Goal: Task Accomplishment & Management: Manage account settings

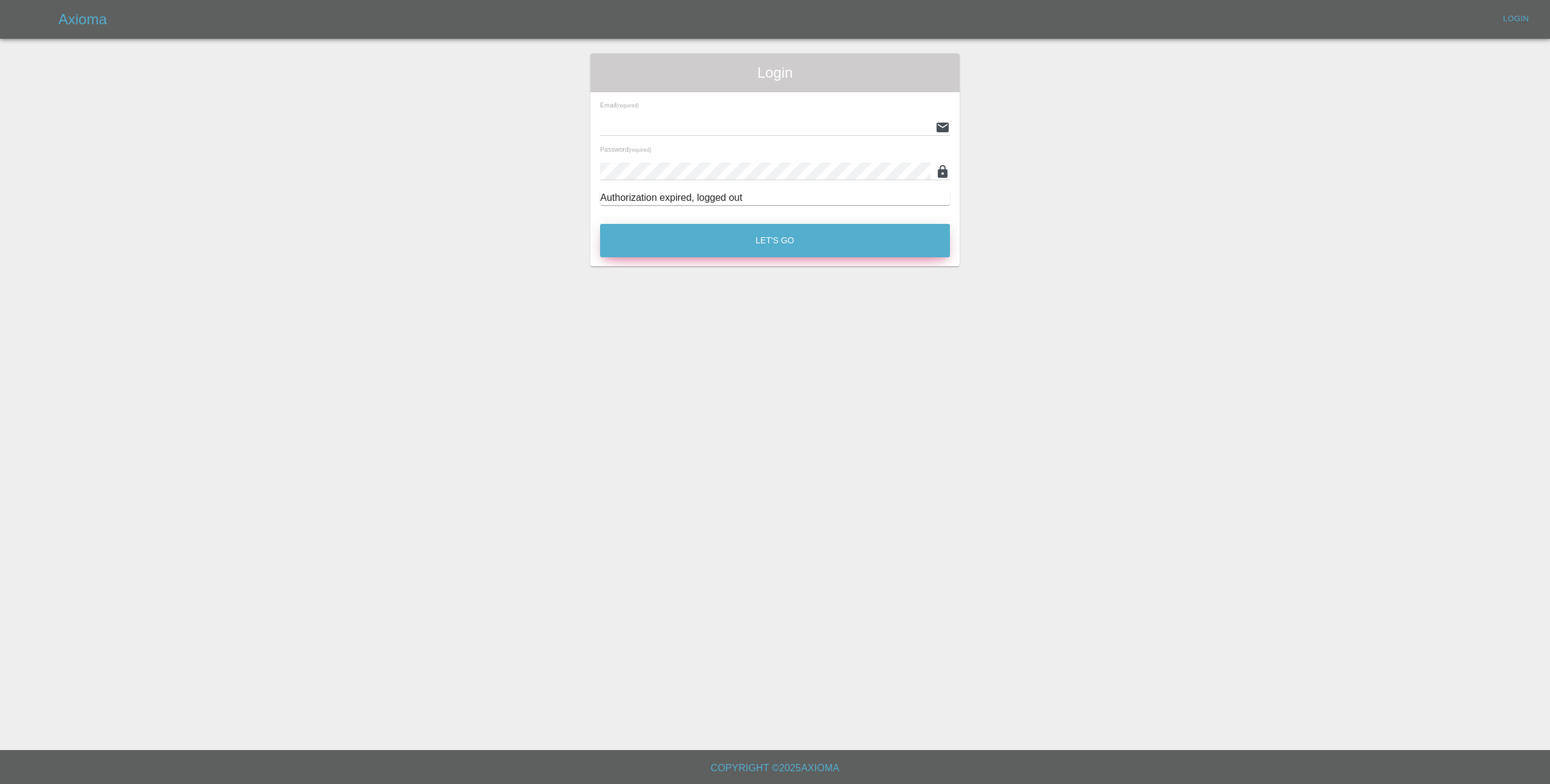
type input "[EMAIL_ADDRESS][DOMAIN_NAME]"
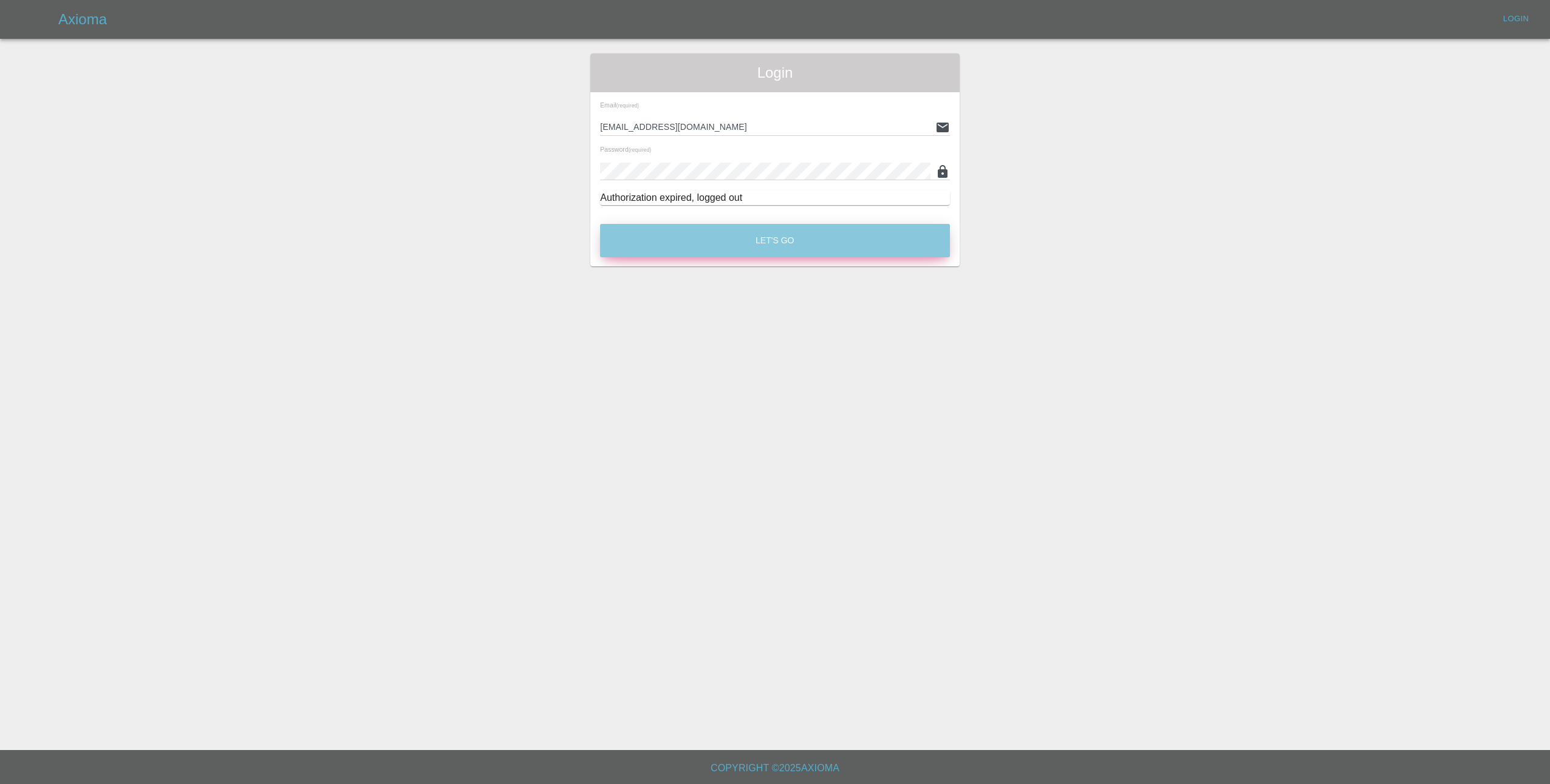
click at [825, 242] on button "Let's Go" at bounding box center [774, 241] width 350 height 33
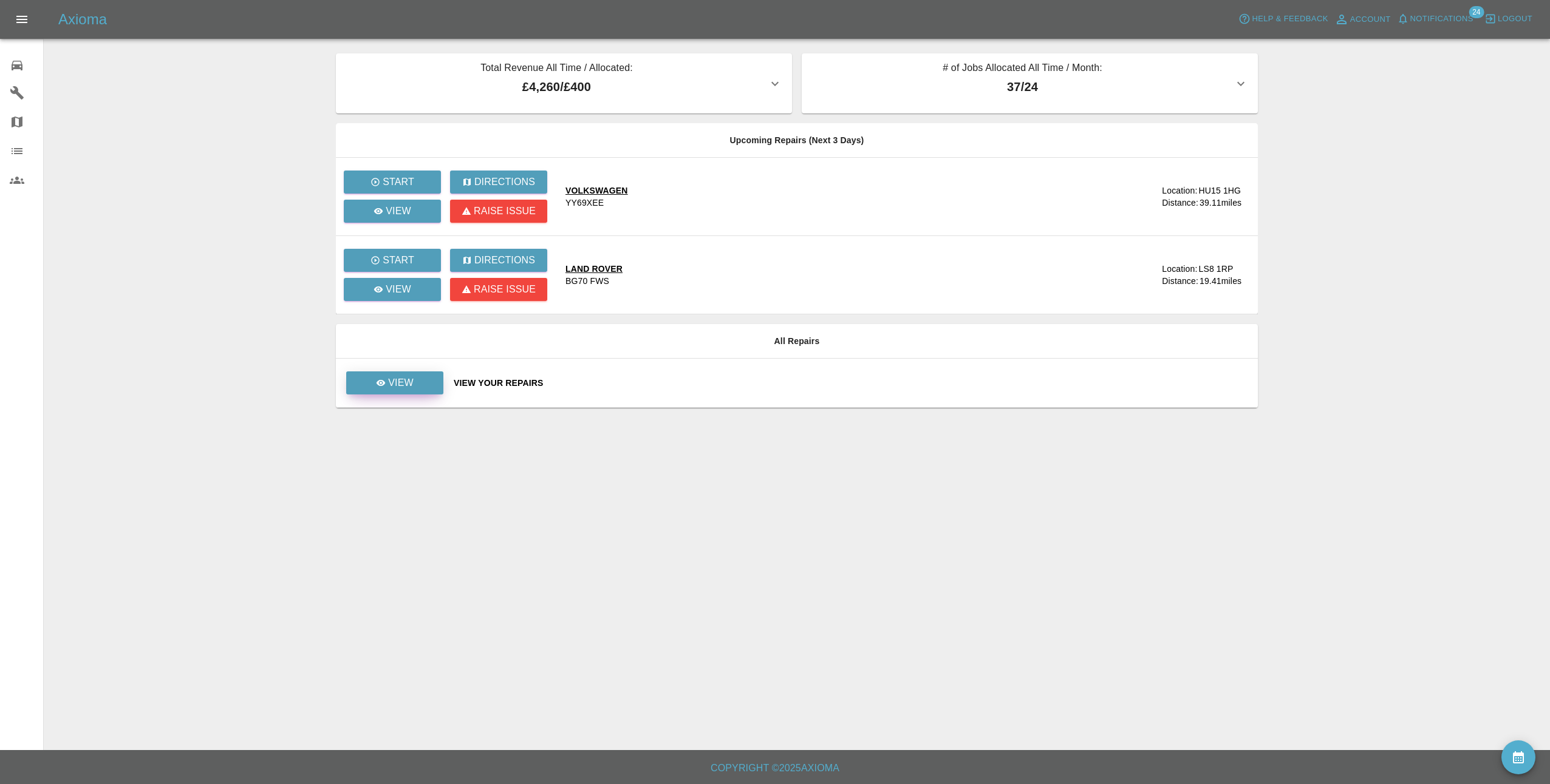
click at [412, 381] on p "View" at bounding box center [401, 383] width 25 height 15
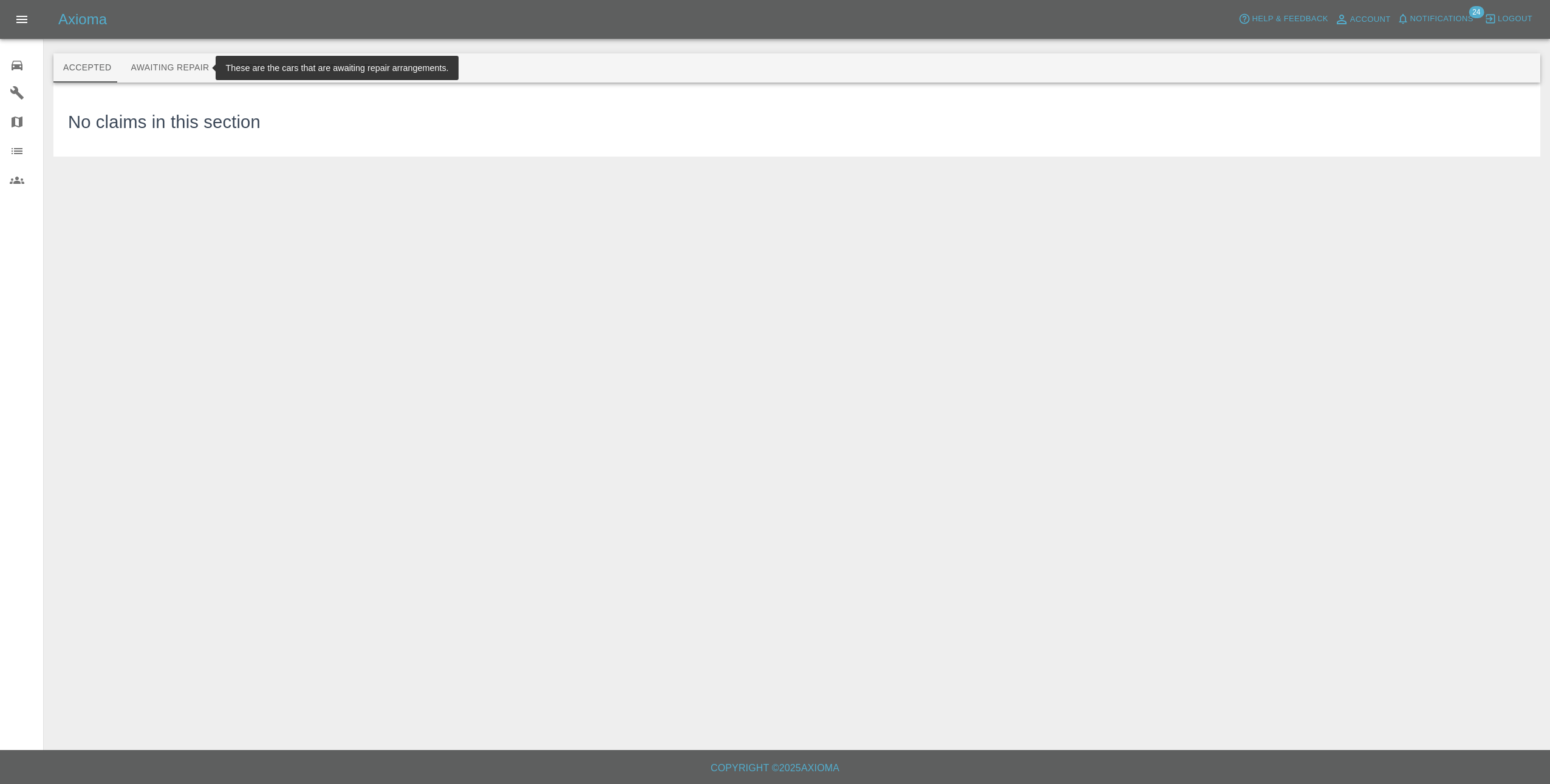
click at [167, 68] on button "Awaiting Repair" at bounding box center [169, 68] width 97 height 29
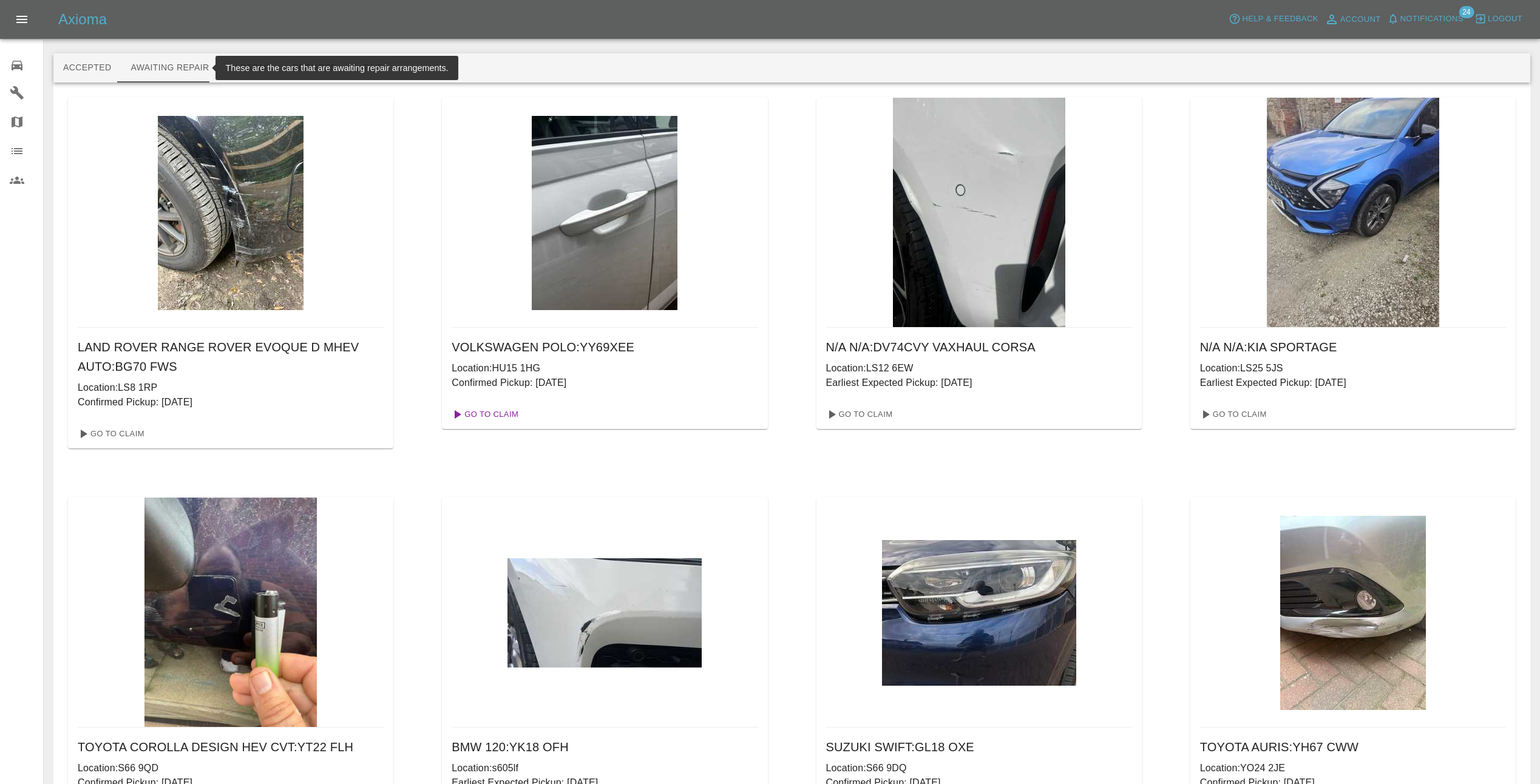
click at [493, 413] on link "Go To Claim" at bounding box center [484, 414] width 75 height 20
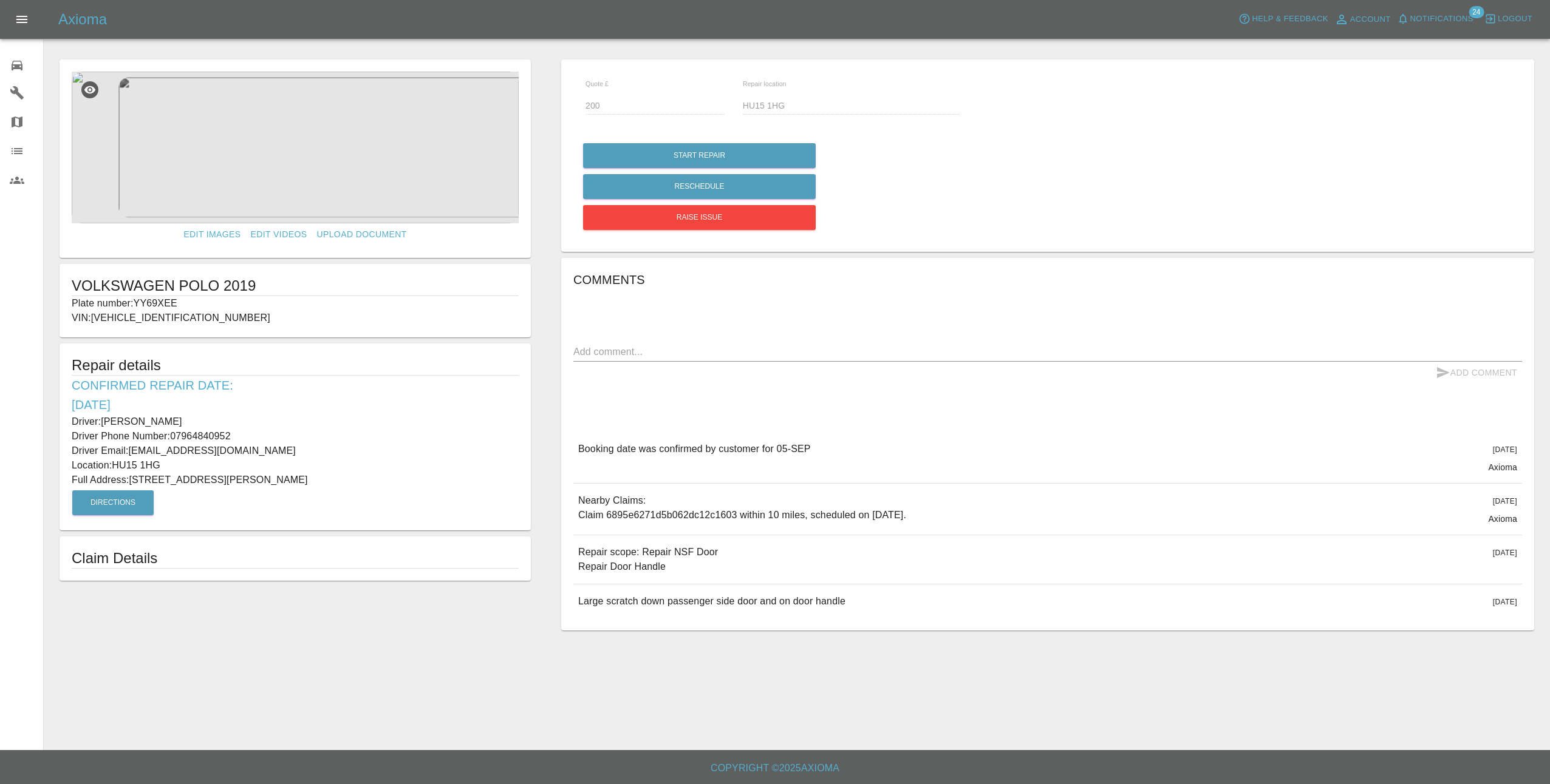
drag, startPoint x: 64, startPoint y: 413, endPoint x: 304, endPoint y: 483, distance: 250.0
click at [304, 483] on div "Repair details Confirmed Repair Date: 05/09/25 Driver: Joshua Breene Driver Pho…" at bounding box center [295, 437] width 471 height 187
click at [385, 434] on p "Driver Phone Number: 07964840952" at bounding box center [295, 437] width 447 height 15
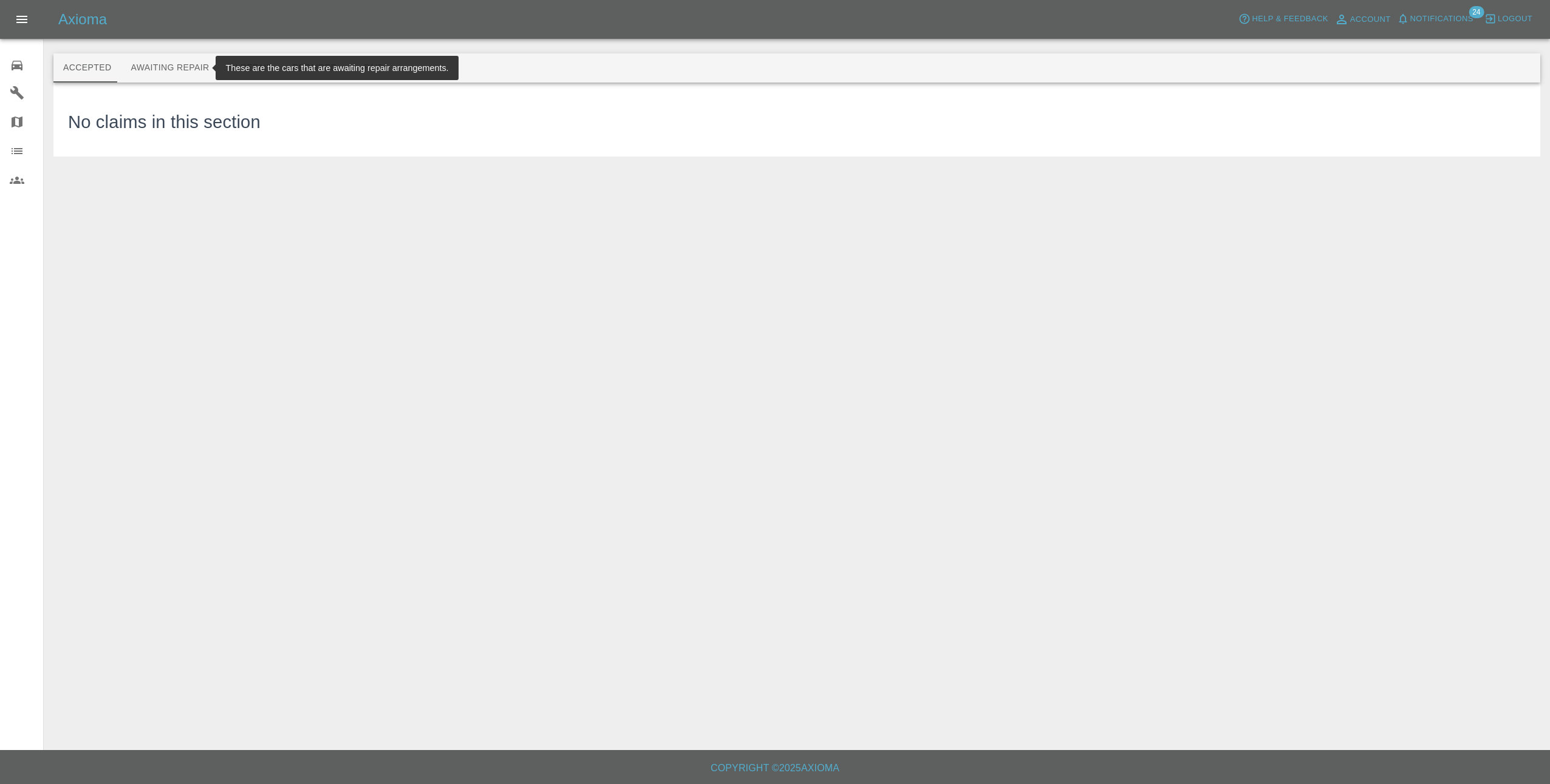
click at [165, 68] on button "Awaiting Repair" at bounding box center [169, 68] width 97 height 29
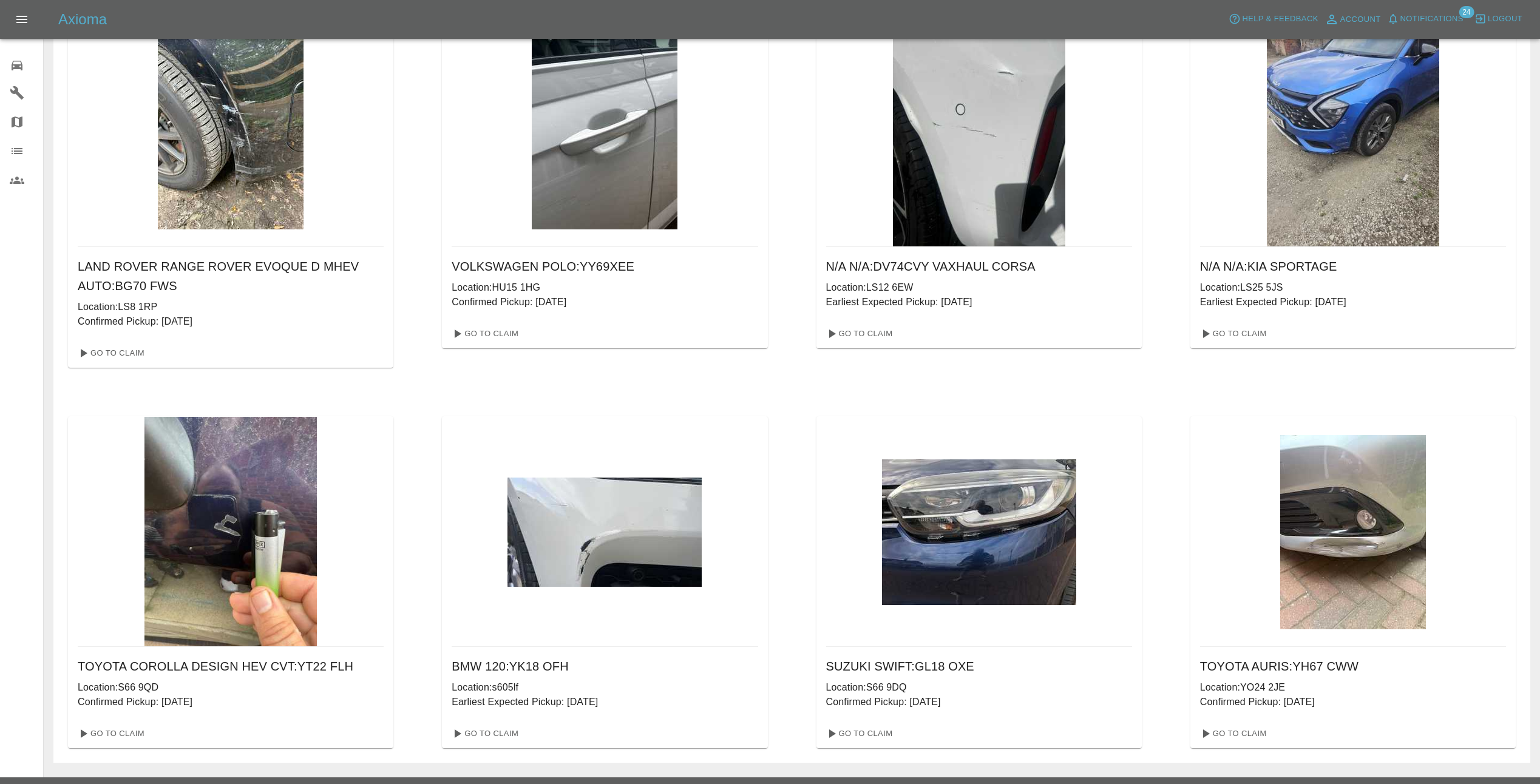
scroll to position [108, 0]
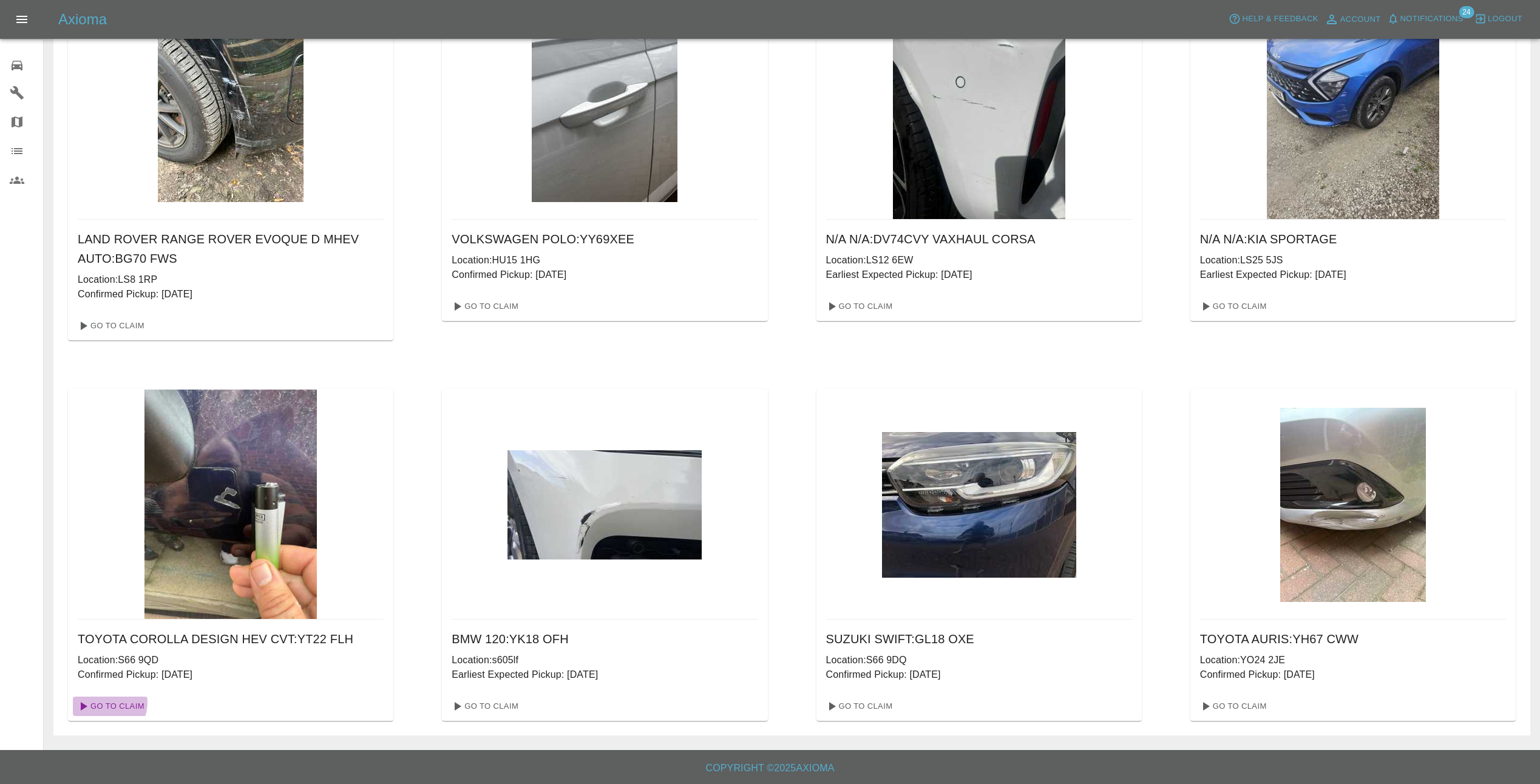
click at [102, 702] on link "Go To Claim" at bounding box center [110, 706] width 75 height 20
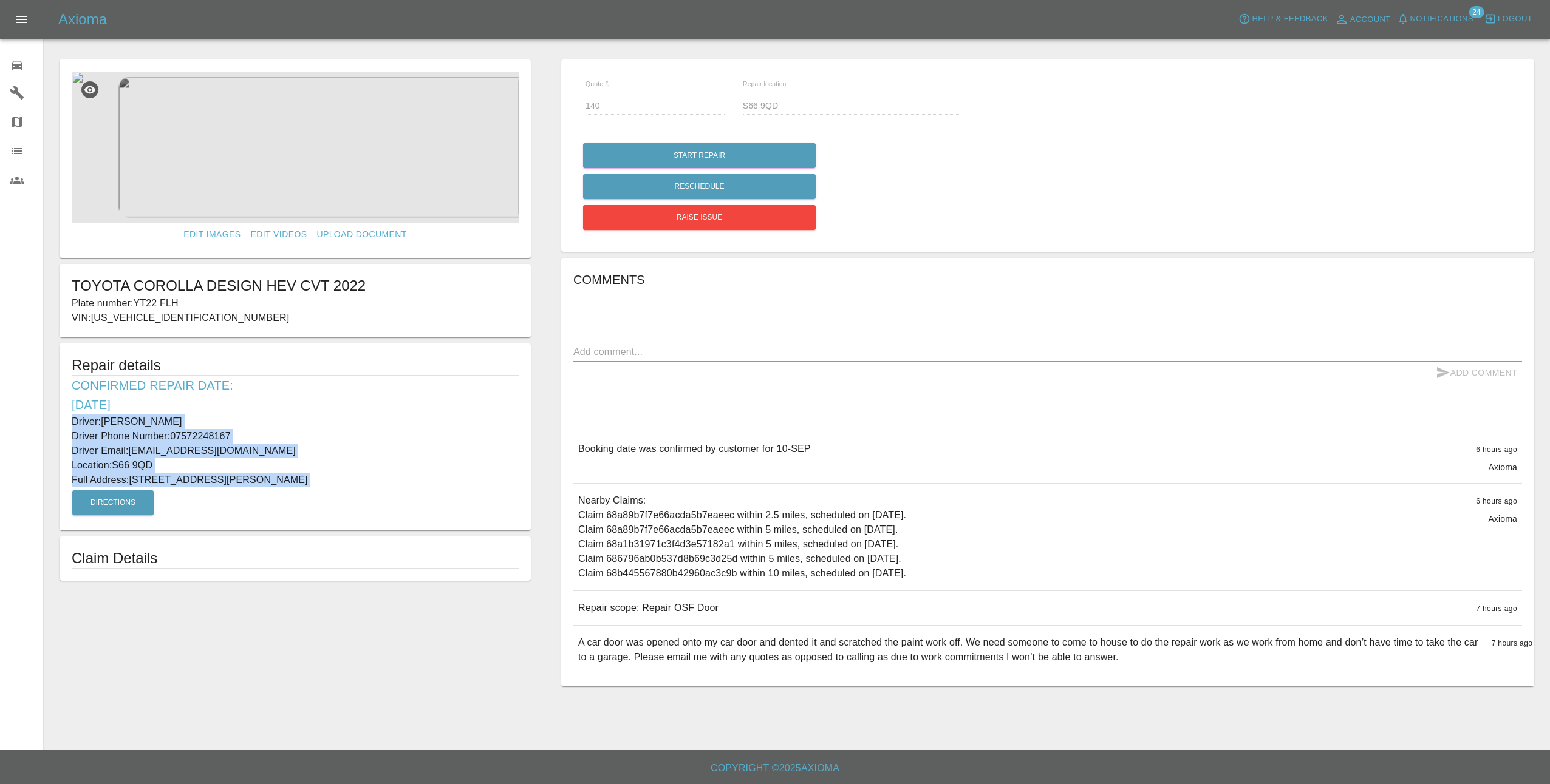
drag, startPoint x: 65, startPoint y: 419, endPoint x: 419, endPoint y: 490, distance: 361.0
click at [419, 490] on div "Repair details Confirmed Repair Date: 10/09/25 Driver: David Wright Driver Phon…" at bounding box center [295, 437] width 471 height 187
copy div "Driver: David Wright Driver Phone Number: 07572248167 Driver Email: leahcwright…"
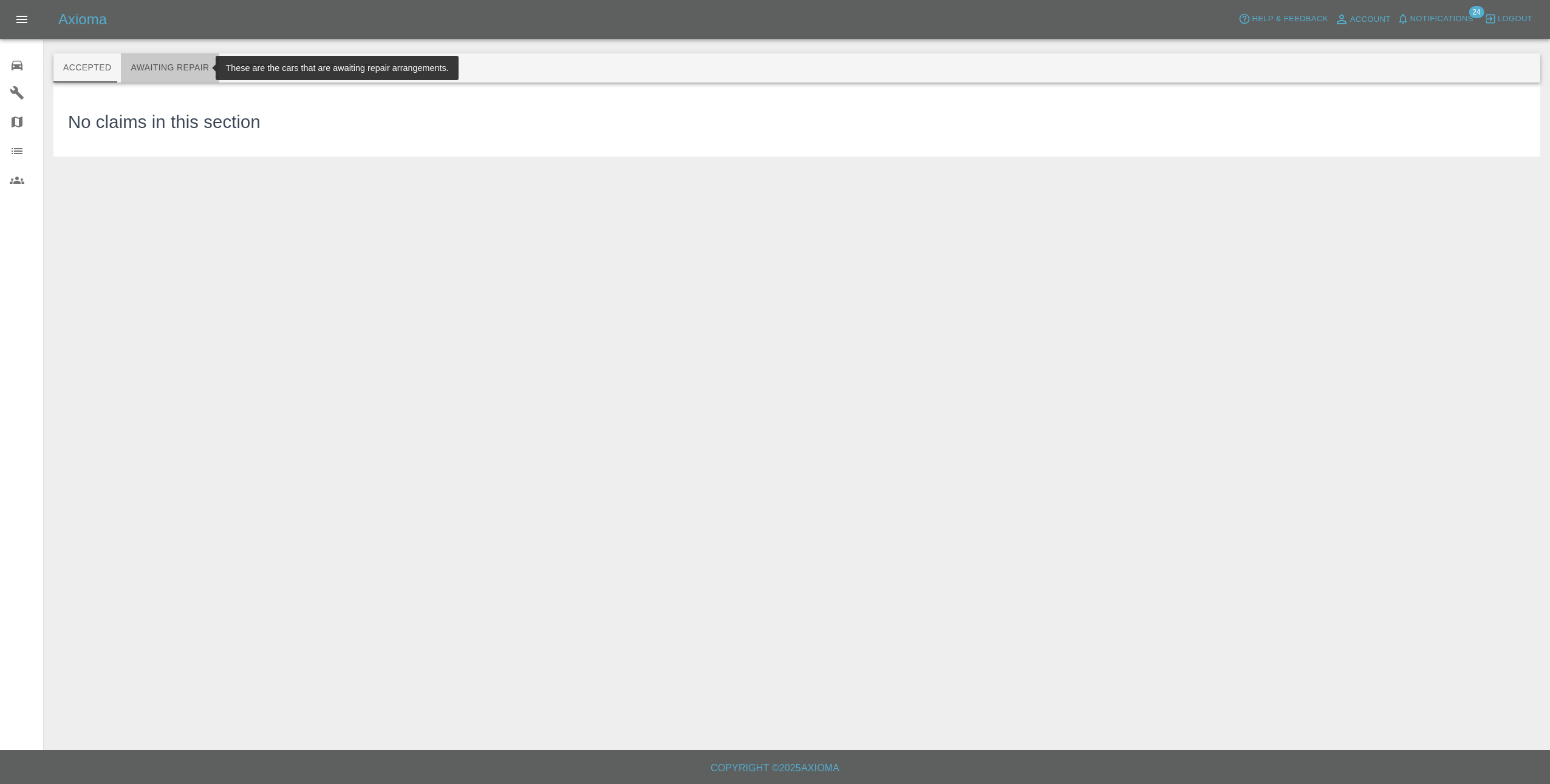
click at [193, 71] on button "Awaiting Repair" at bounding box center [169, 68] width 97 height 29
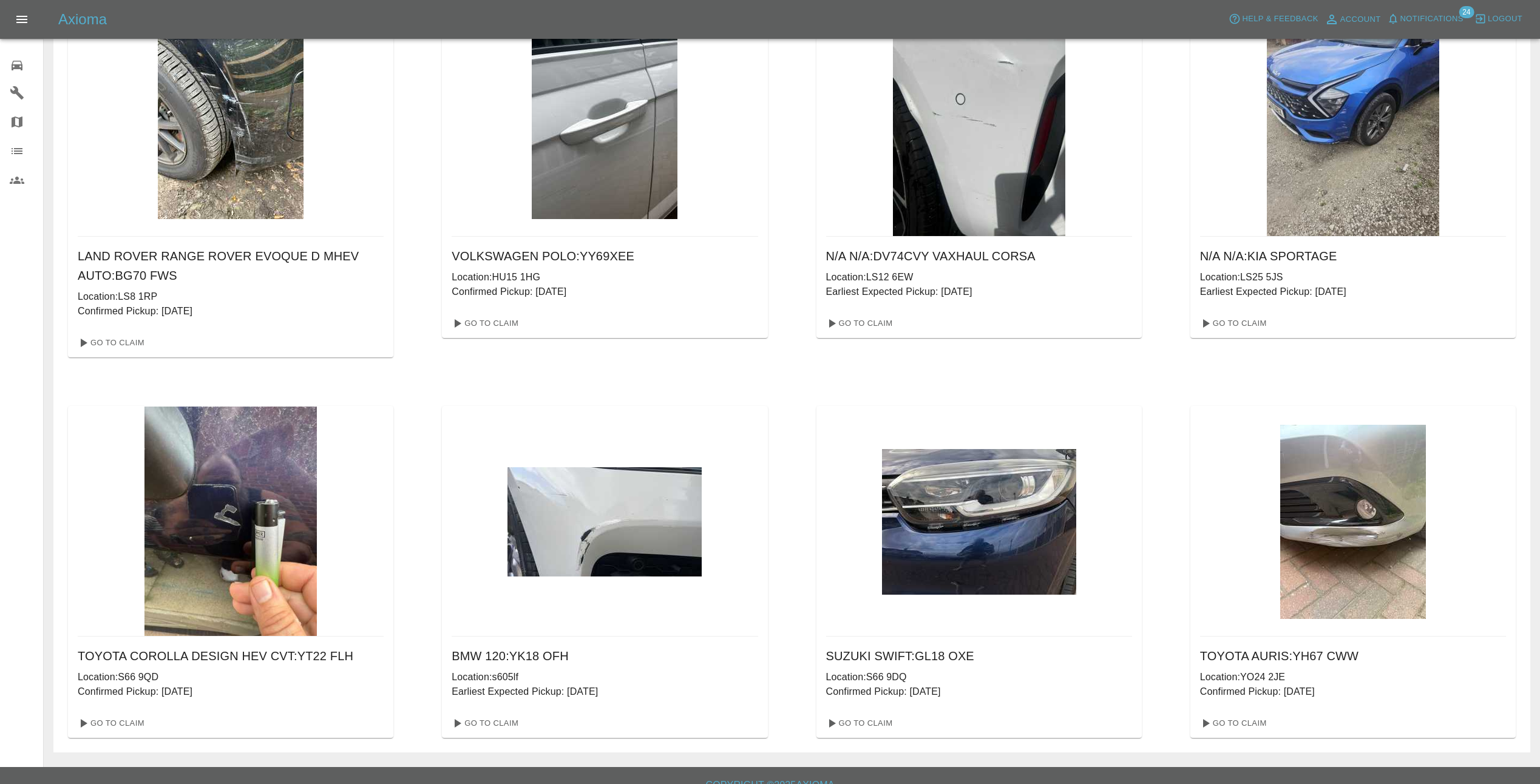
scroll to position [108, 0]
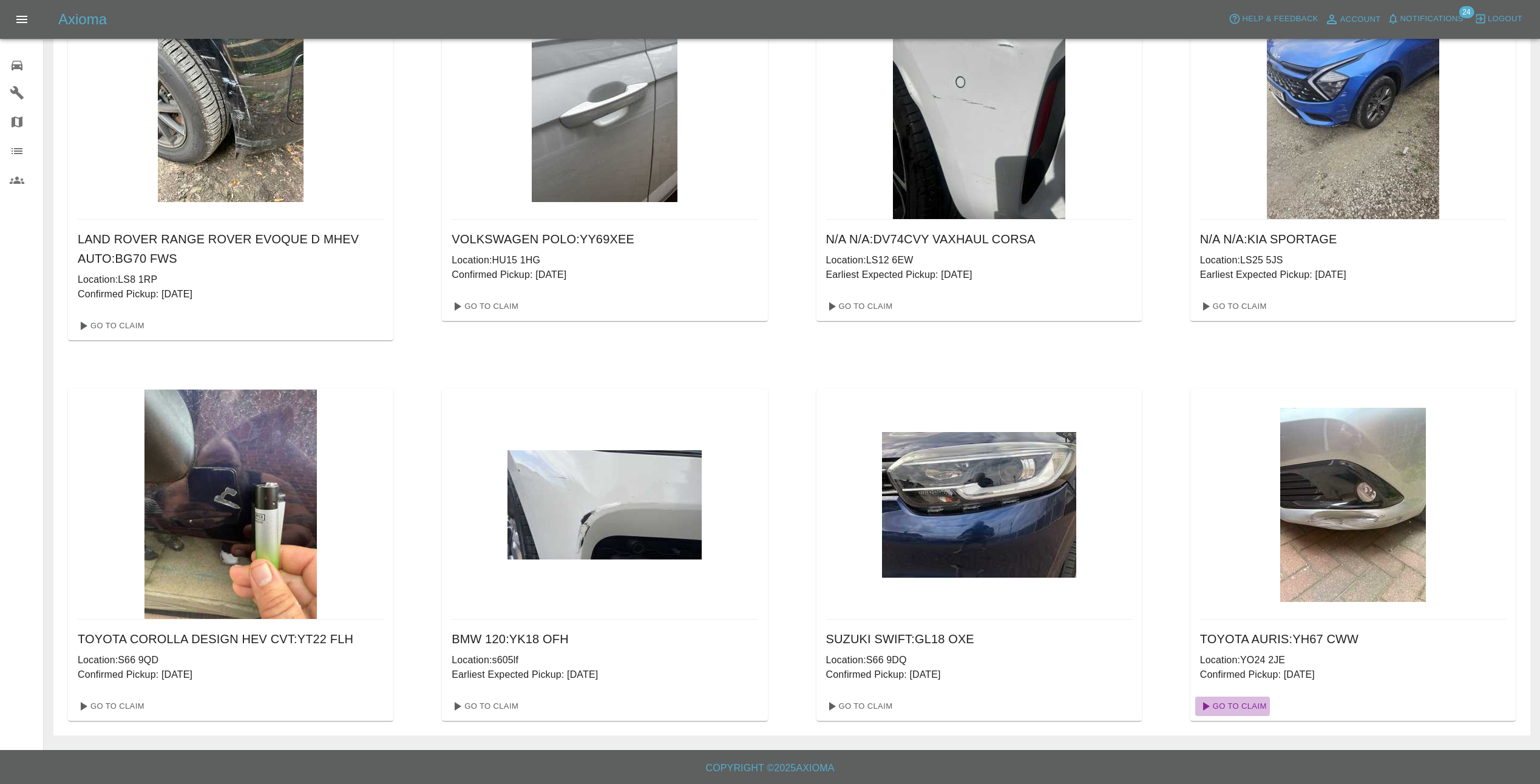
click at [1246, 702] on link "Go To Claim" at bounding box center [1233, 706] width 75 height 20
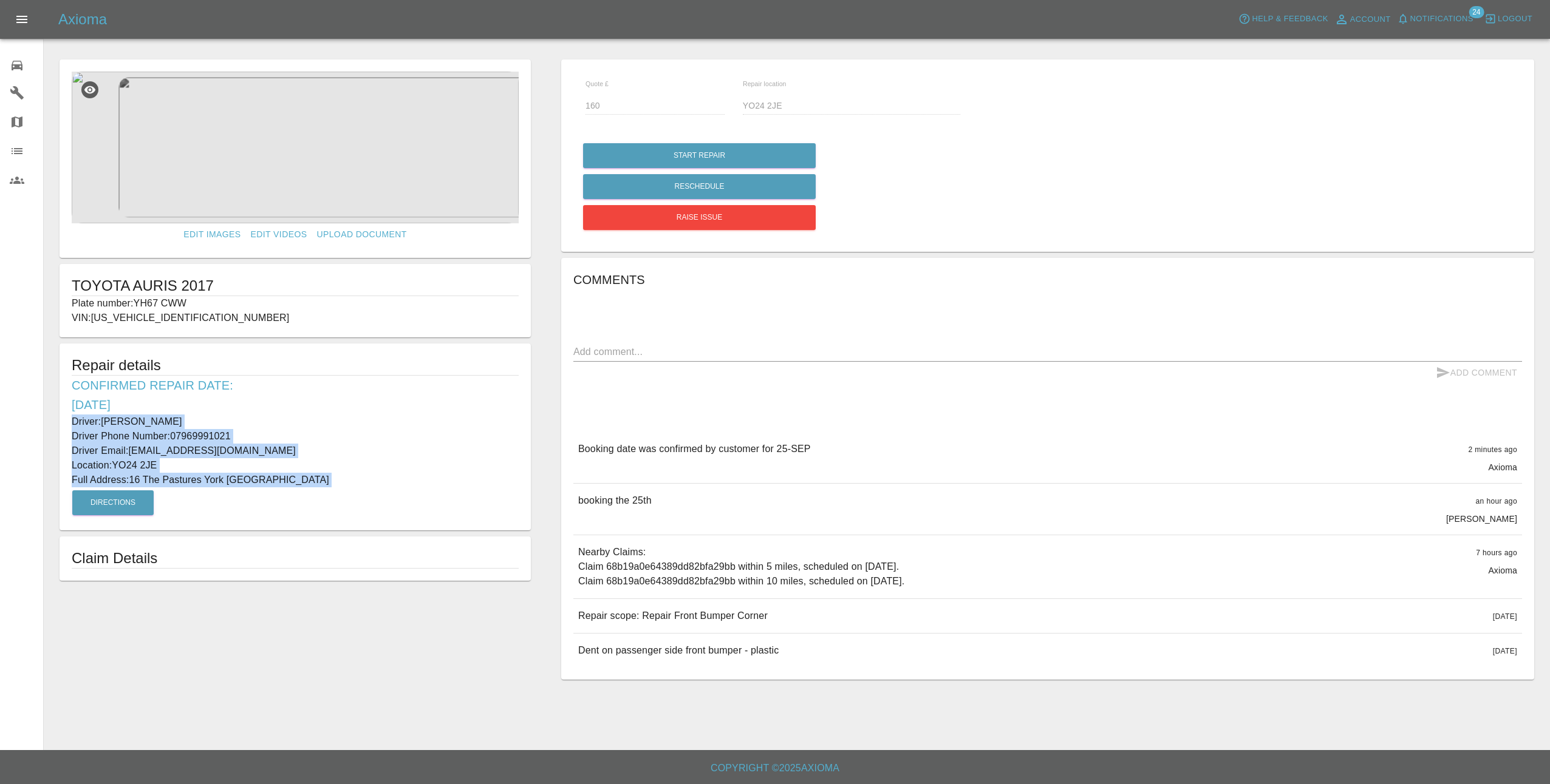
drag, startPoint x: 68, startPoint y: 419, endPoint x: 305, endPoint y: 492, distance: 248.0
click at [305, 492] on div "Repair details Confirmed Repair Date: 25/09/25 Driver: Tim Bryan Driver Phone N…" at bounding box center [295, 437] width 471 height 187
drag, startPoint x: 305, startPoint y: 492, endPoint x: 233, endPoint y: 477, distance: 73.5
copy div "Driver: Tim Bryan Driver Phone Number: 07969991021 Driver Email: pastureslt@gma…"
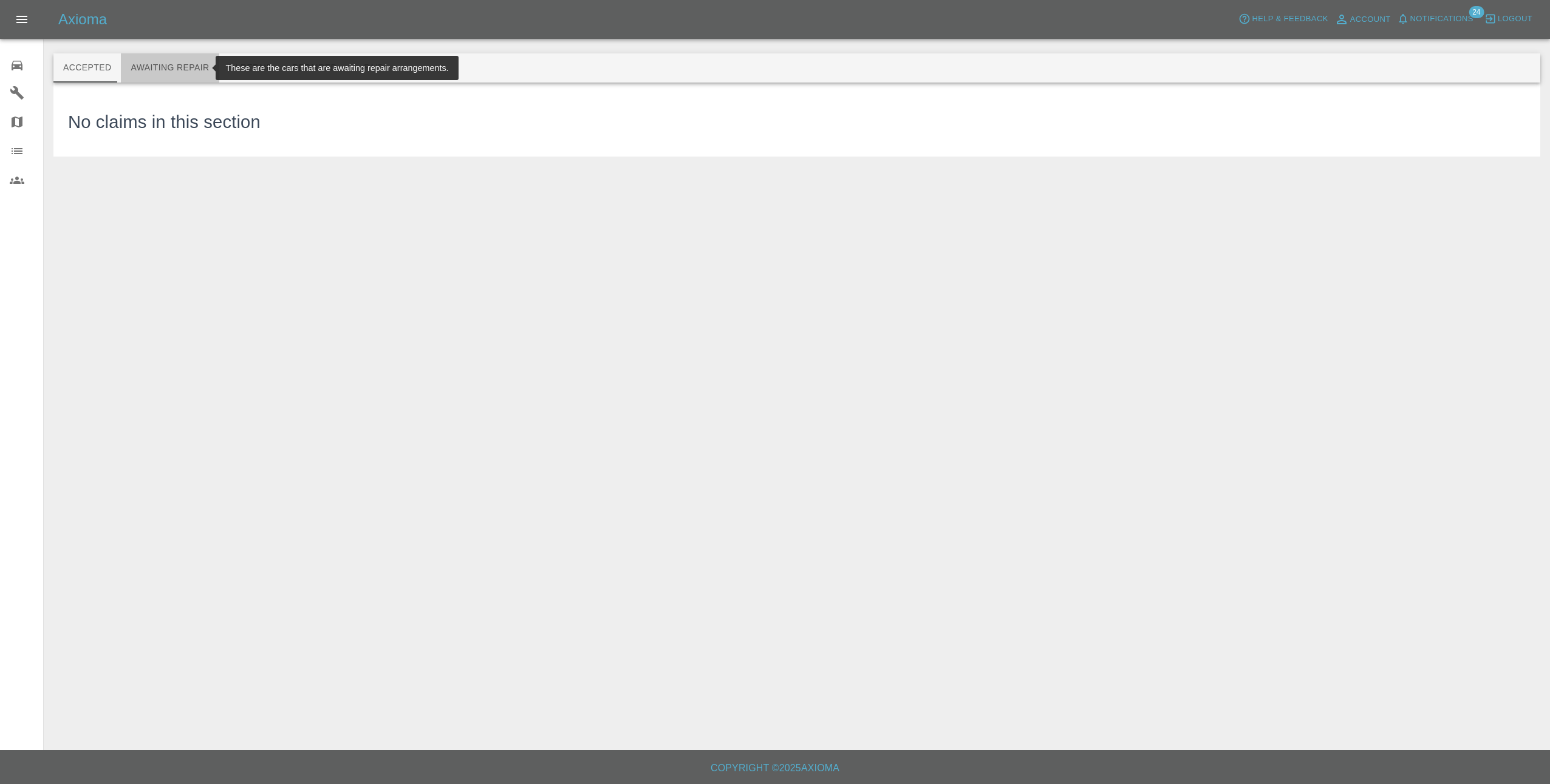
click at [190, 73] on button "Awaiting Repair" at bounding box center [169, 68] width 97 height 29
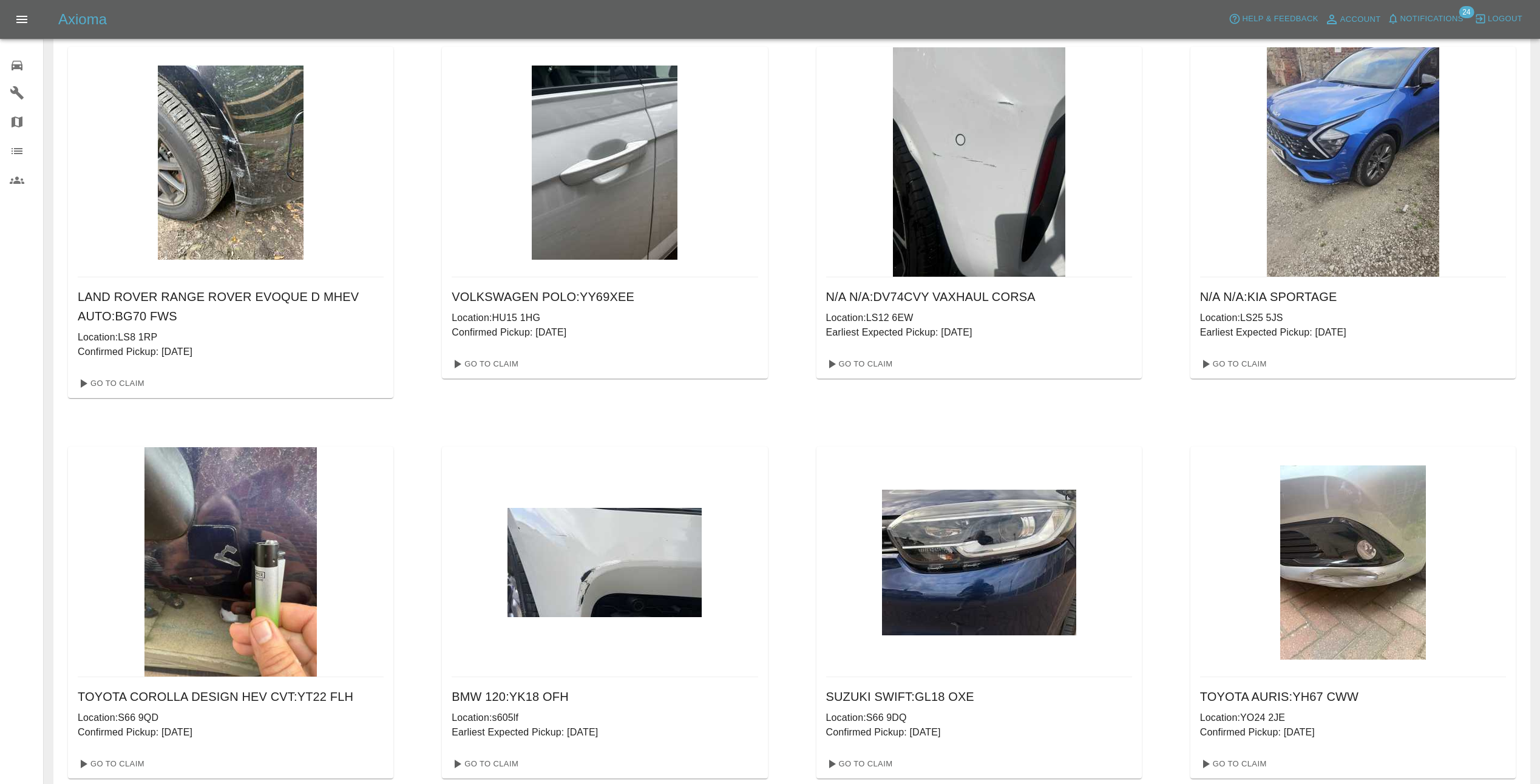
scroll to position [47, 0]
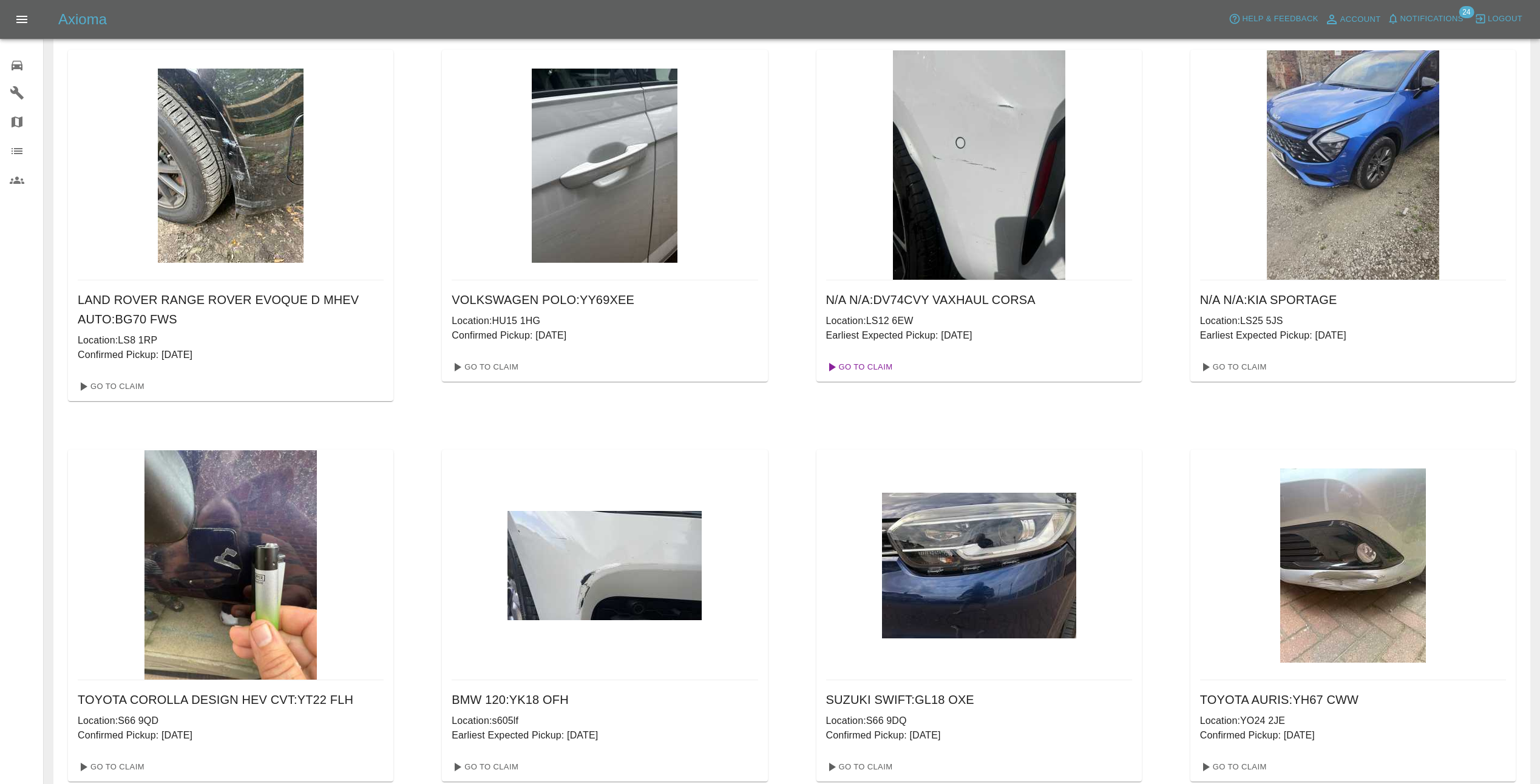
click at [864, 367] on link "Go To Claim" at bounding box center [858, 367] width 75 height 20
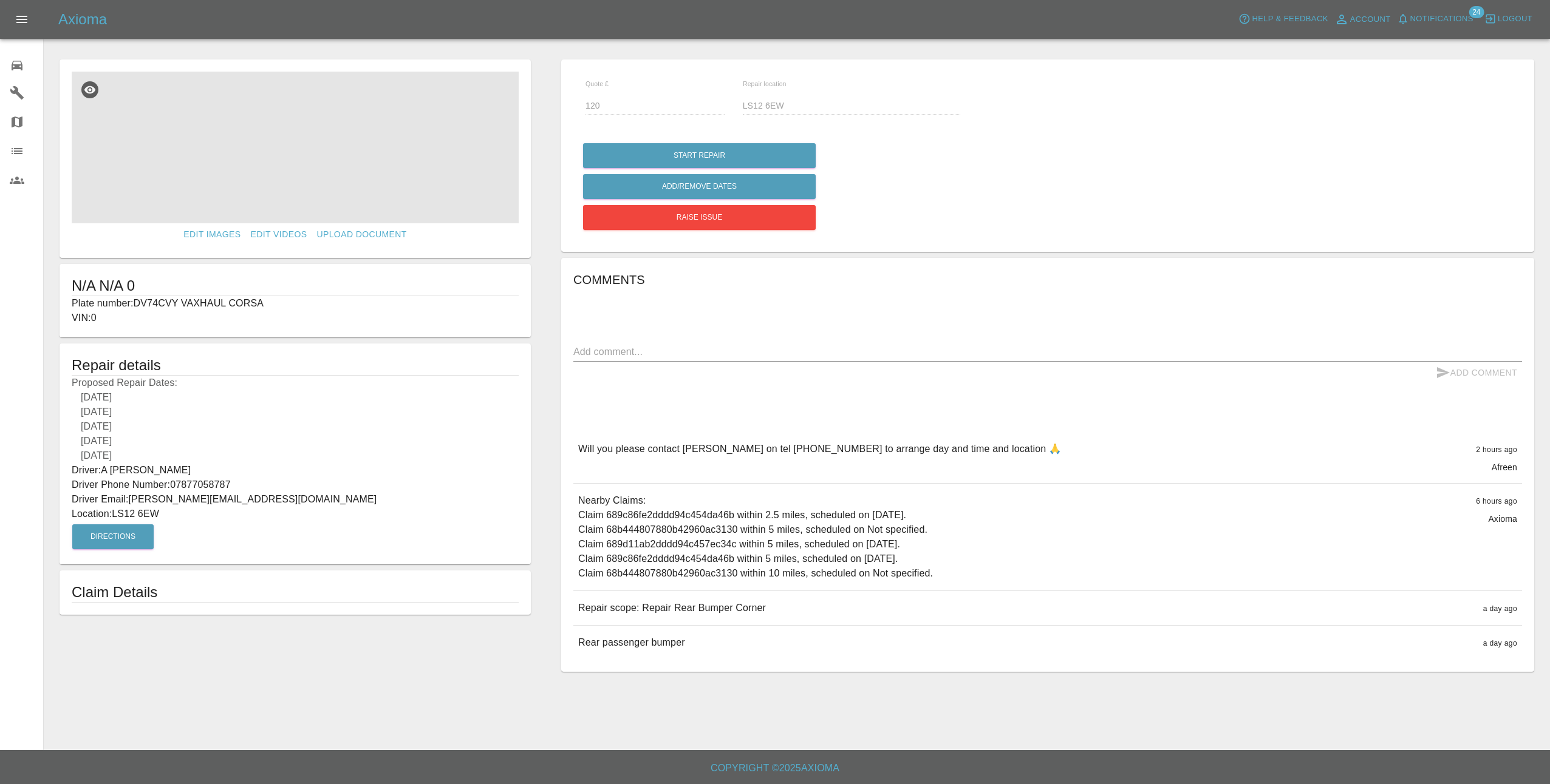
click at [309, 148] on img at bounding box center [295, 147] width 447 height 152
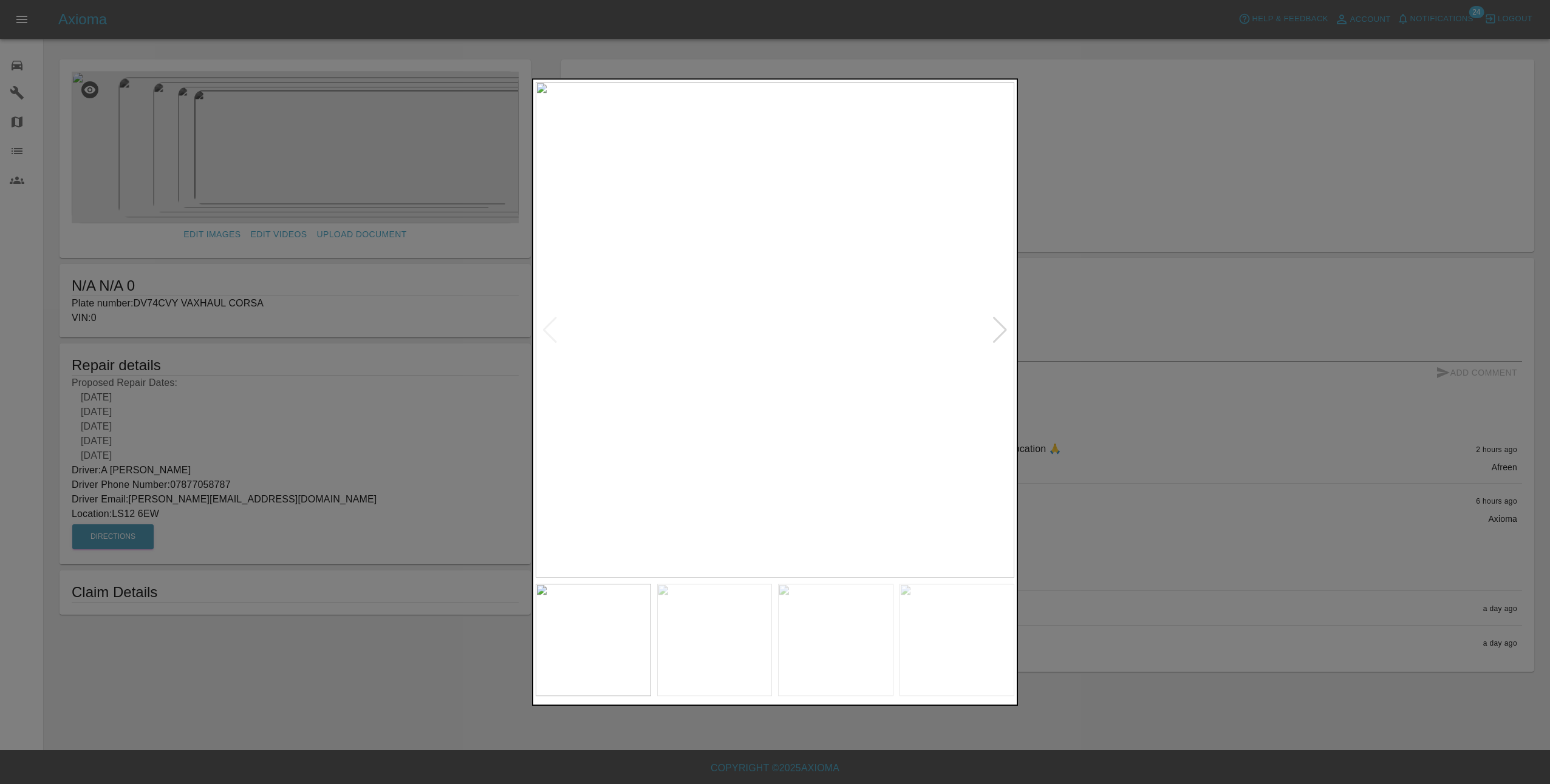
click at [1003, 327] on div at bounding box center [1000, 330] width 17 height 27
click at [1102, 396] on div at bounding box center [775, 392] width 1550 height 784
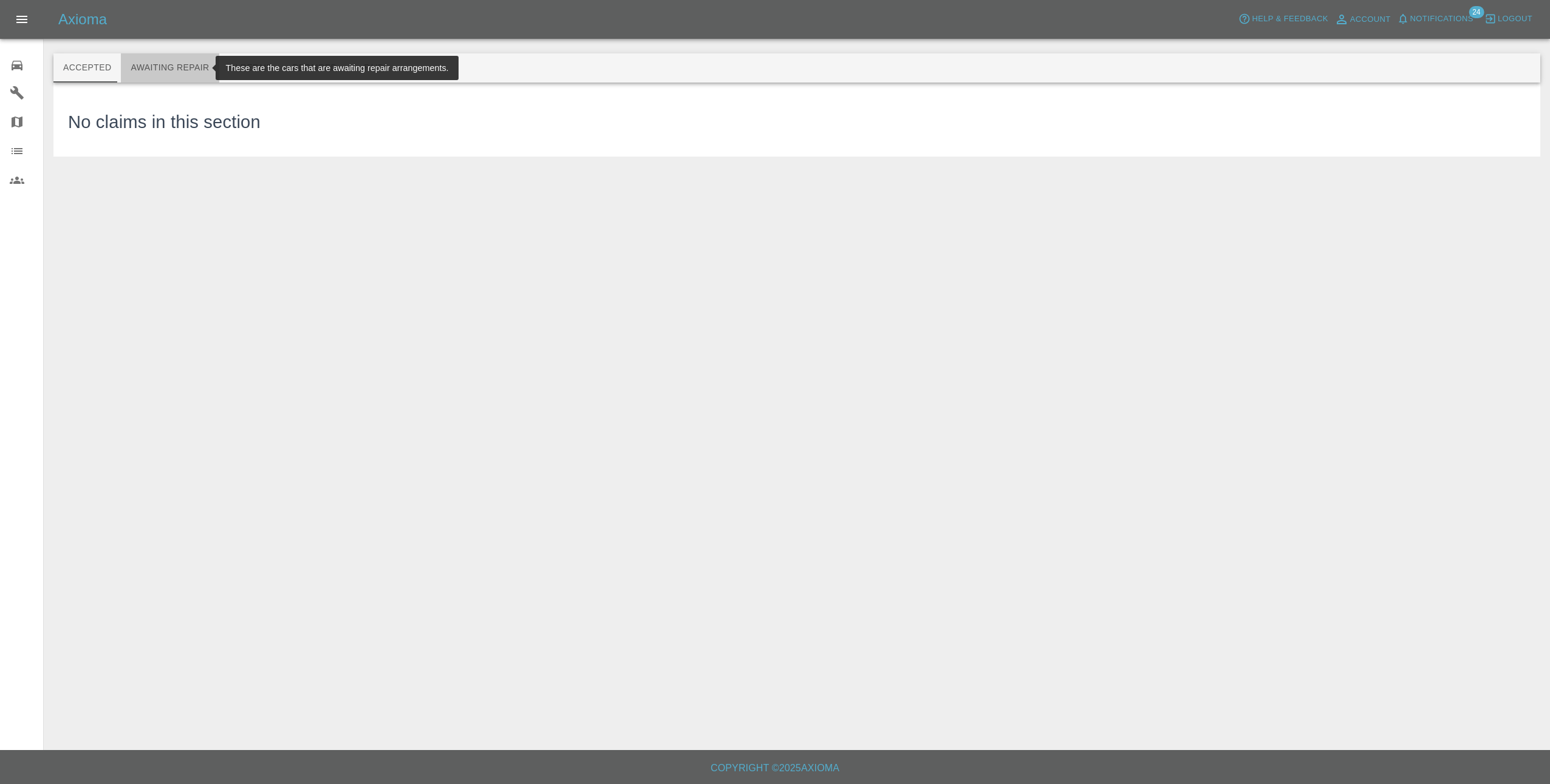
click at [186, 62] on button "Awaiting Repair" at bounding box center [169, 68] width 97 height 29
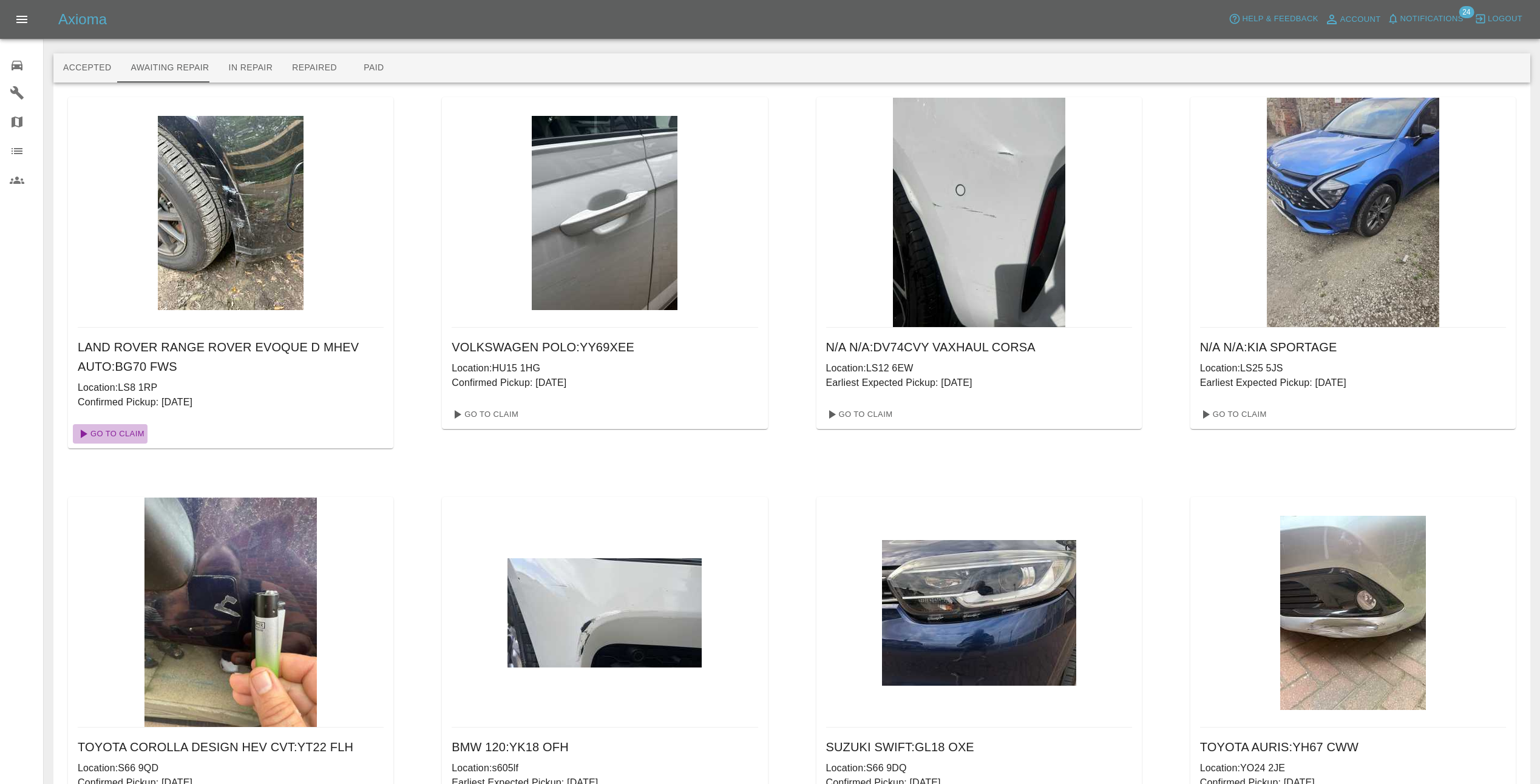
click at [131, 428] on link "Go To Claim" at bounding box center [110, 434] width 75 height 20
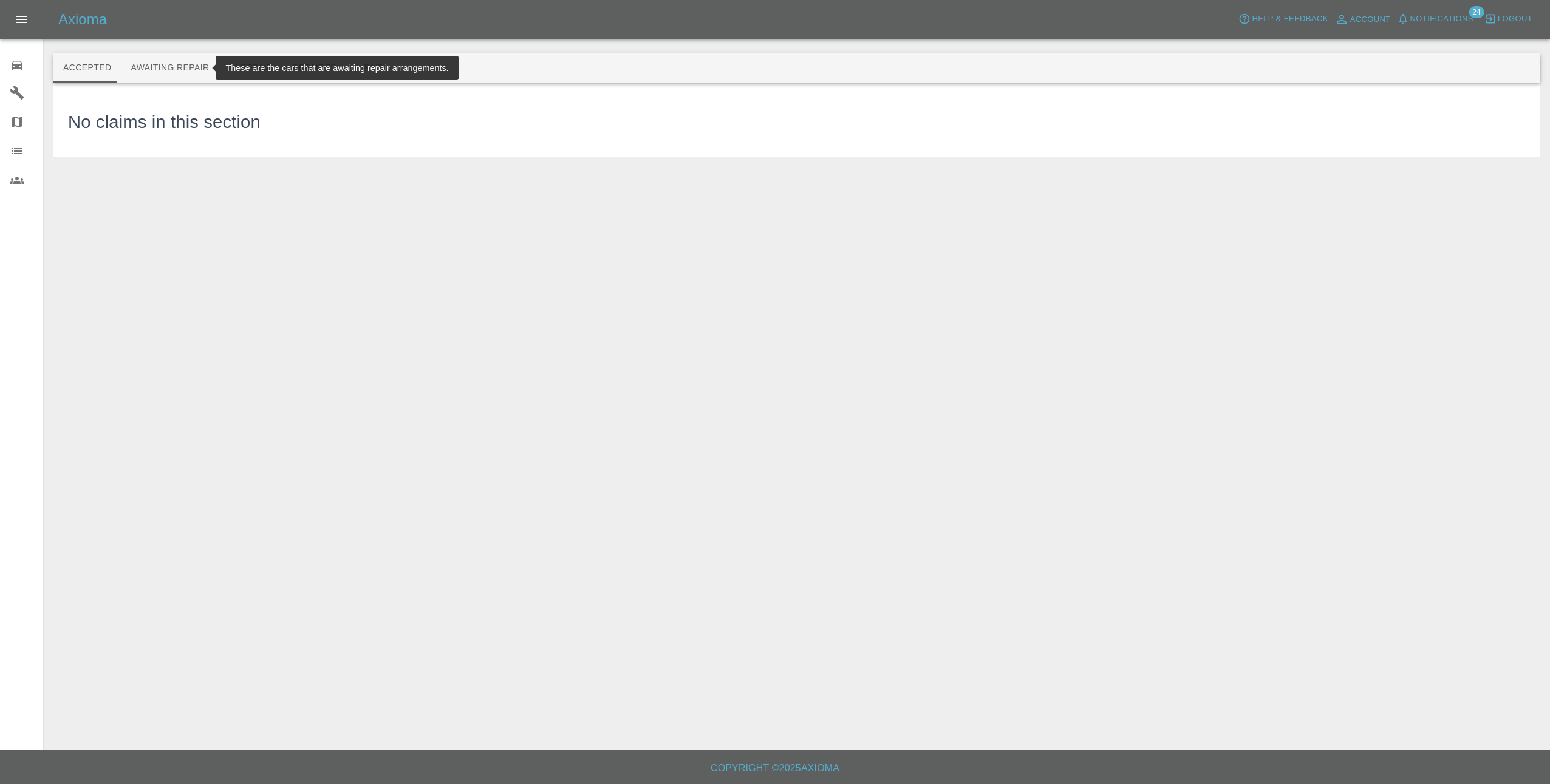
click at [178, 67] on button "Awaiting Repair" at bounding box center [169, 68] width 97 height 29
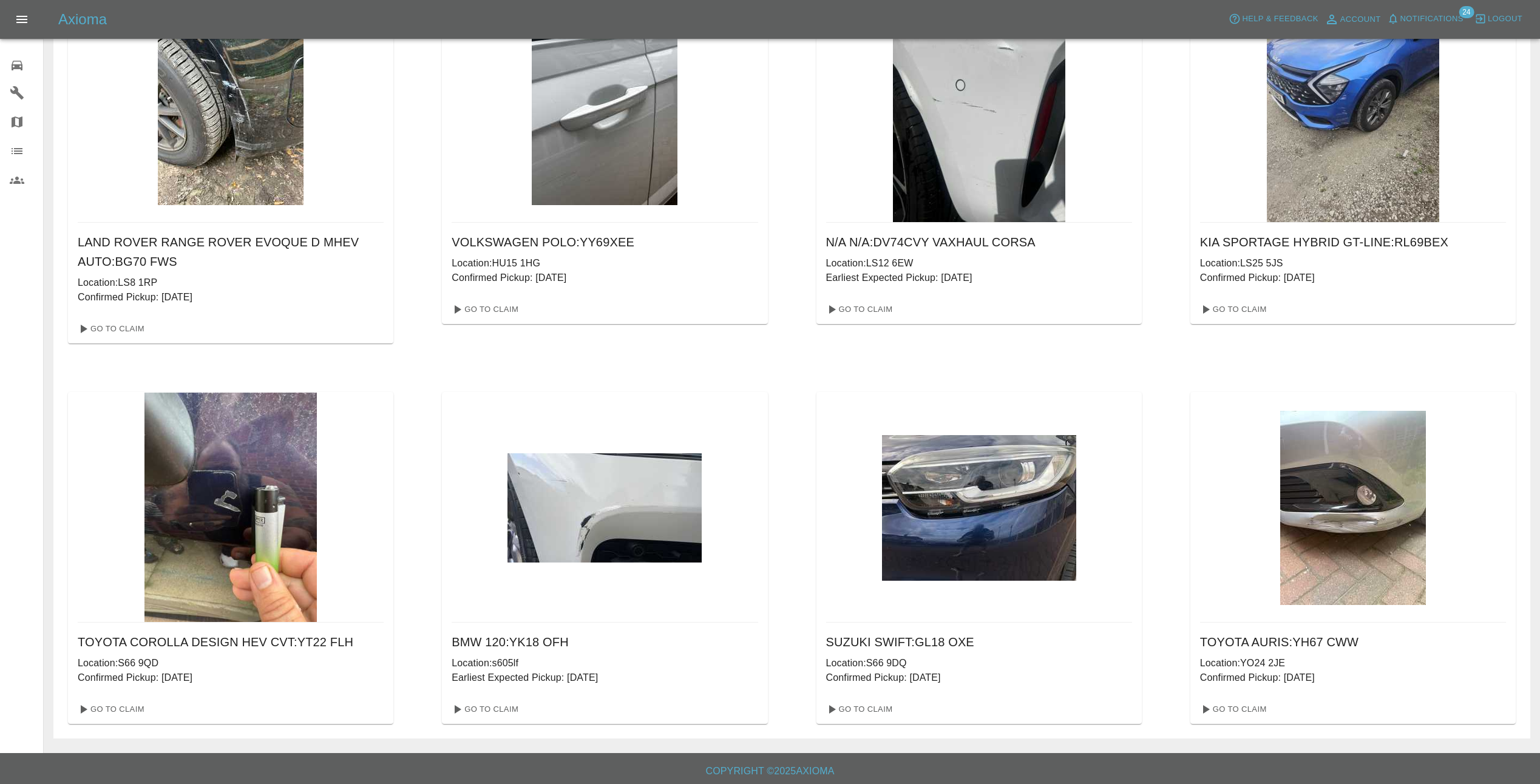
scroll to position [108, 0]
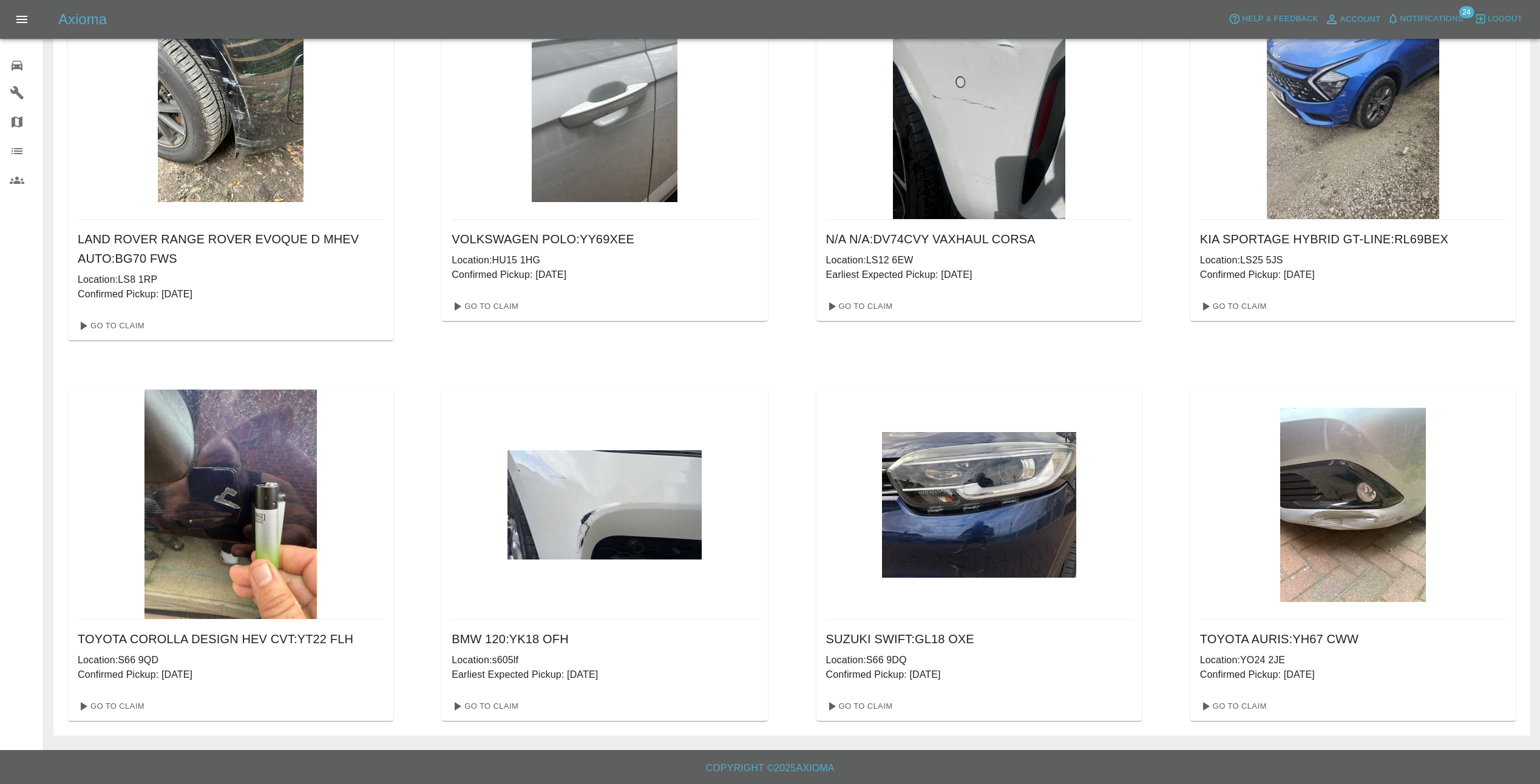
click at [219, 549] on img at bounding box center [230, 504] width 172 height 230
click at [120, 706] on link "Go To Claim" at bounding box center [110, 706] width 75 height 20
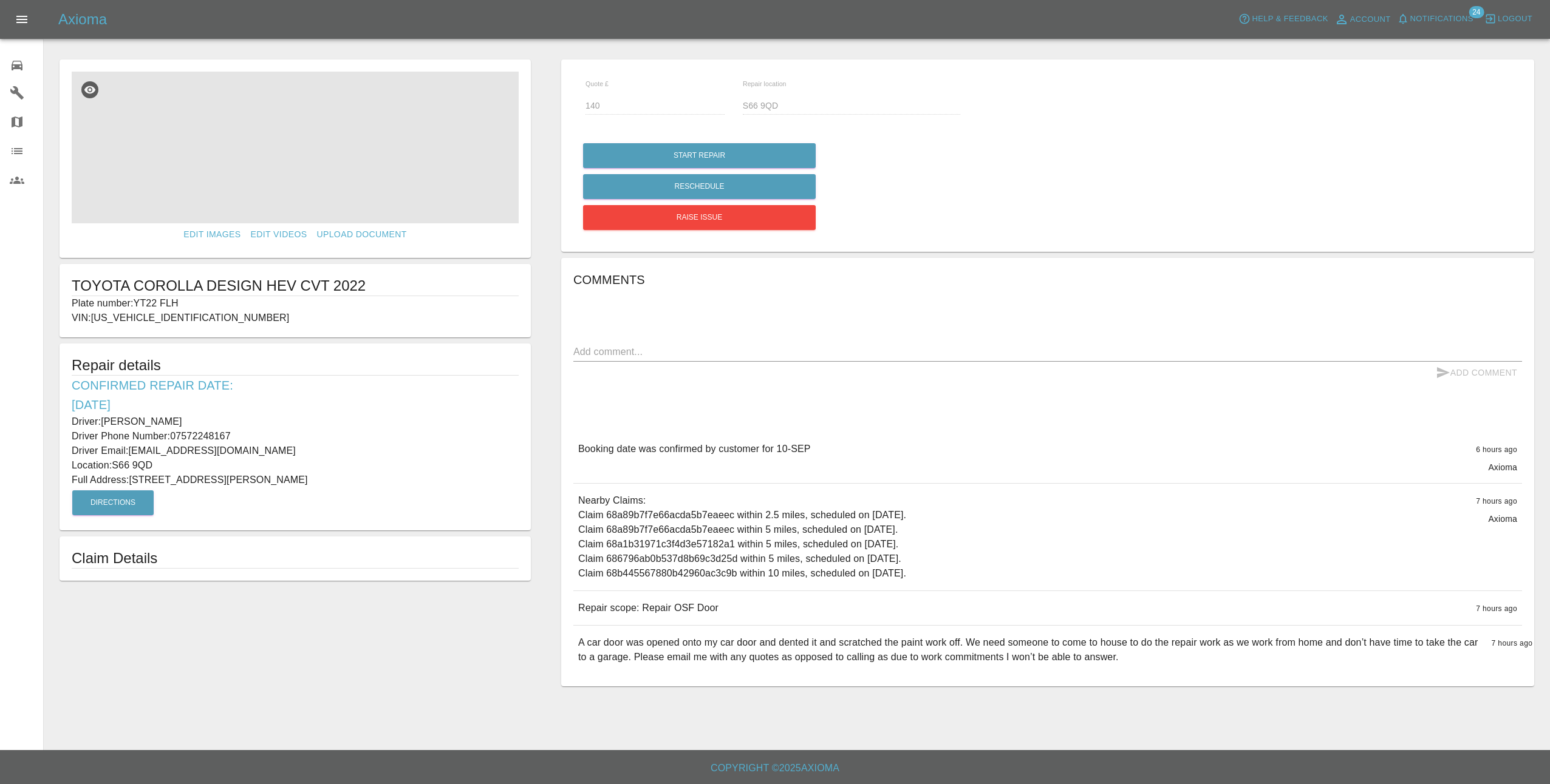
click at [312, 142] on img at bounding box center [295, 147] width 447 height 152
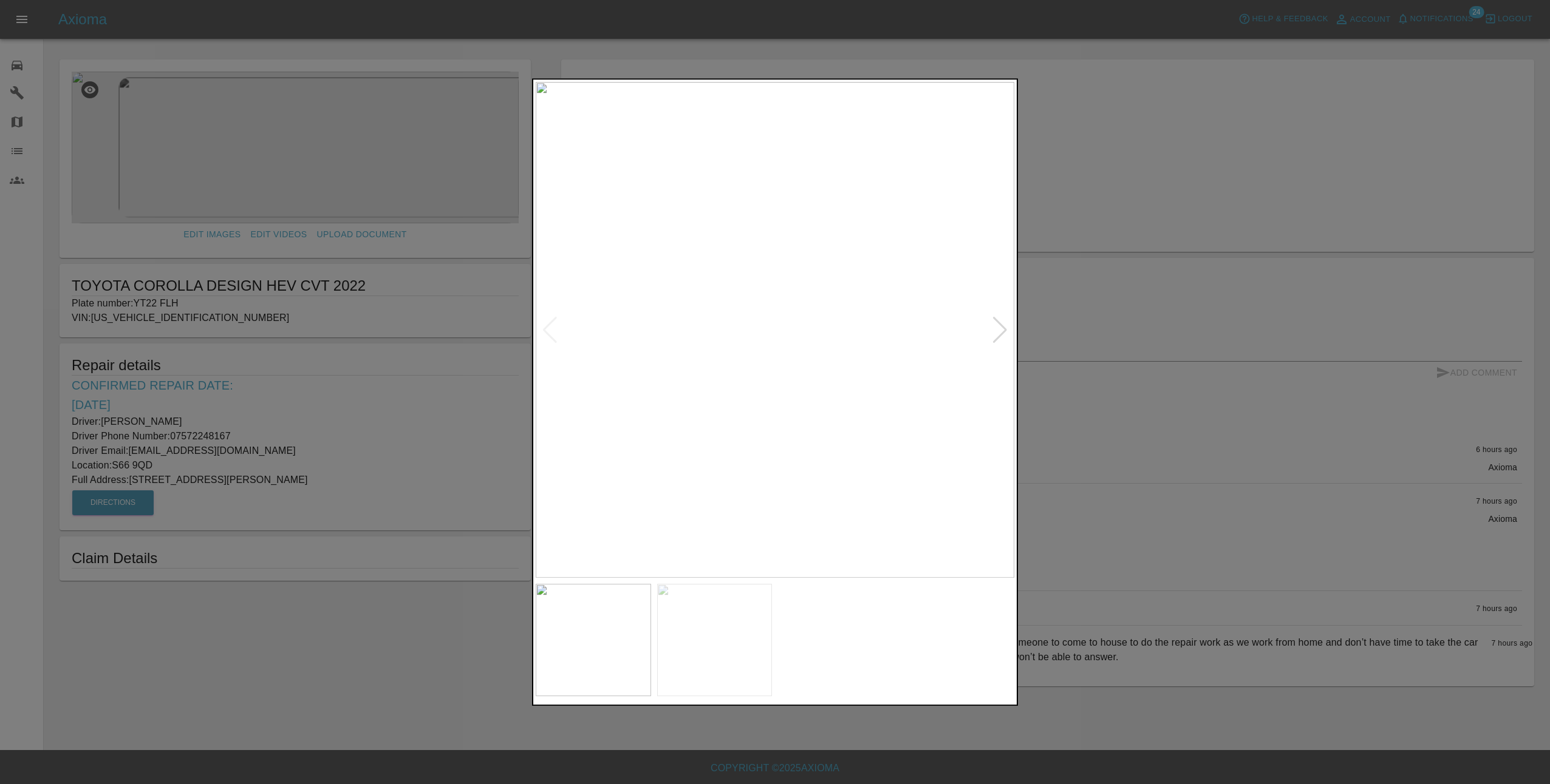
click at [1000, 326] on div at bounding box center [1000, 330] width 17 height 27
click at [997, 335] on img at bounding box center [775, 330] width 478 height 496
click at [1189, 371] on div at bounding box center [775, 392] width 1550 height 784
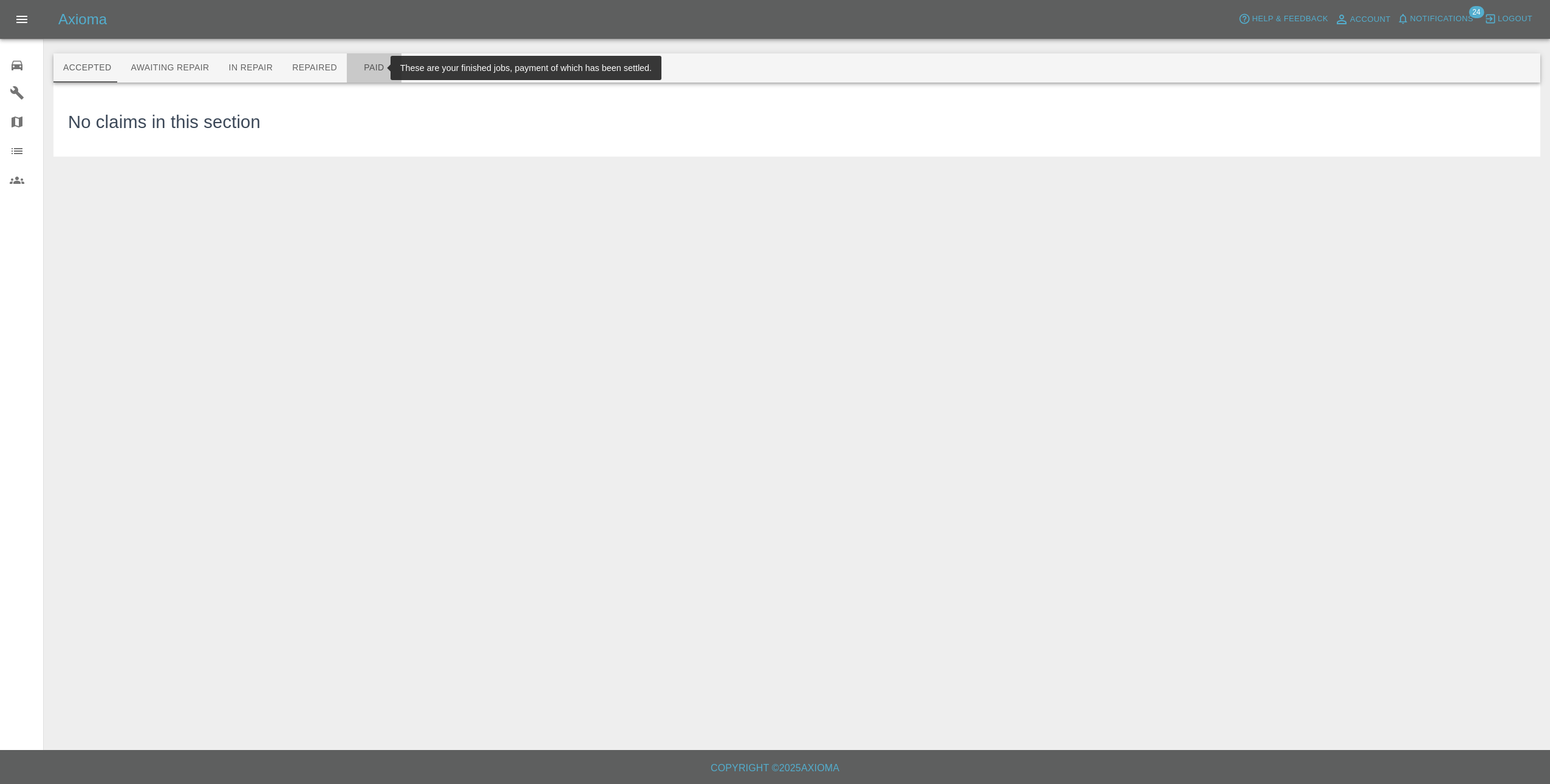
click at [360, 68] on button "Paid" at bounding box center [374, 68] width 55 height 29
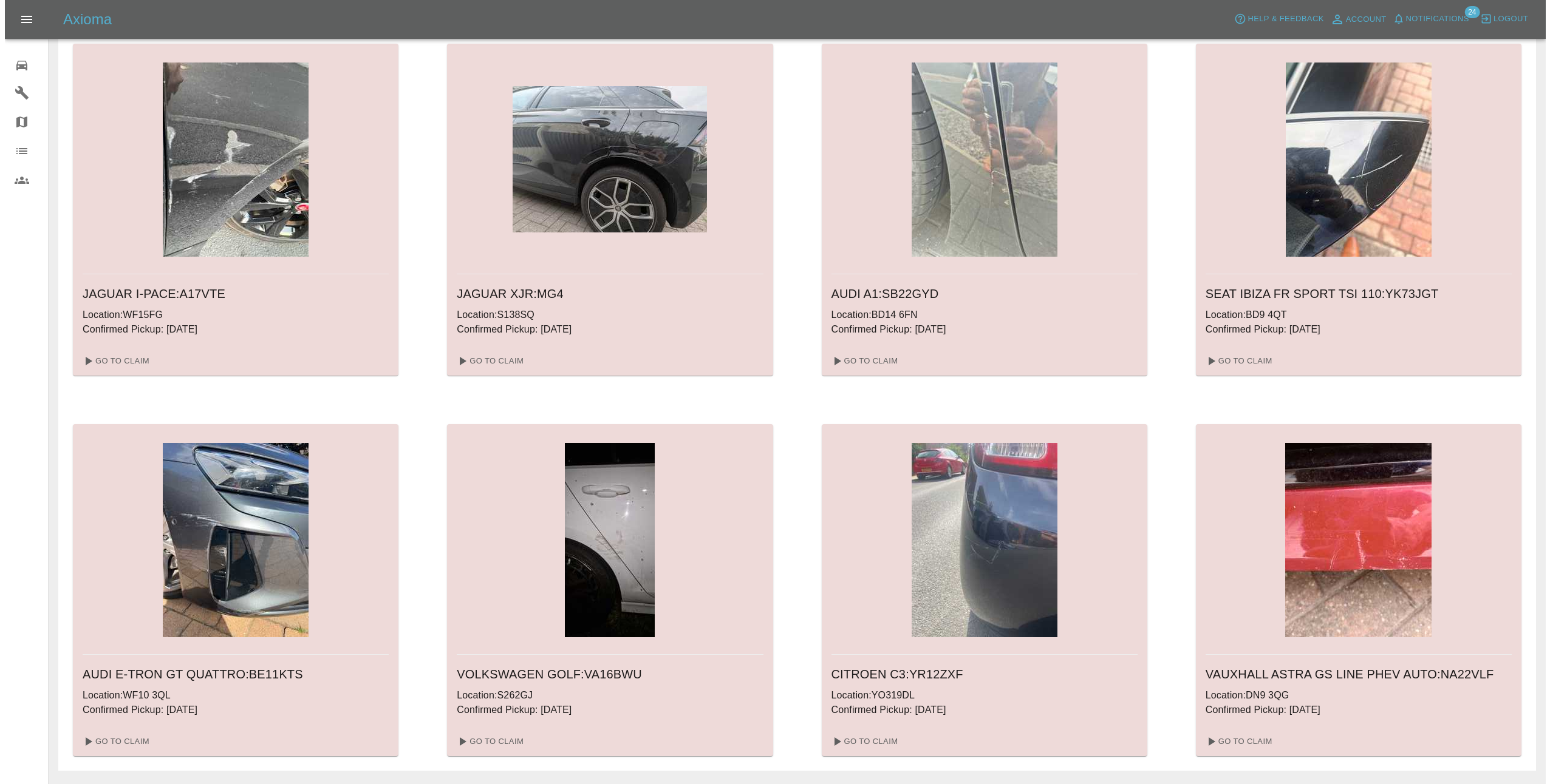
scroll to position [849, 0]
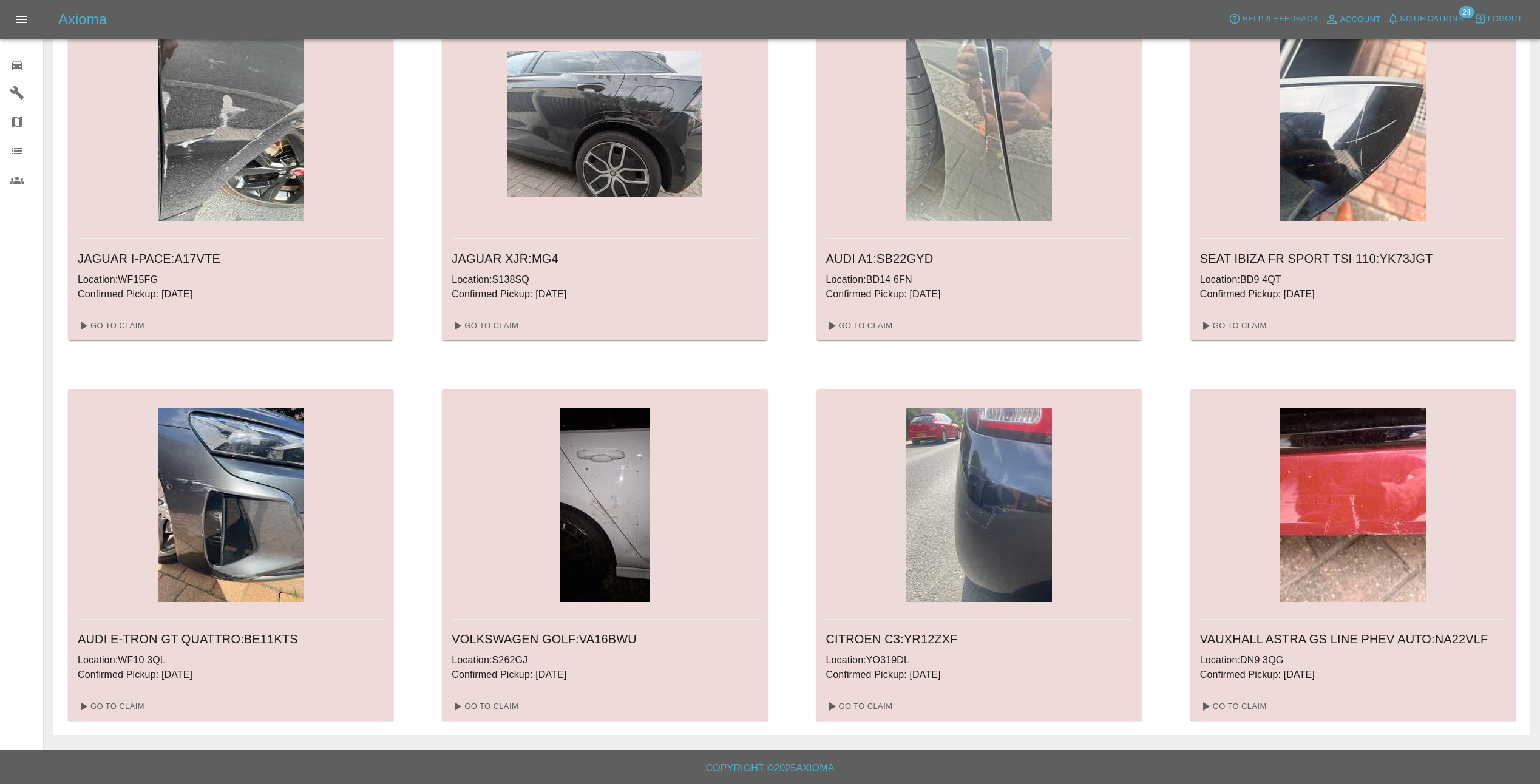
click at [1439, 16] on span "Notifications" at bounding box center [1432, 19] width 63 height 14
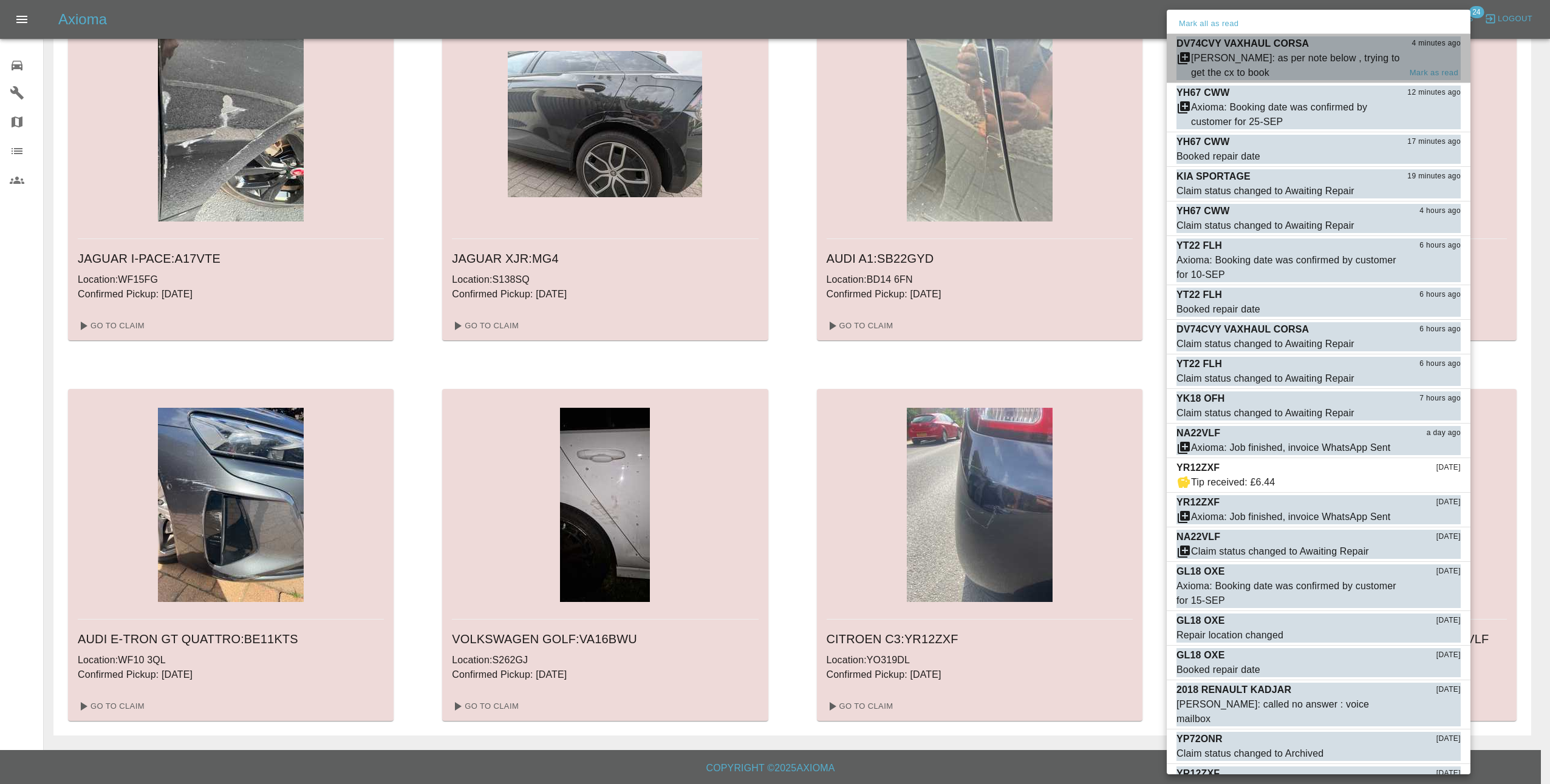
click at [1348, 61] on div "Castro: as per note below , trying to get the cx to book" at bounding box center [1295, 65] width 209 height 29
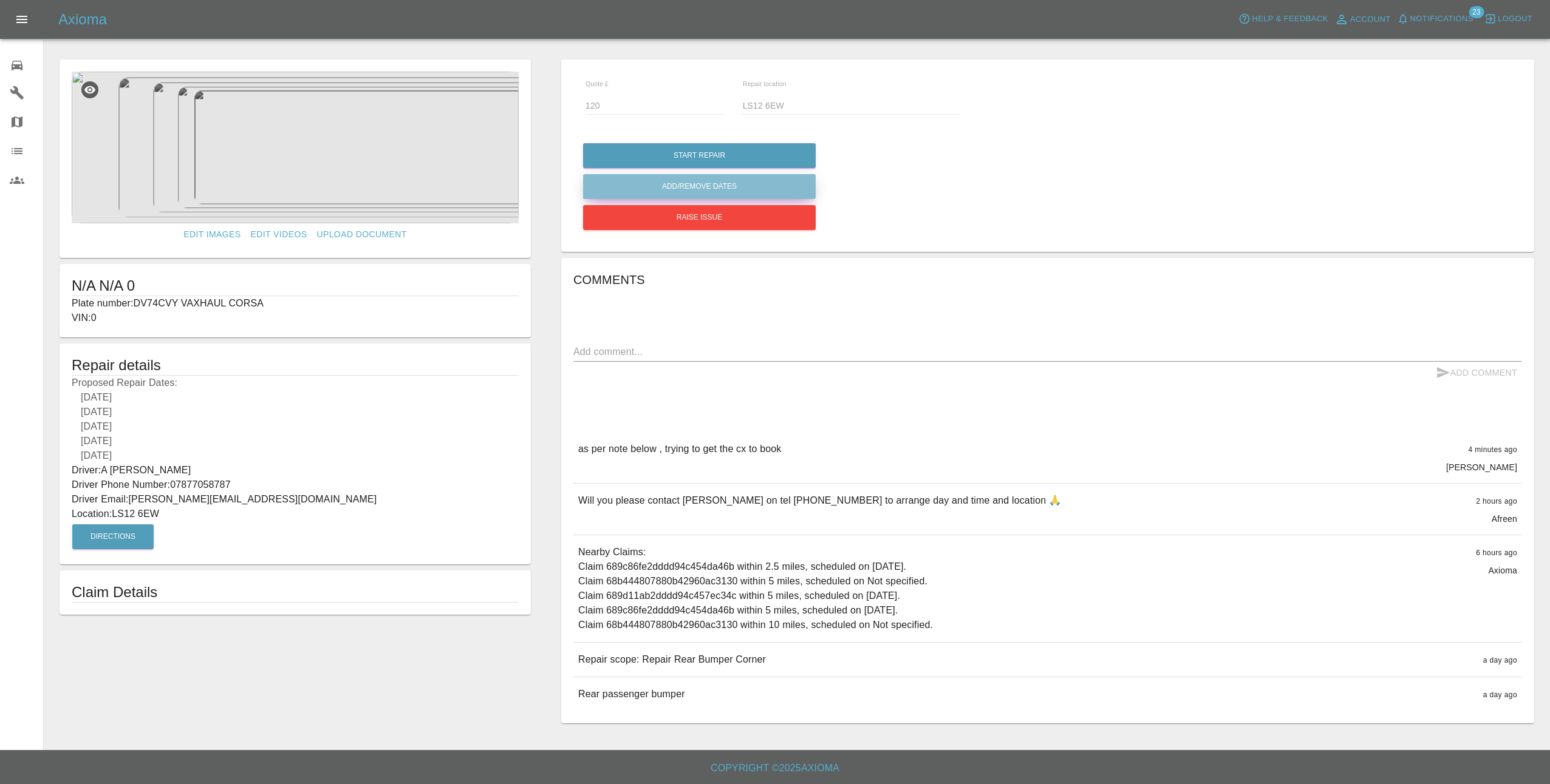
click at [754, 168] on button "Add/Remove Dates" at bounding box center [699, 155] width 233 height 25
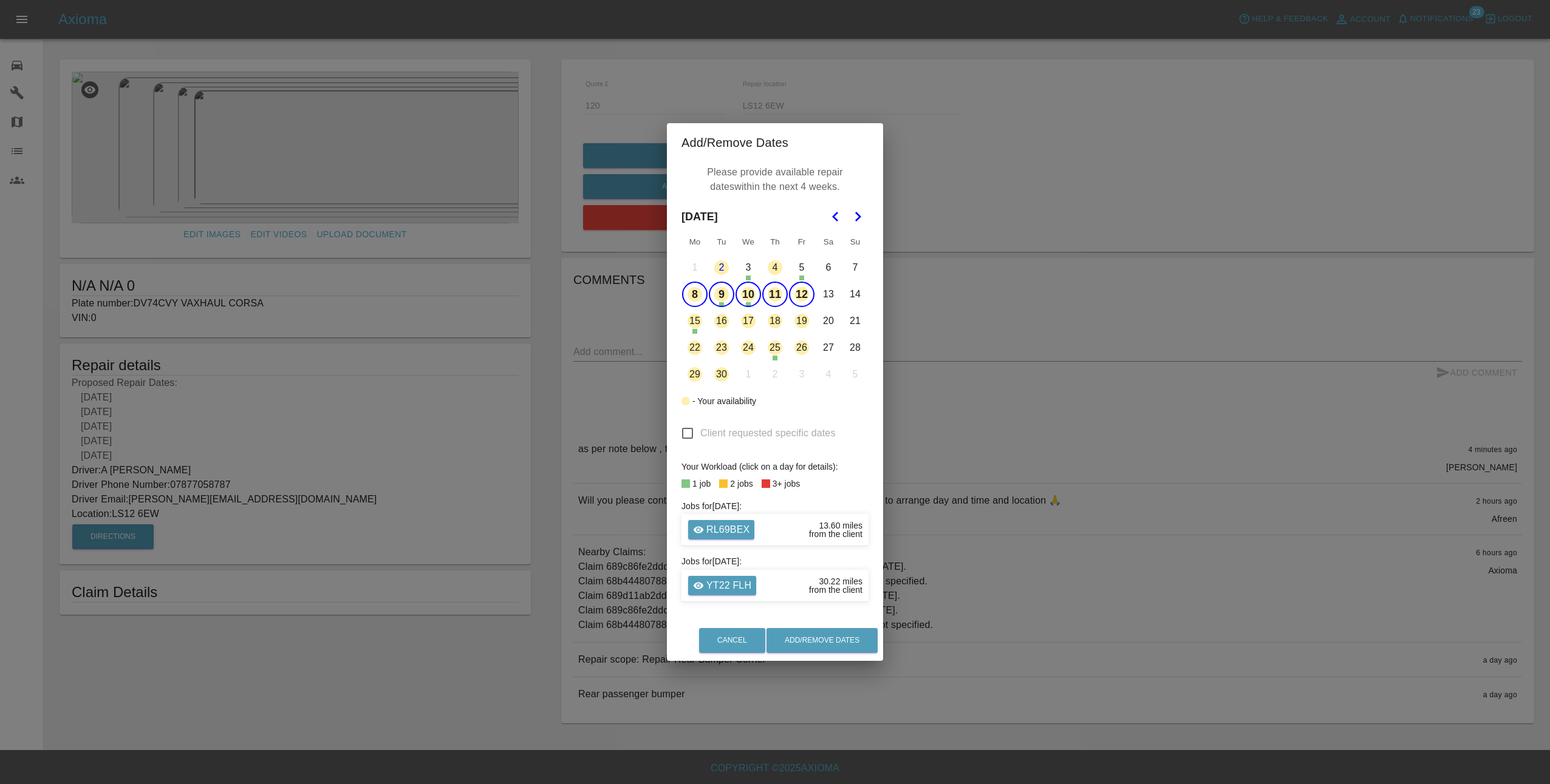
click at [728, 294] on button "9" at bounding box center [721, 294] width 25 height 25
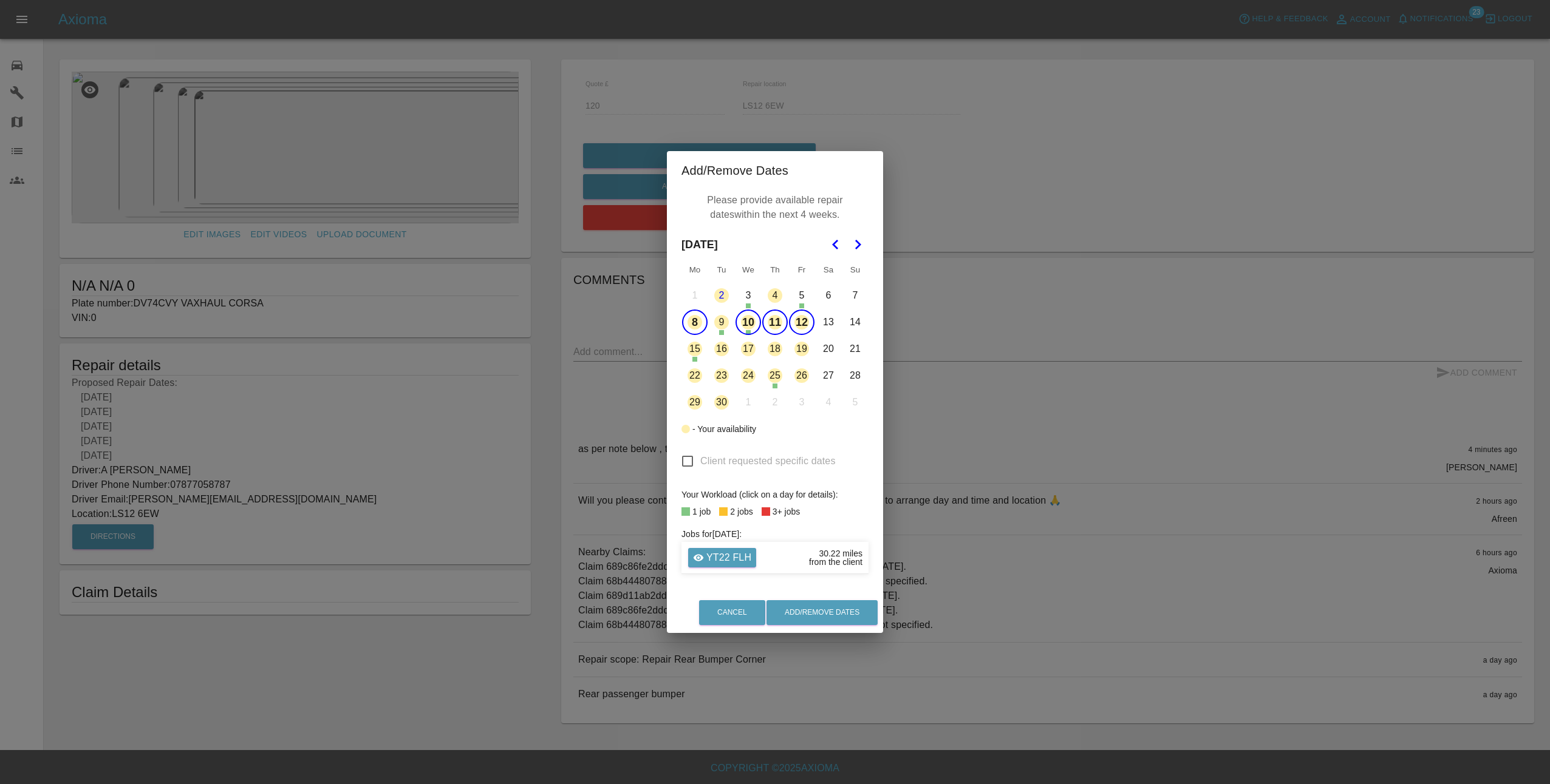
click at [750, 321] on button "10" at bounding box center [748, 322] width 25 height 25
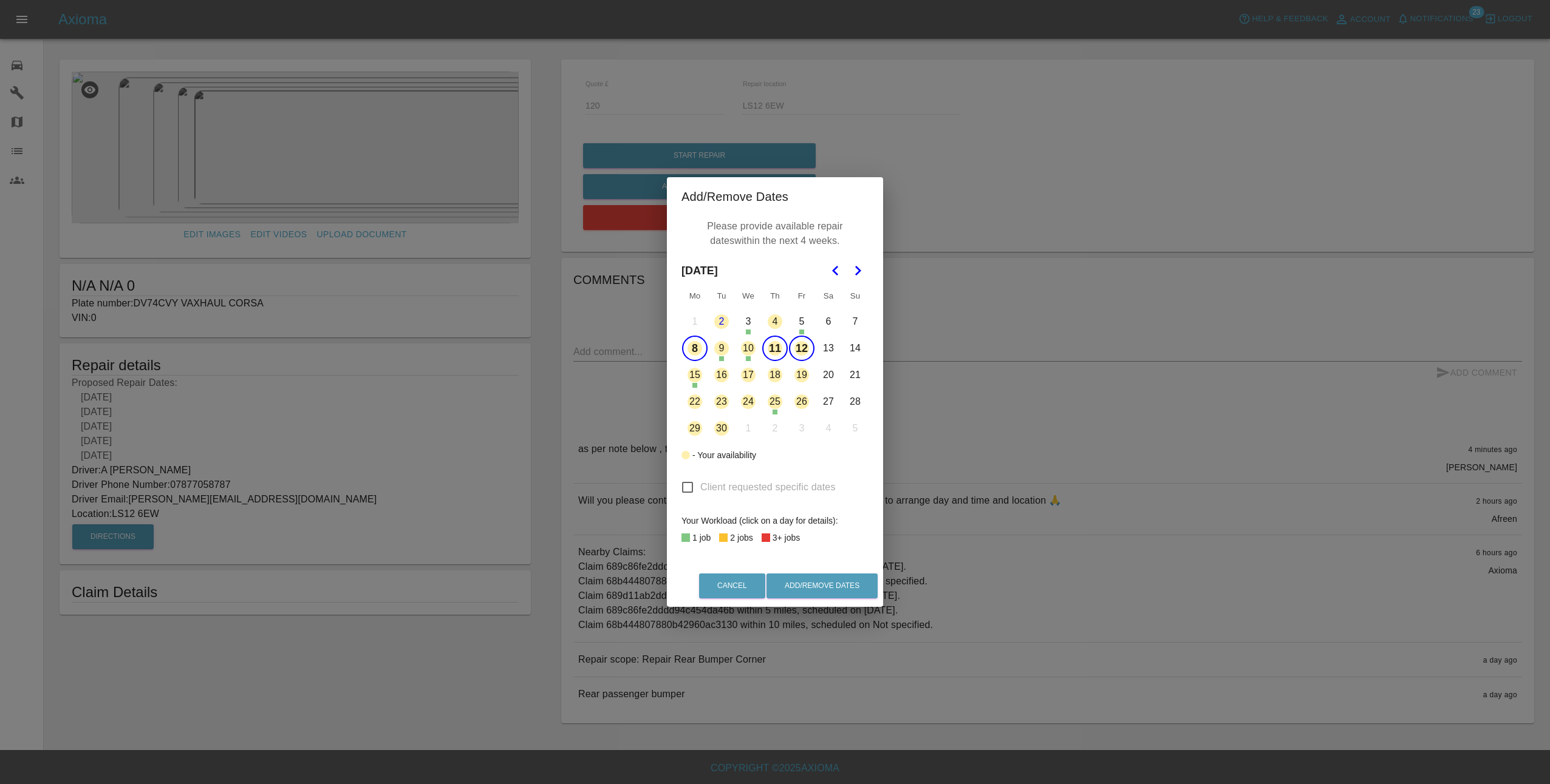
click at [772, 403] on button "25" at bounding box center [774, 401] width 25 height 25
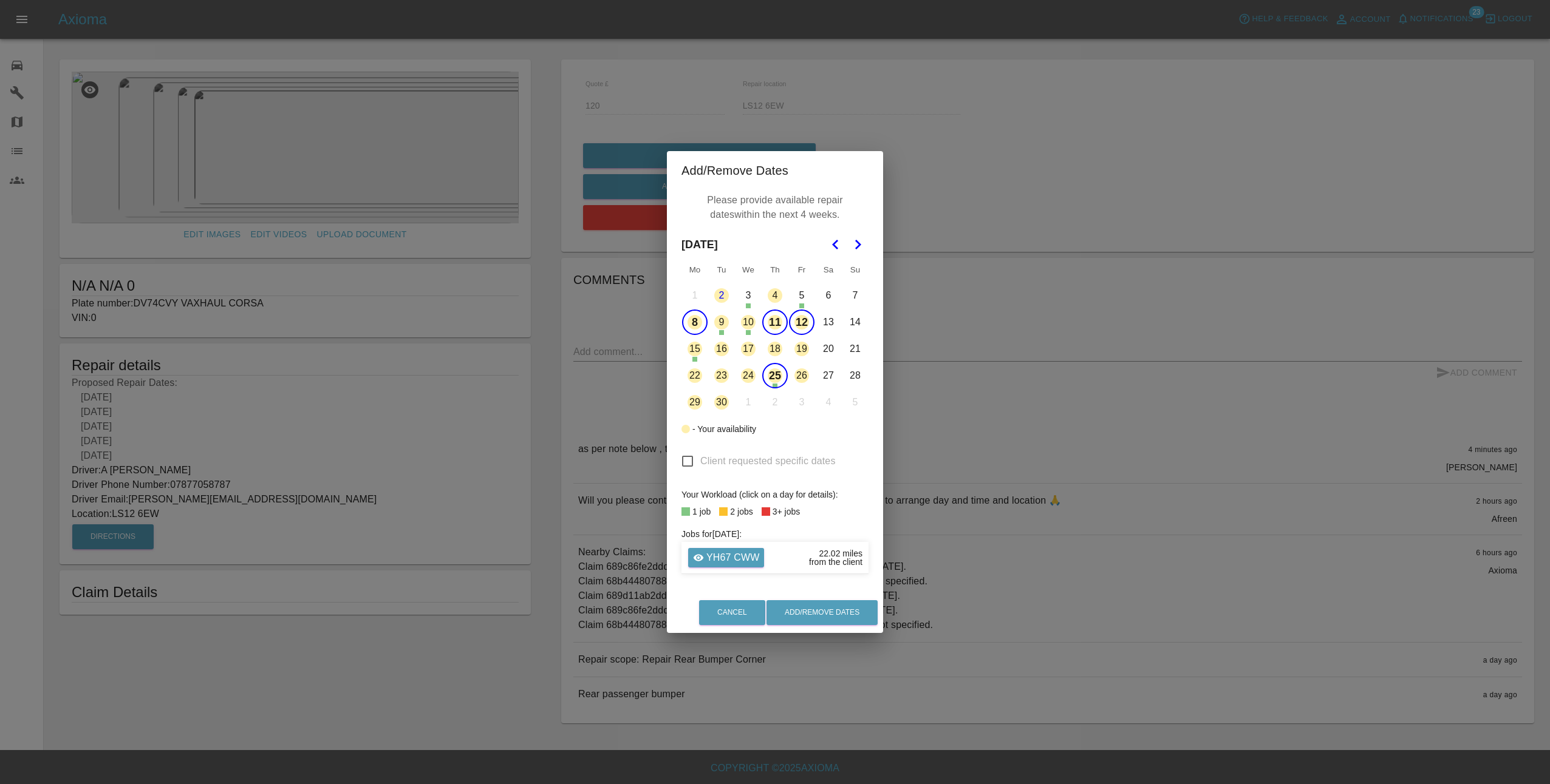
click at [694, 351] on button "15" at bounding box center [694, 349] width 25 height 25
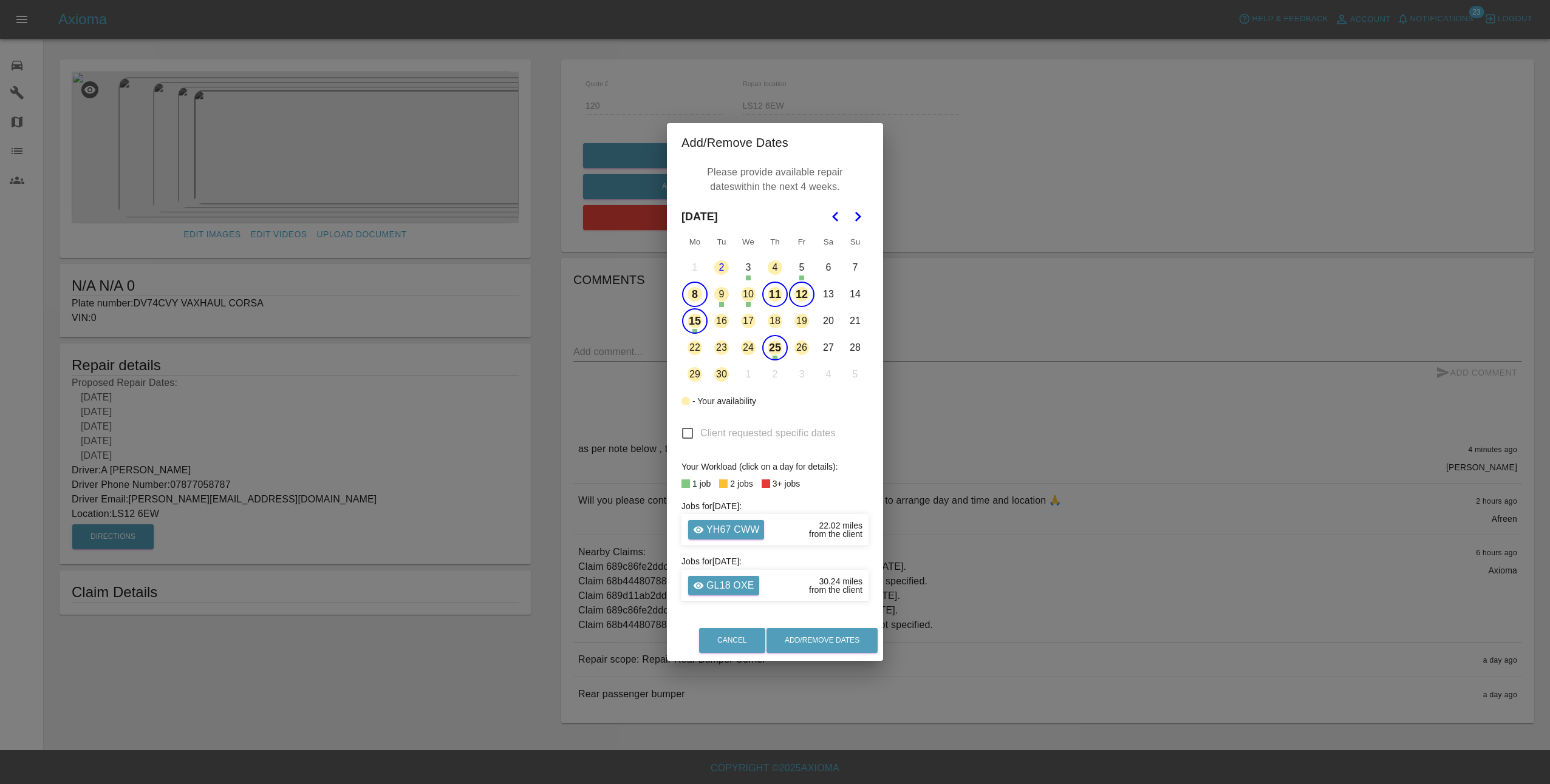
click at [779, 348] on button "25" at bounding box center [774, 347] width 25 height 25
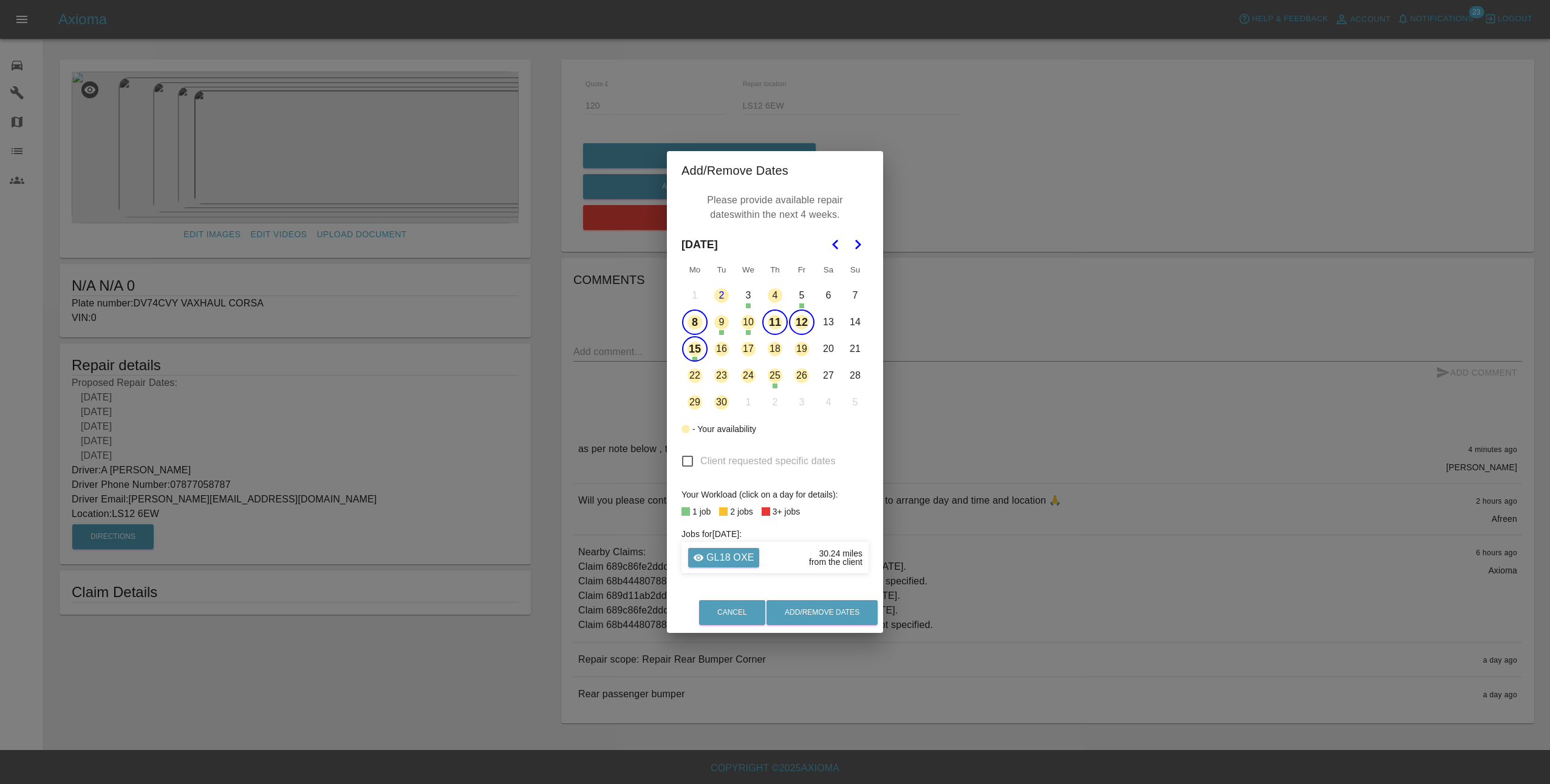
click at [702, 345] on button "15" at bounding box center [694, 349] width 25 height 25
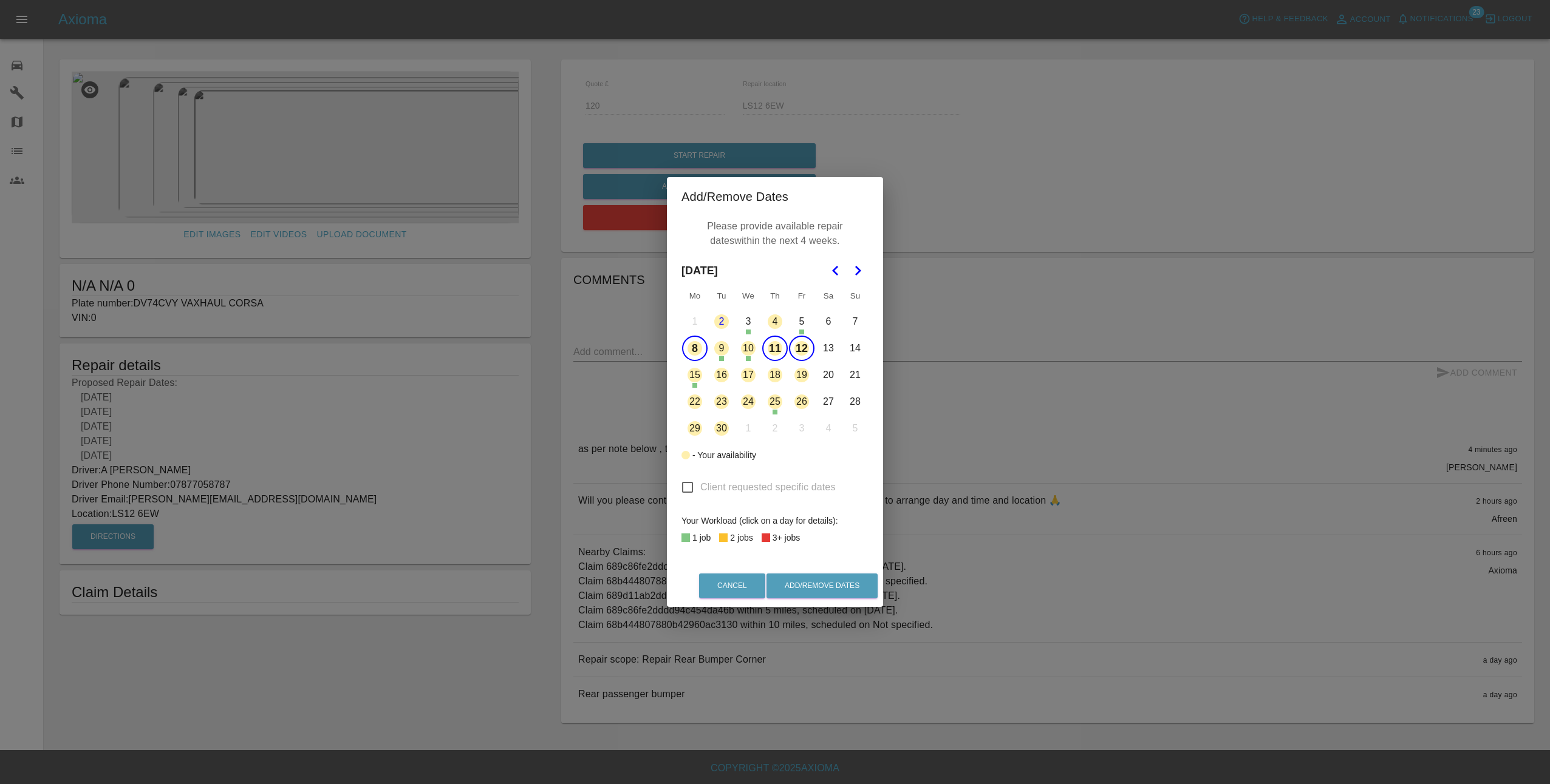
click at [720, 378] on button "16" at bounding box center [721, 375] width 25 height 25
click at [748, 378] on button "17" at bounding box center [748, 375] width 25 height 25
click at [773, 379] on button "18" at bounding box center [774, 375] width 25 height 25
click at [807, 378] on button "19" at bounding box center [801, 375] width 25 height 25
click at [688, 398] on button "22" at bounding box center [694, 401] width 25 height 25
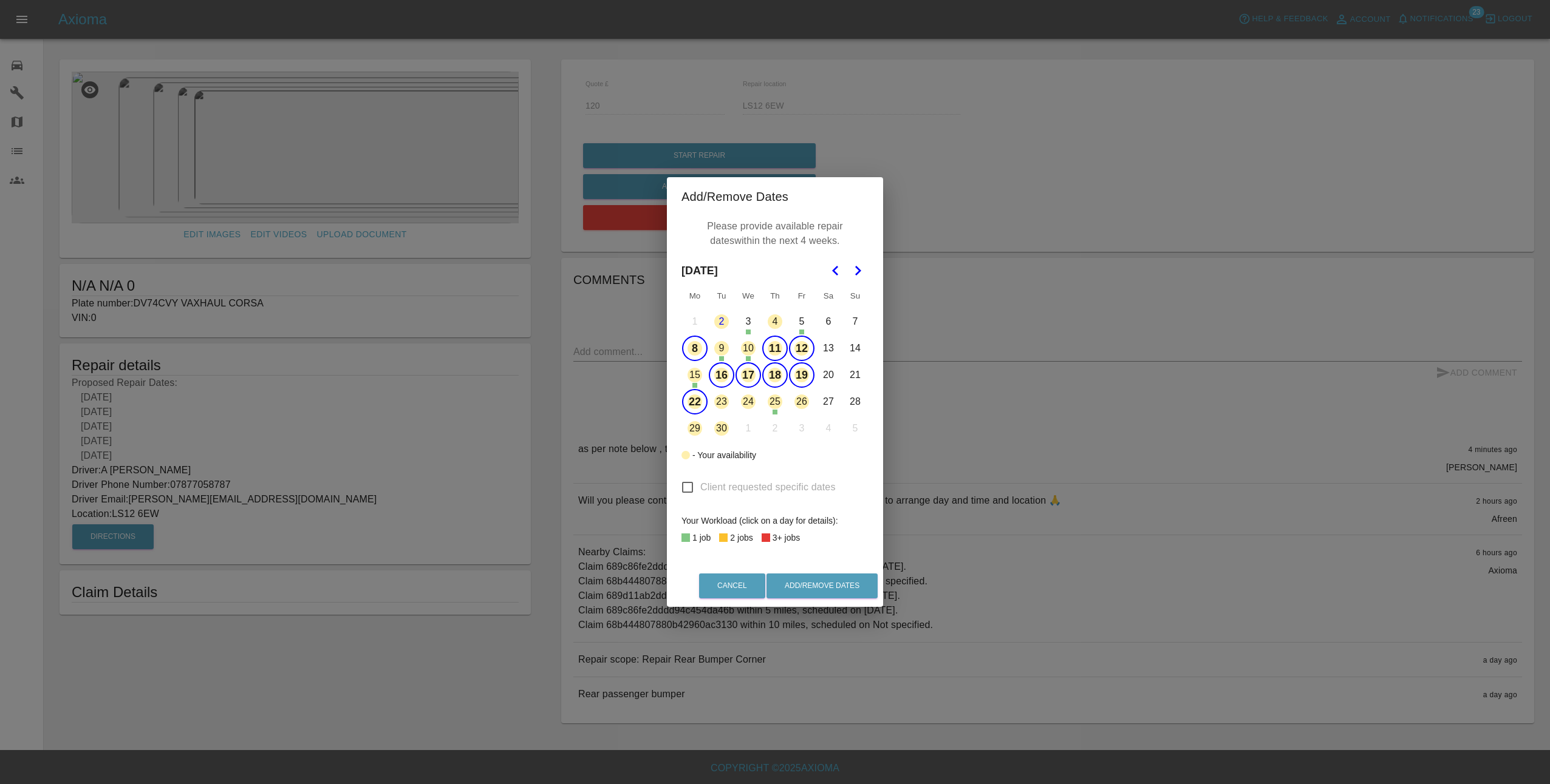
click at [723, 403] on button "23" at bounding box center [721, 401] width 25 height 25
click at [808, 400] on button "26" at bounding box center [801, 401] width 25 height 25
click at [695, 425] on button "29" at bounding box center [694, 428] width 25 height 25
click at [719, 427] on button "30" at bounding box center [721, 428] width 25 height 25
click at [858, 267] on icon "Go to the Next Month" at bounding box center [857, 271] width 15 height 15
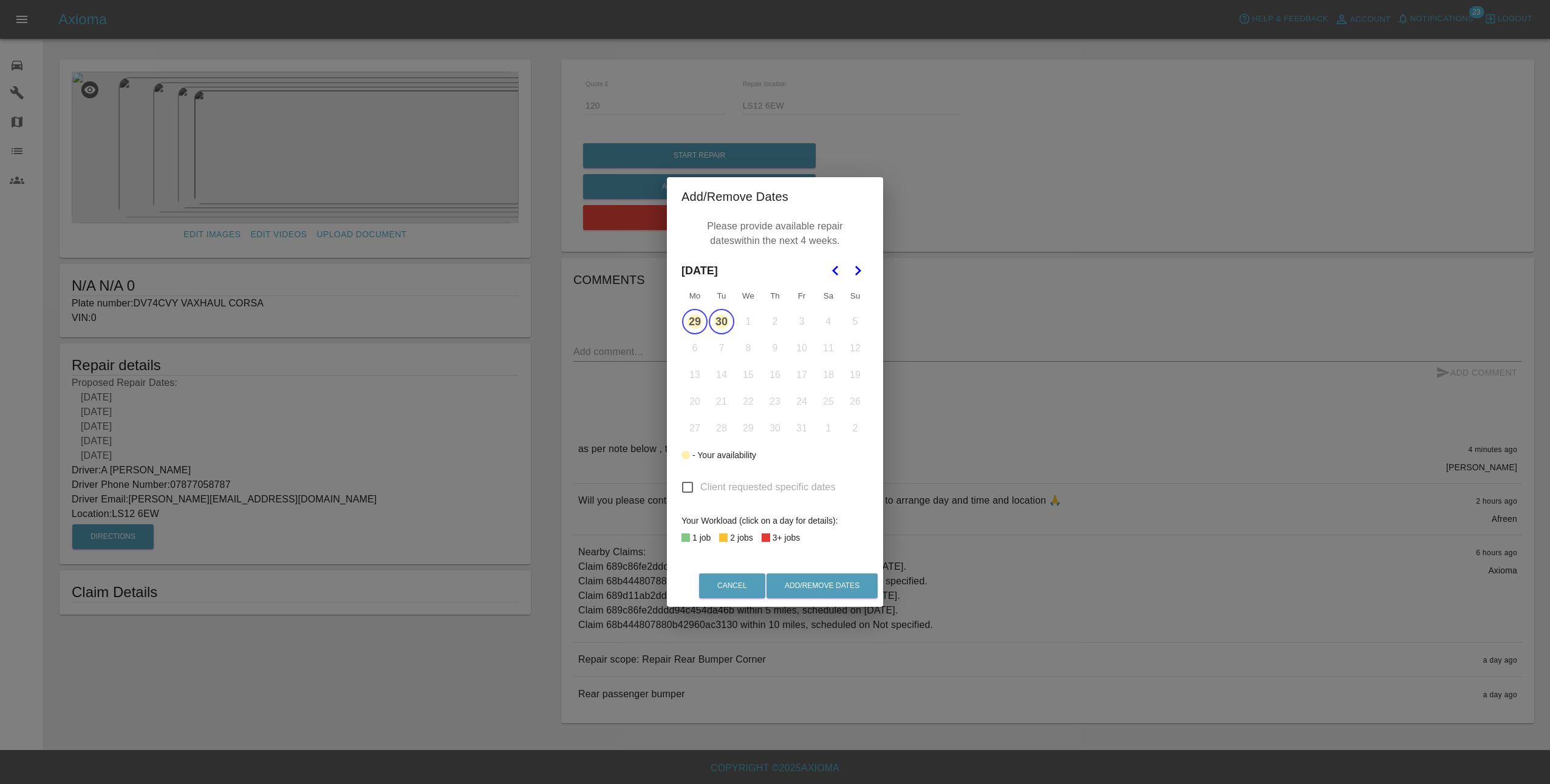
click at [838, 271] on icon "Go to the Previous Month" at bounding box center [835, 271] width 15 height 15
click at [861, 267] on icon "Go to the Next Month" at bounding box center [857, 271] width 15 height 15
click at [839, 267] on icon "Go to the Previous Month" at bounding box center [835, 271] width 15 height 15
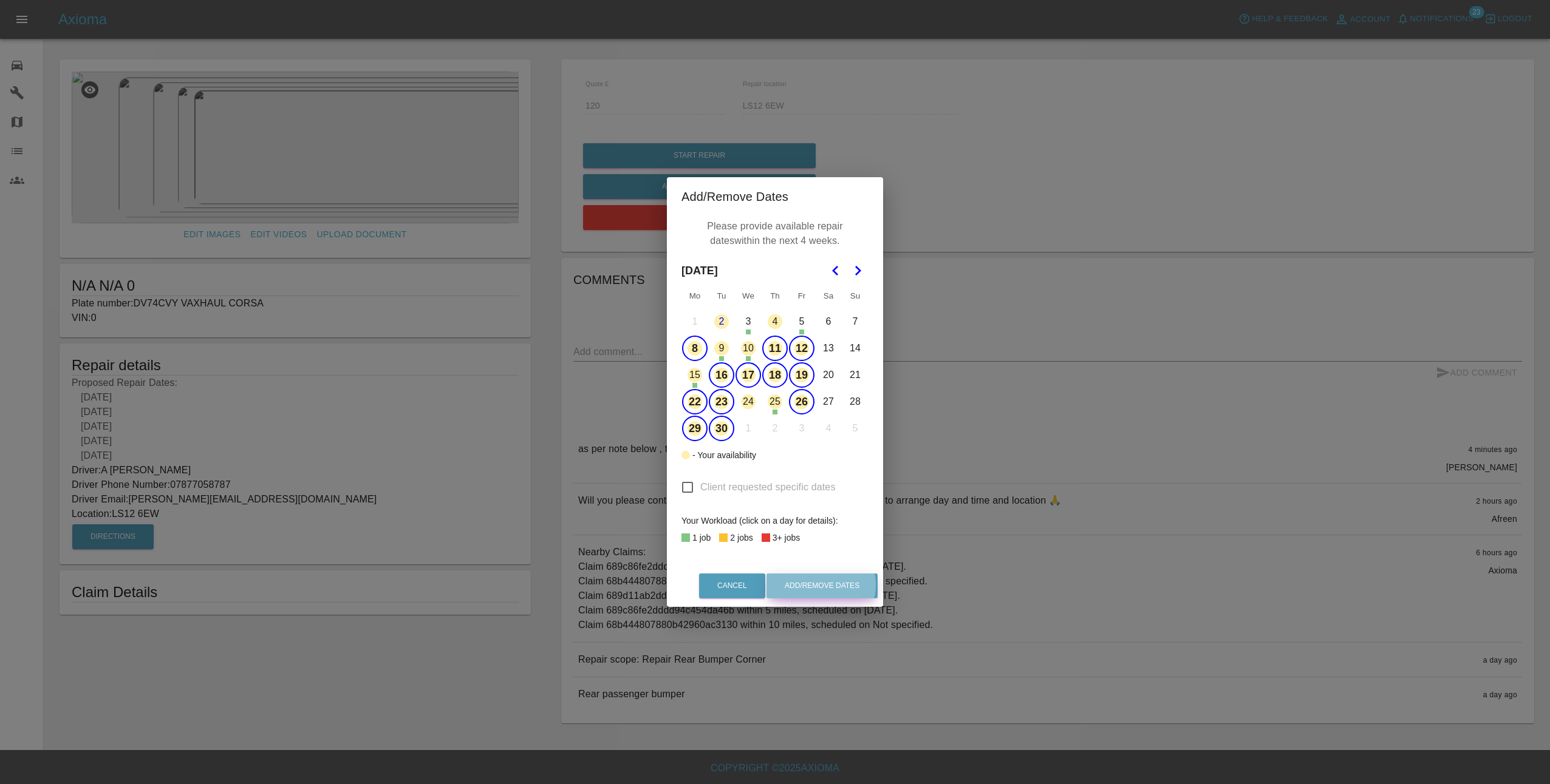
click at [824, 585] on button "Add/Remove Dates" at bounding box center [822, 586] width 111 height 25
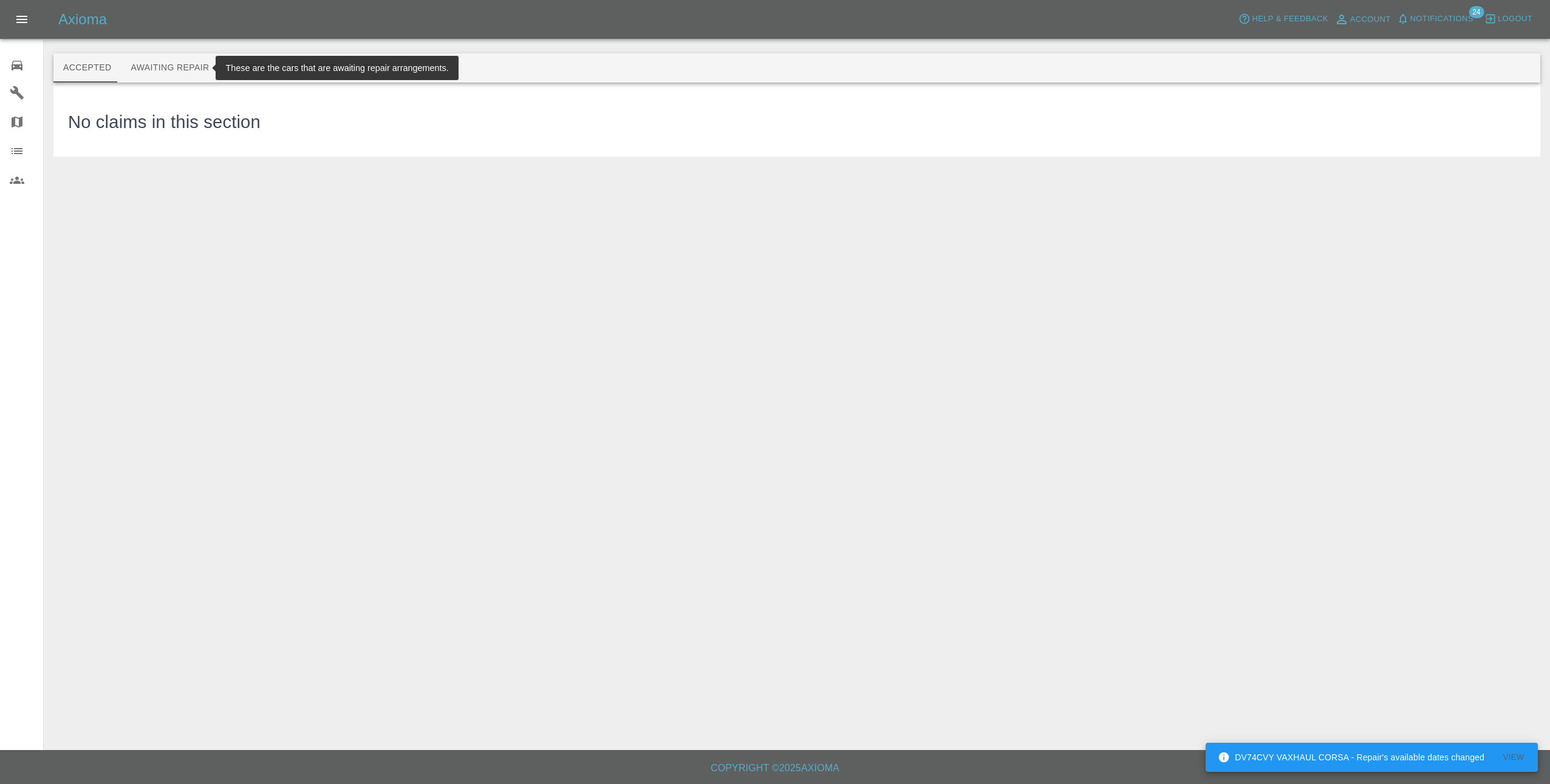
click at [166, 58] on button "Awaiting Repair" at bounding box center [169, 68] width 97 height 29
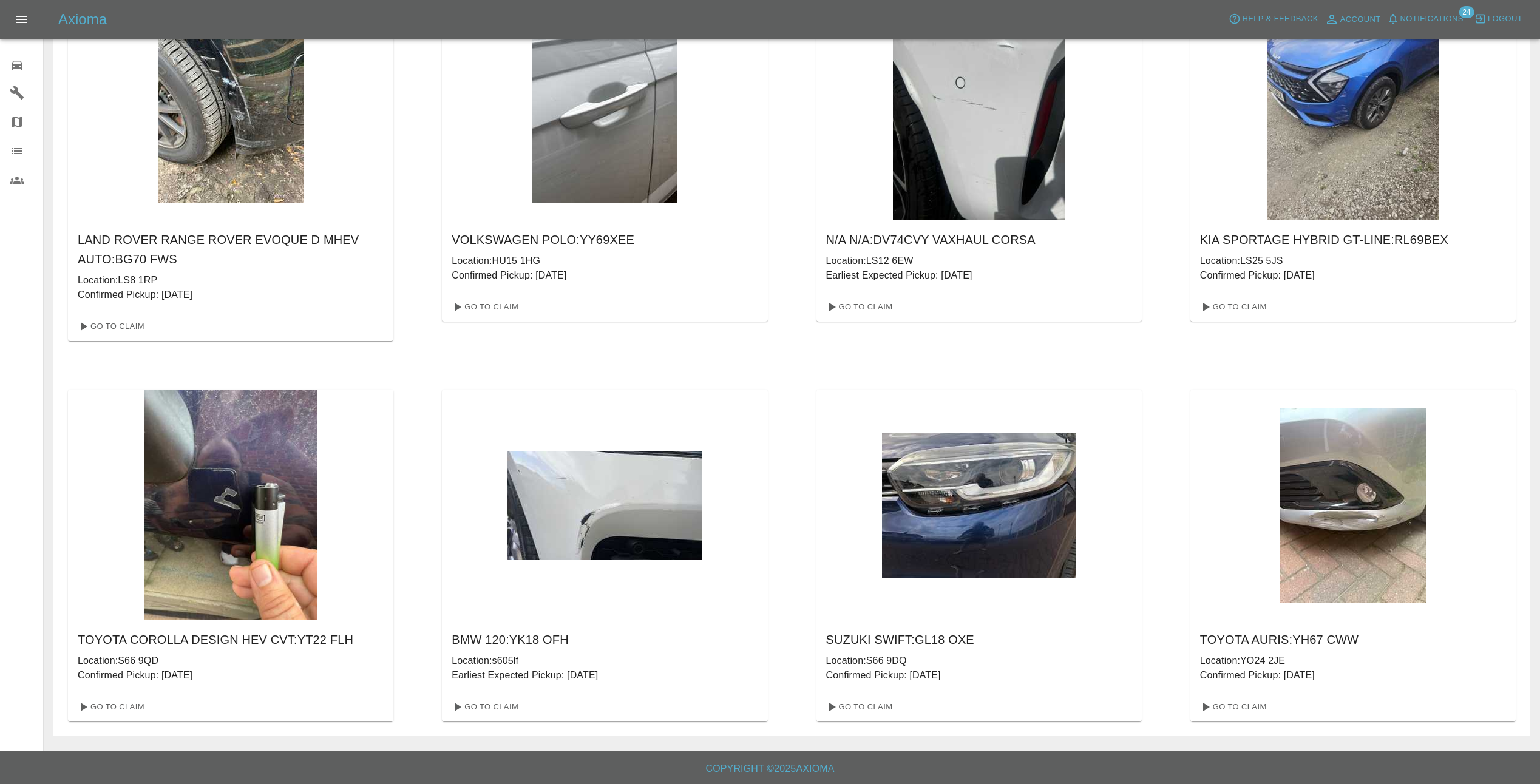
scroll to position [108, 0]
click at [481, 705] on link "Go To Claim" at bounding box center [484, 706] width 75 height 20
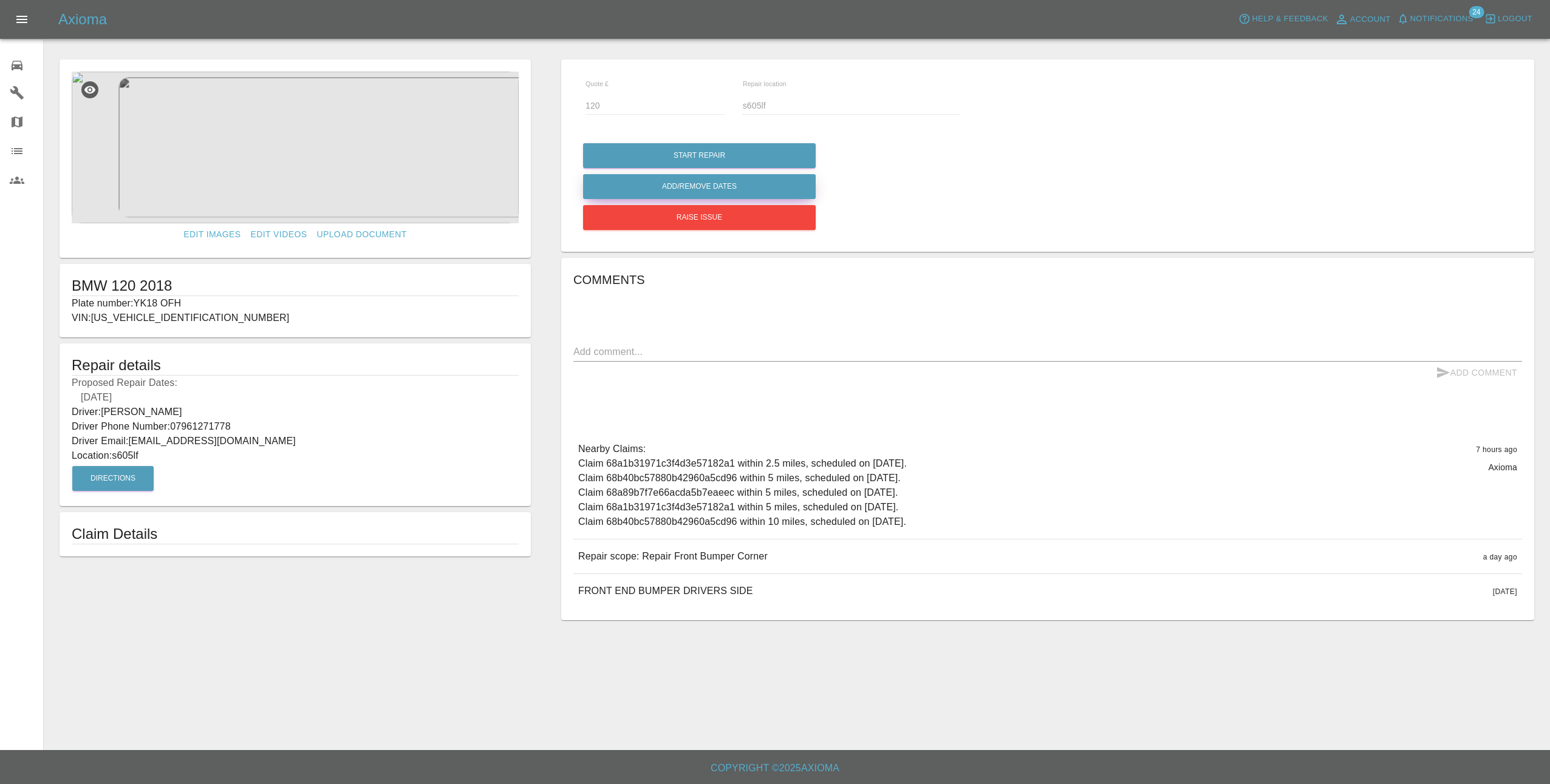
click at [749, 168] on button "Add/Remove Dates" at bounding box center [699, 155] width 233 height 25
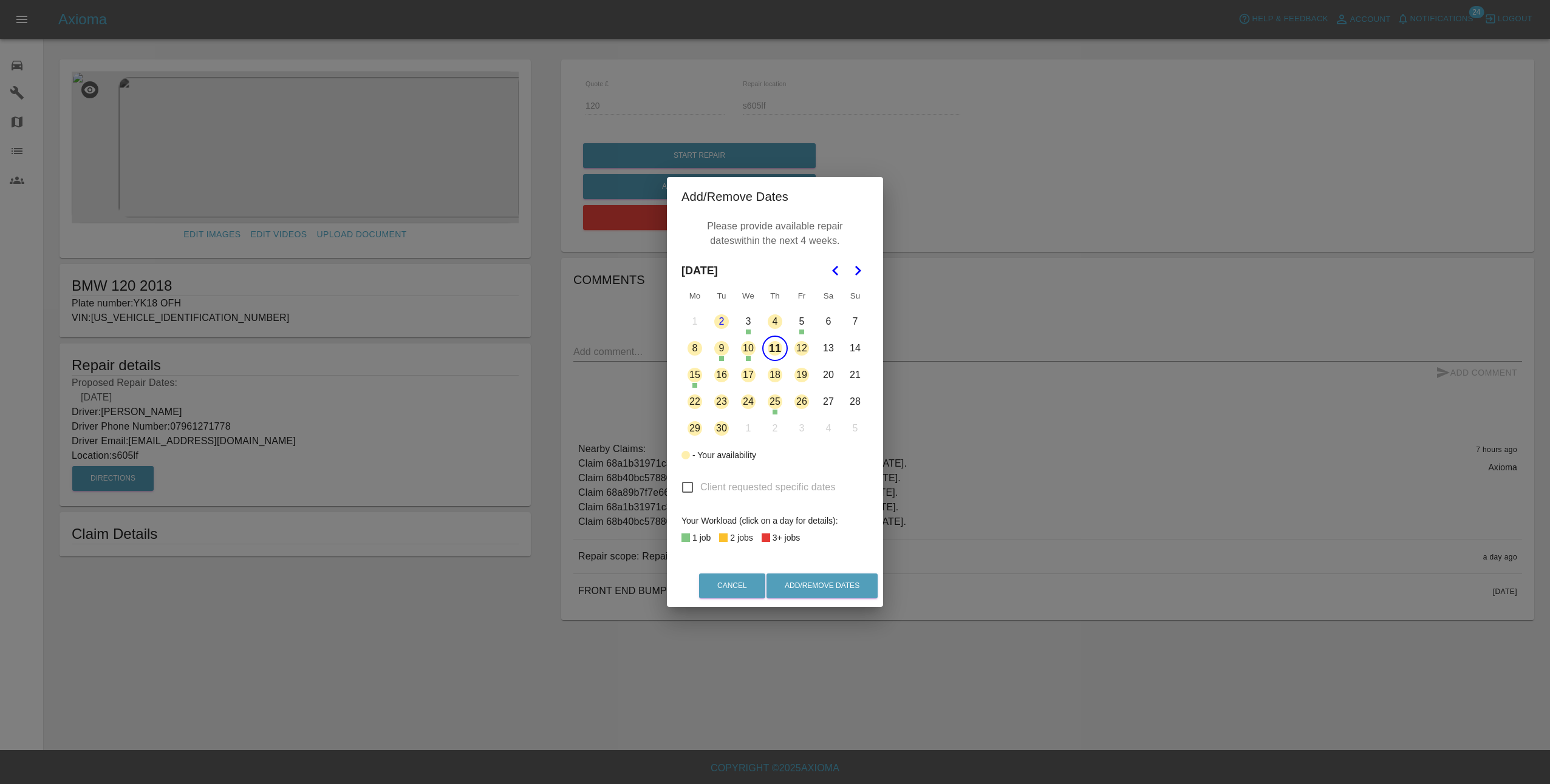
click at [800, 348] on button "12" at bounding box center [801, 348] width 25 height 25
click at [805, 344] on button "12" at bounding box center [801, 348] width 25 height 25
click at [758, 586] on button "Cancel" at bounding box center [731, 586] width 66 height 25
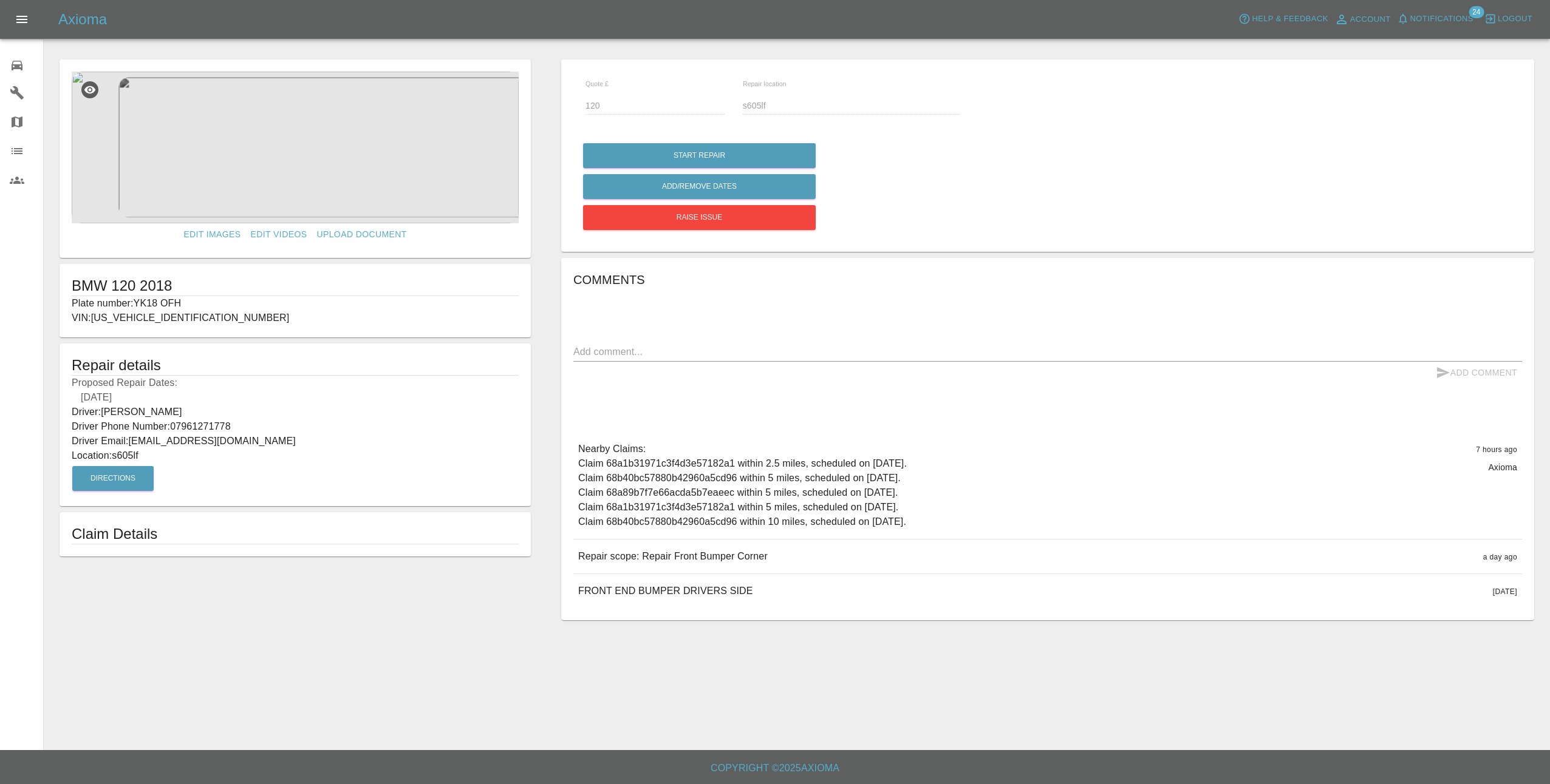
click at [396, 171] on img at bounding box center [295, 147] width 447 height 152
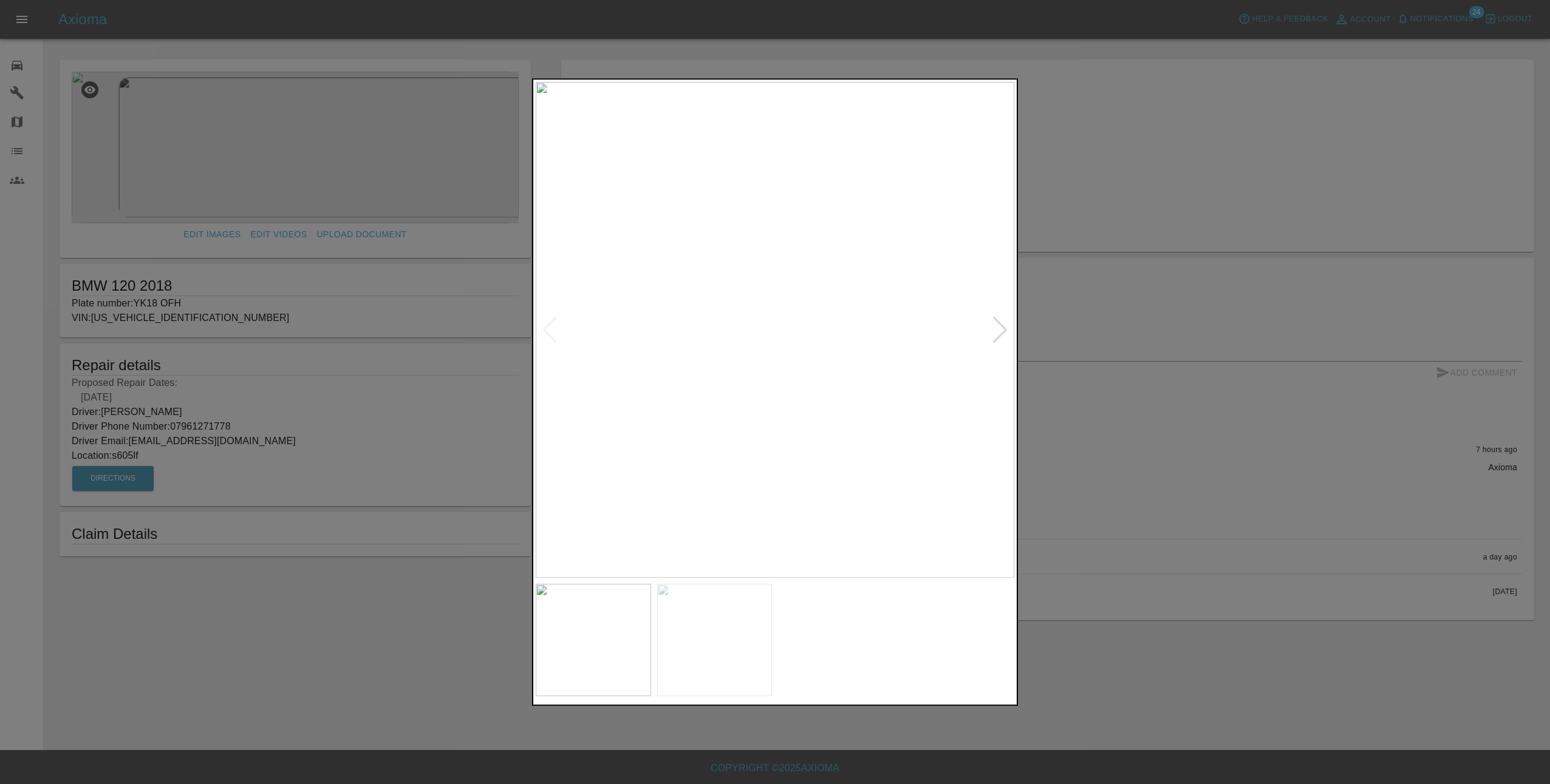
click at [999, 334] on div at bounding box center [1000, 330] width 17 height 27
click at [1144, 398] on div at bounding box center [775, 392] width 1550 height 784
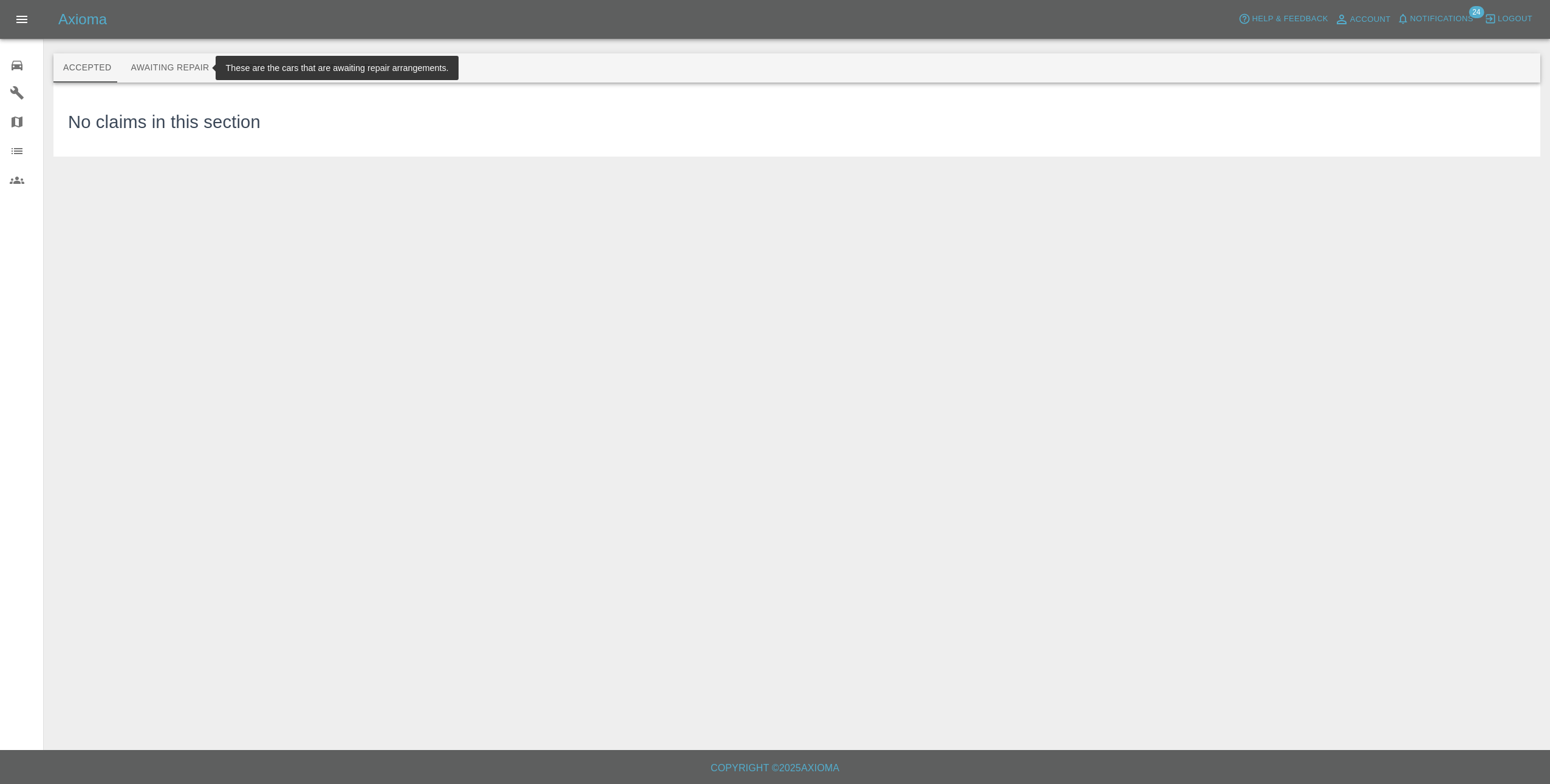
click at [156, 60] on button "Awaiting Repair" at bounding box center [169, 68] width 97 height 29
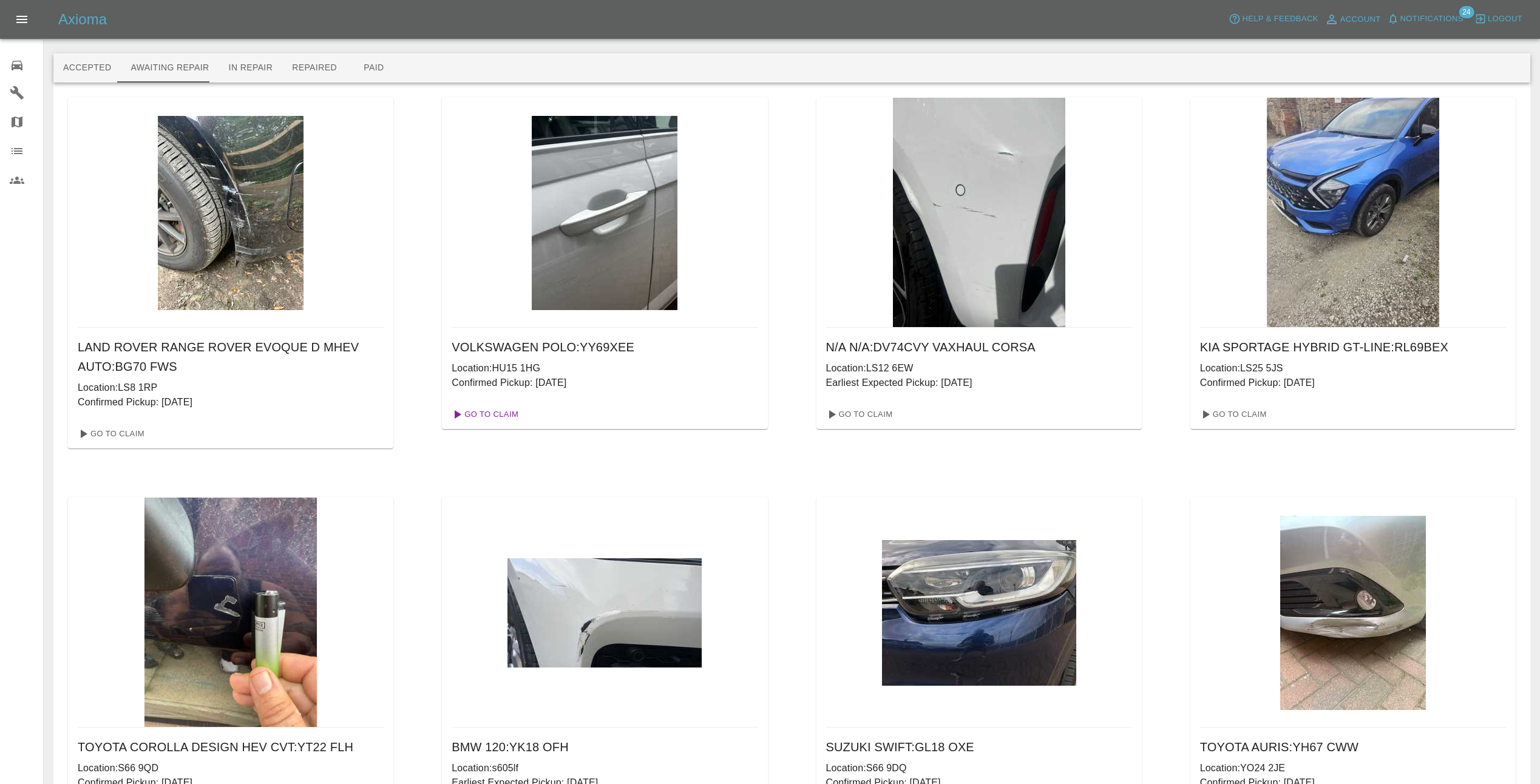
click at [501, 413] on link "Go To Claim" at bounding box center [484, 414] width 75 height 20
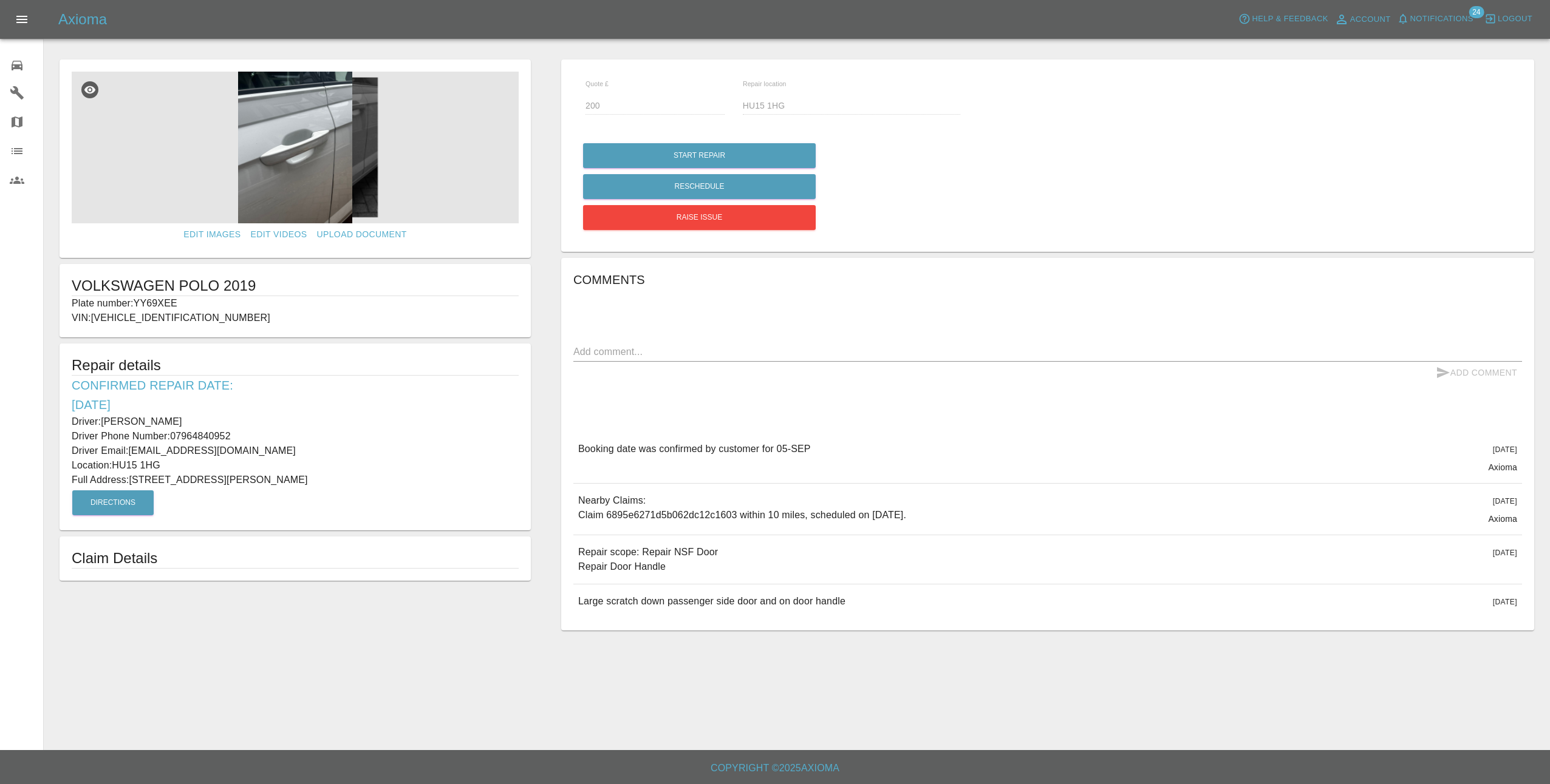
click at [310, 197] on img at bounding box center [295, 147] width 447 height 152
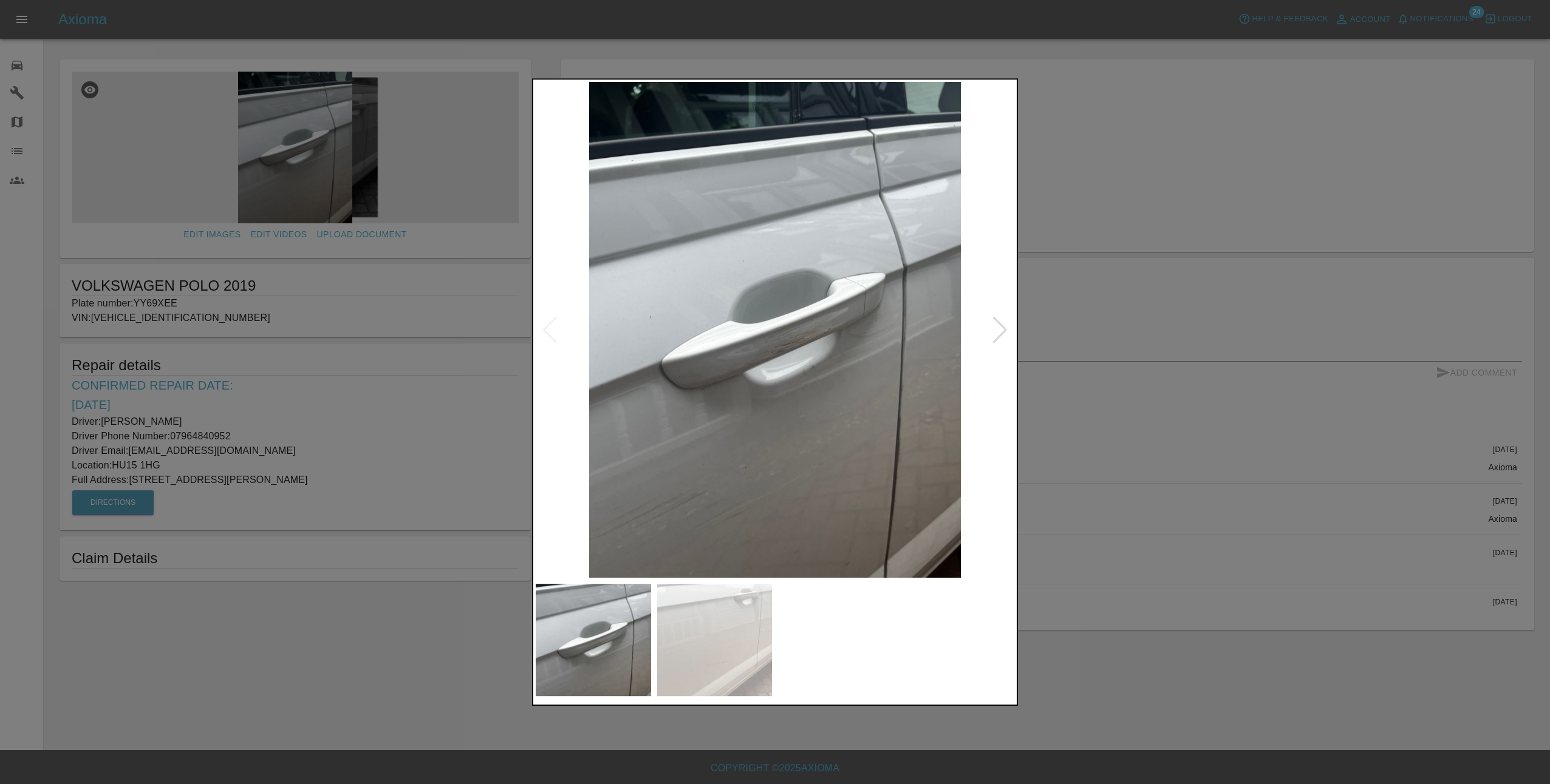
click at [570, 433] on img at bounding box center [775, 330] width 478 height 496
click at [1079, 456] on div at bounding box center [775, 392] width 1550 height 784
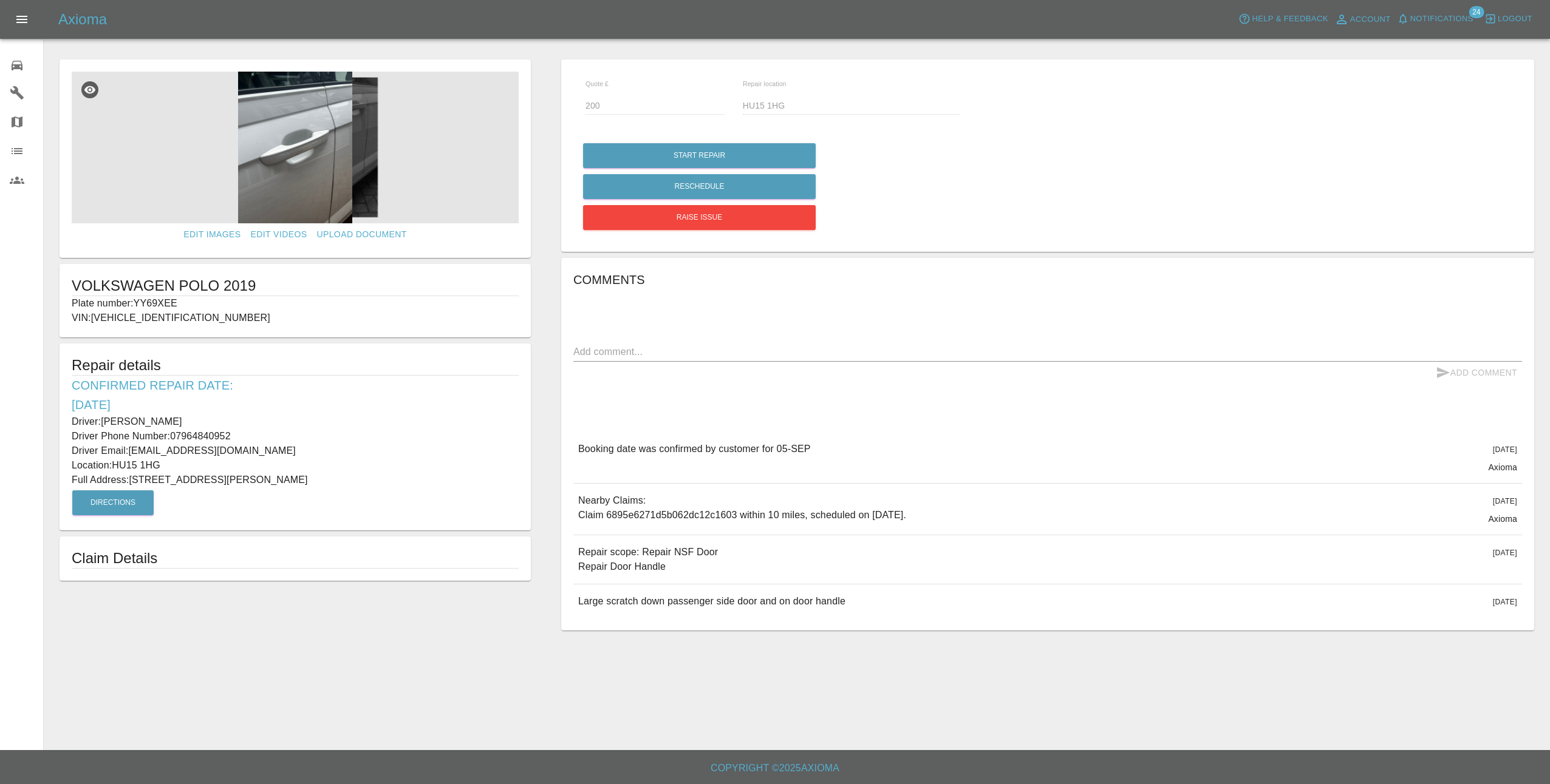
click at [308, 169] on img at bounding box center [295, 147] width 447 height 152
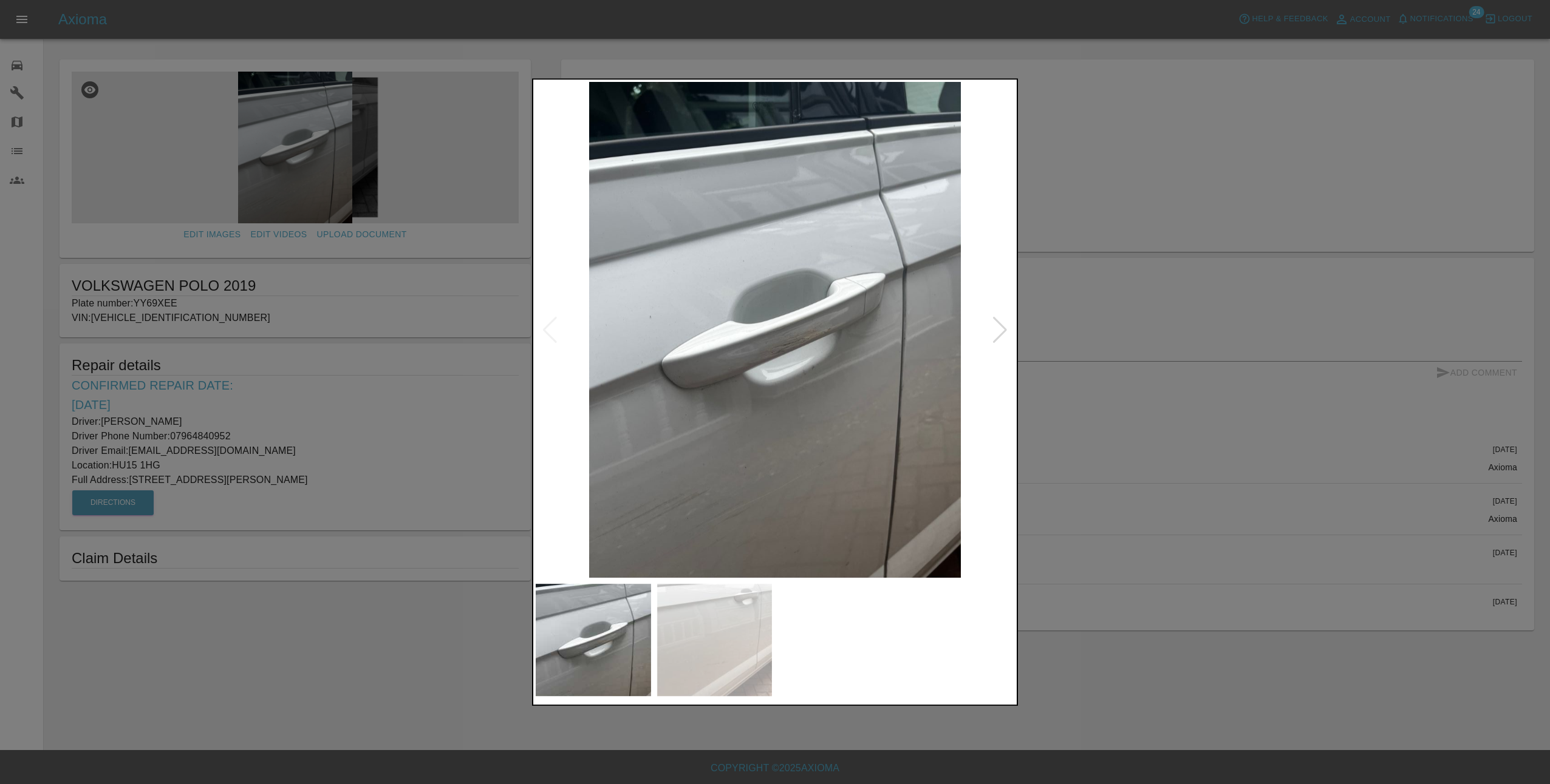
click at [1005, 328] on div at bounding box center [1000, 330] width 17 height 27
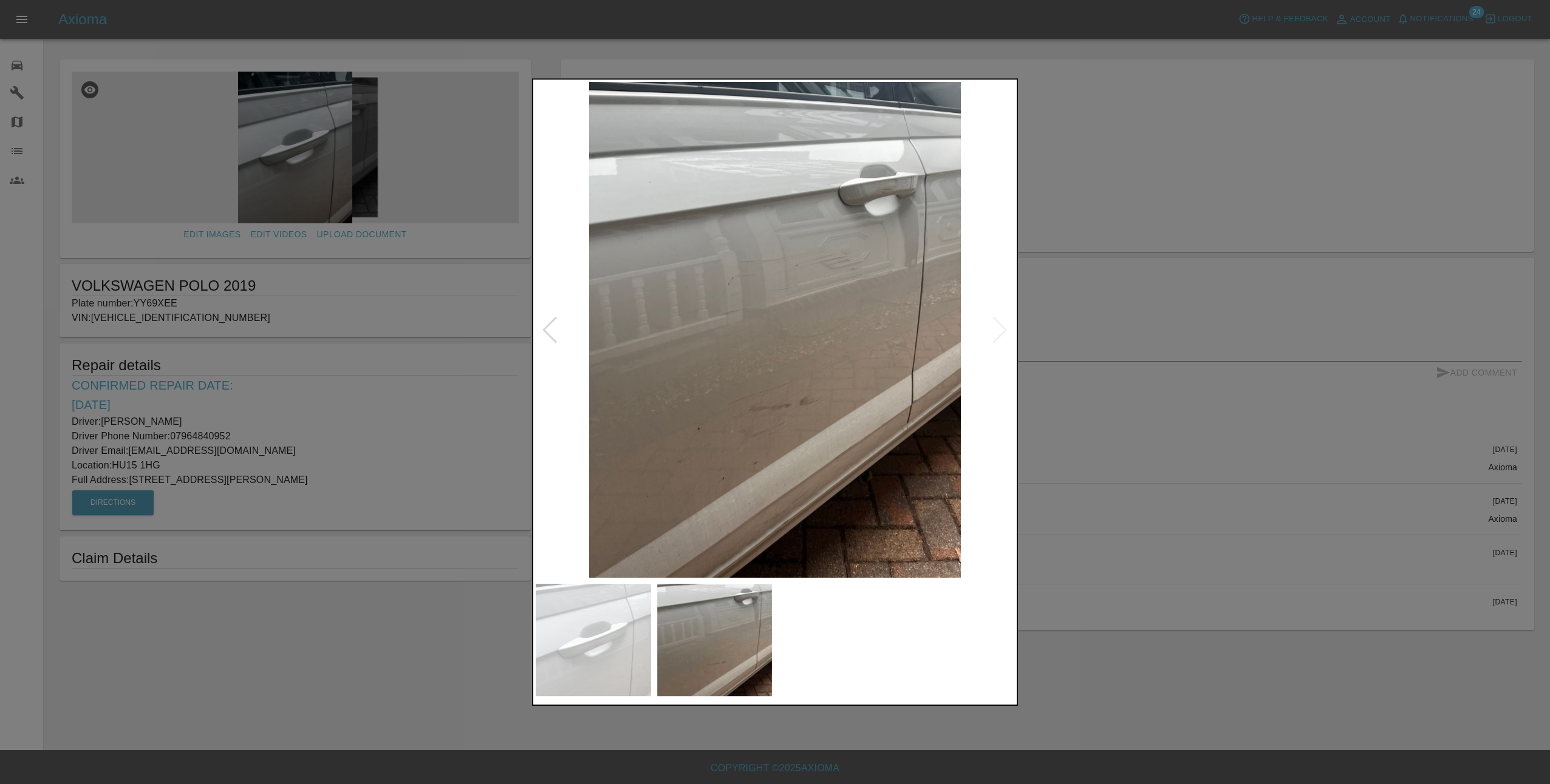
click at [1005, 328] on img at bounding box center [775, 330] width 478 height 496
click at [1104, 496] on div at bounding box center [775, 392] width 1550 height 784
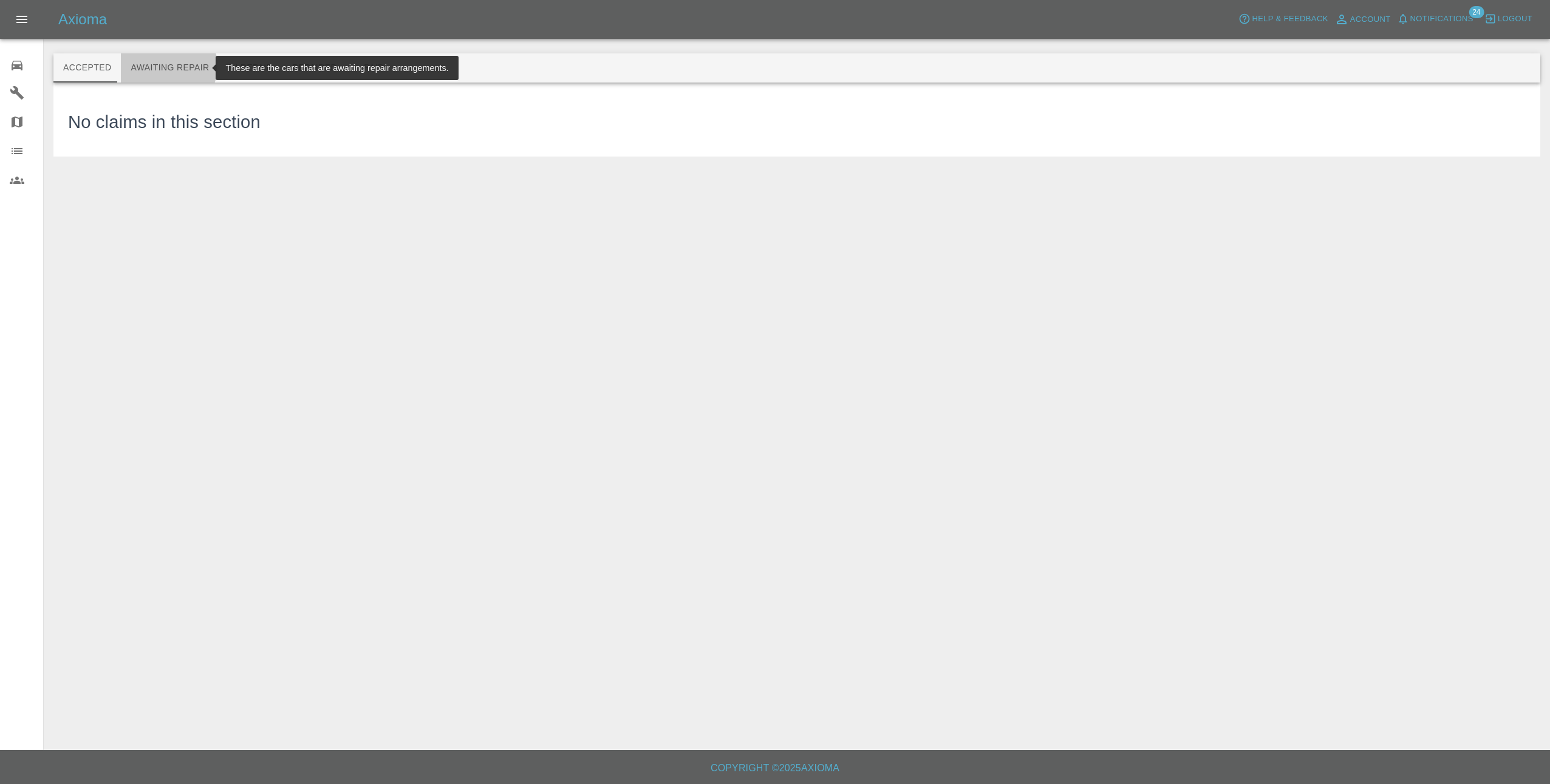
click at [164, 66] on button "Awaiting Repair" at bounding box center [169, 68] width 97 height 29
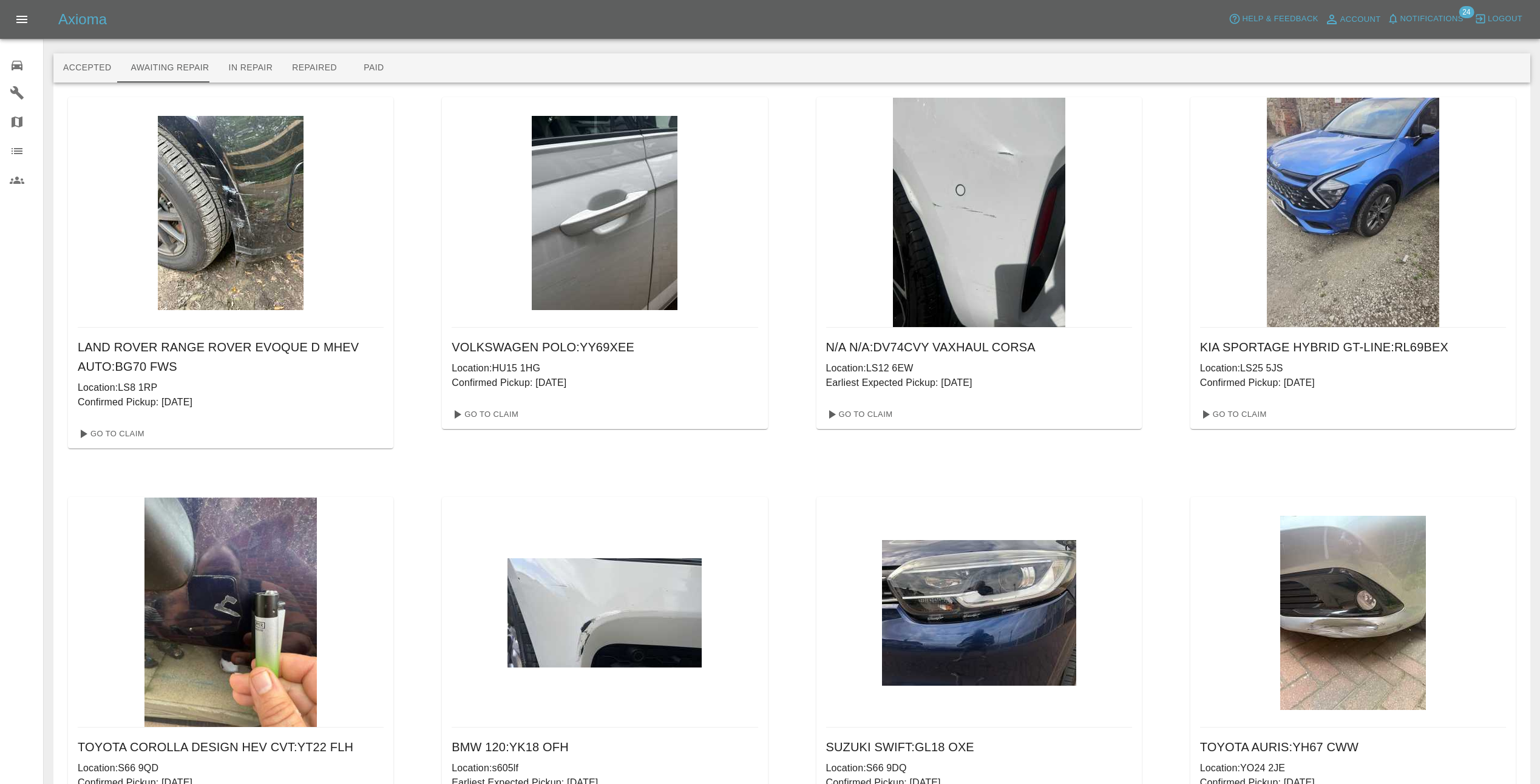
click at [187, 187] on img at bounding box center [230, 213] width 145 height 194
click at [276, 265] on img at bounding box center [230, 213] width 145 height 194
click at [137, 433] on link "Go To Claim" at bounding box center [110, 434] width 75 height 20
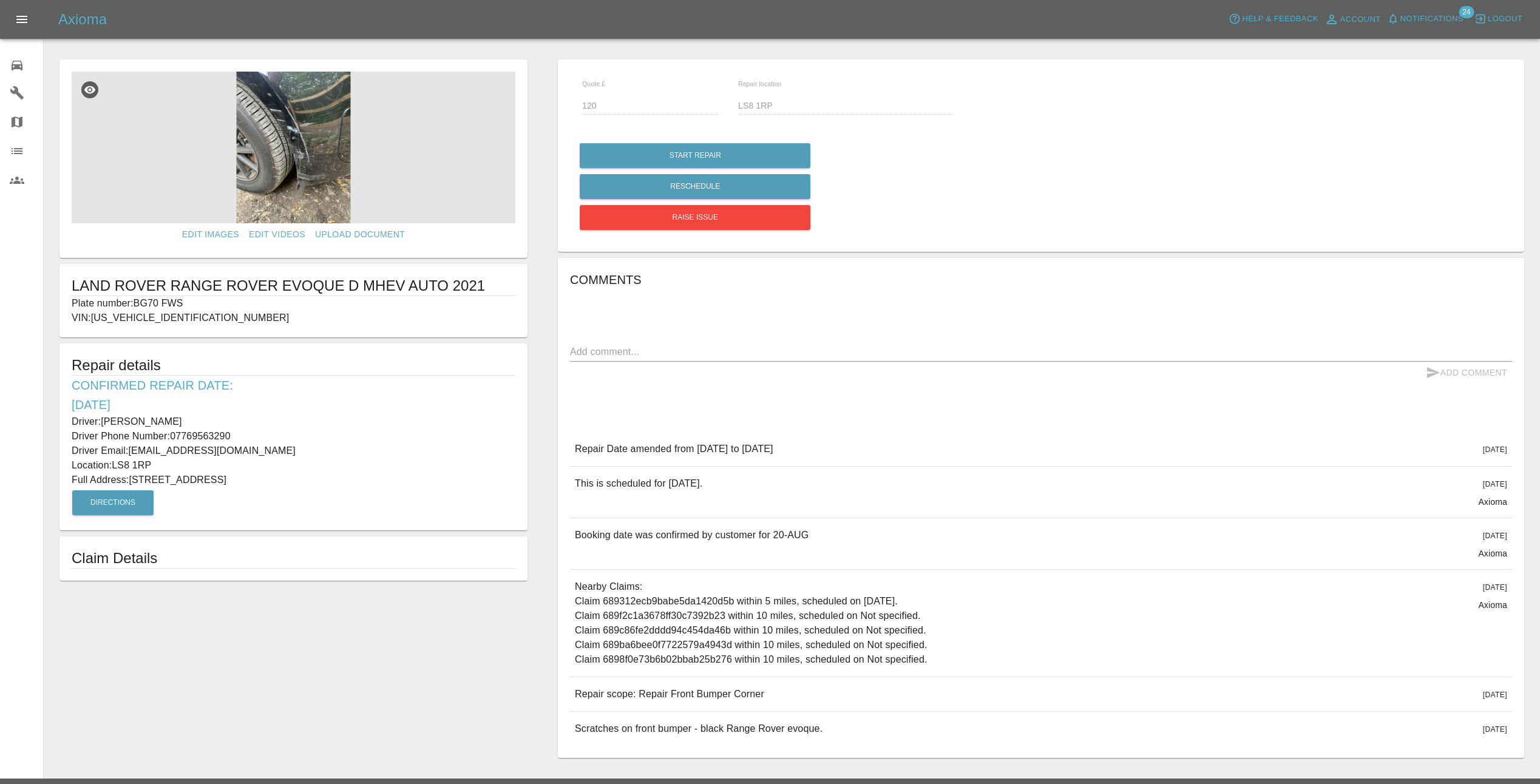
click at [265, 137] on img at bounding box center [294, 147] width 444 height 152
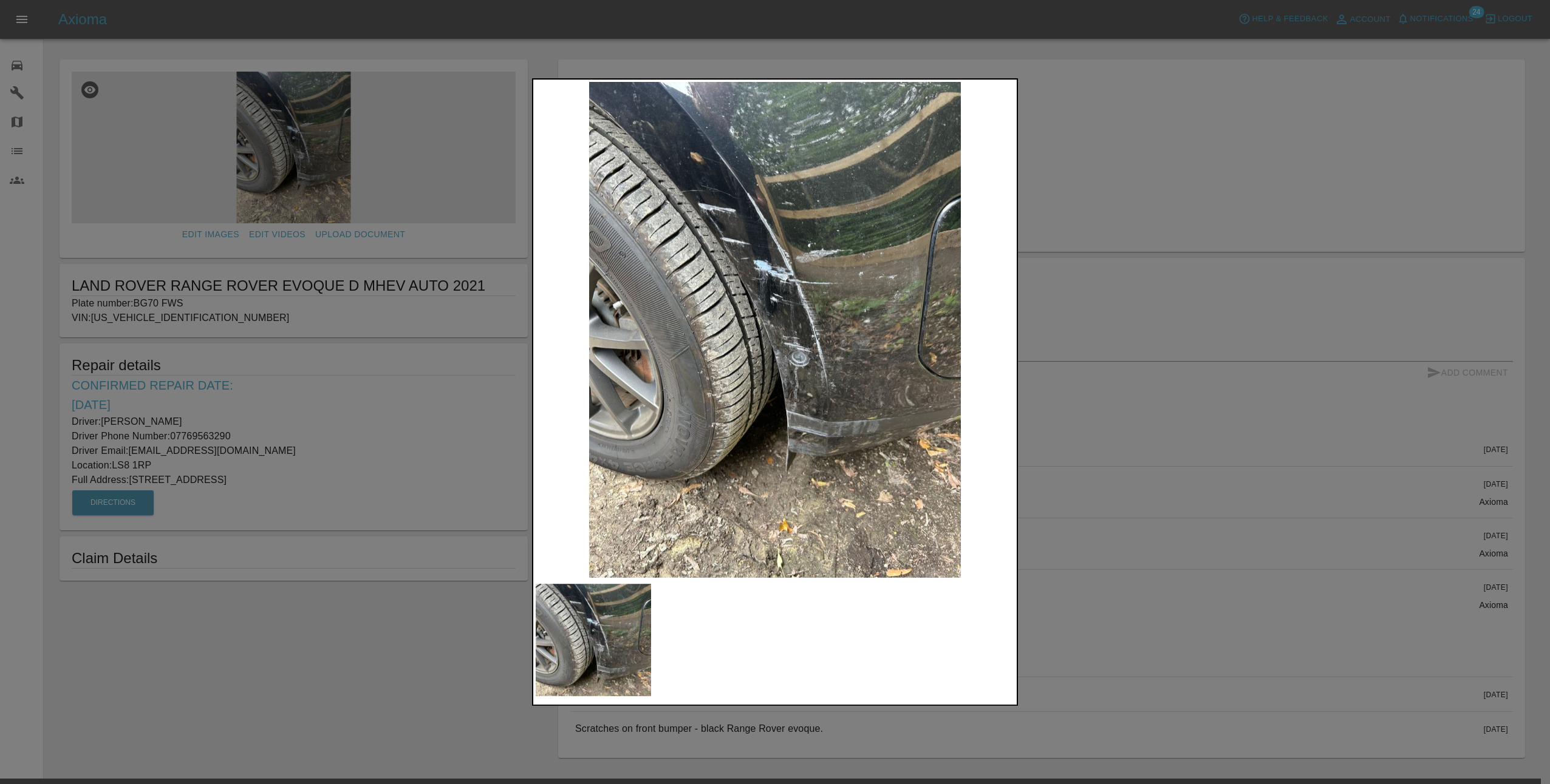
click at [1198, 528] on div at bounding box center [775, 392] width 1550 height 784
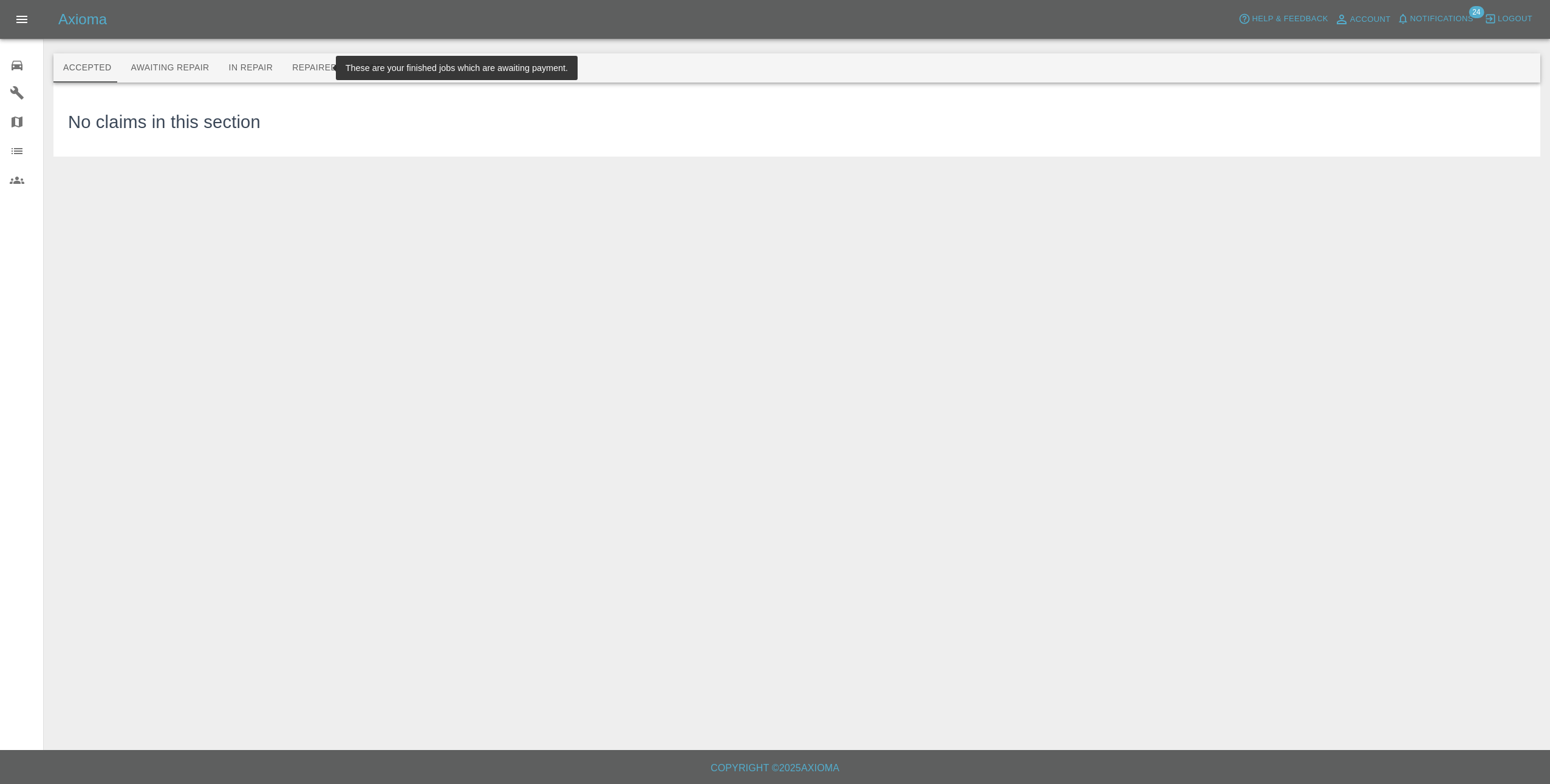
click at [290, 67] on button "Repaired" at bounding box center [314, 68] width 65 height 29
click at [254, 63] on button "In Repair" at bounding box center [252, 68] width 64 height 29
click at [137, 68] on button "Awaiting Repair" at bounding box center [169, 68] width 97 height 29
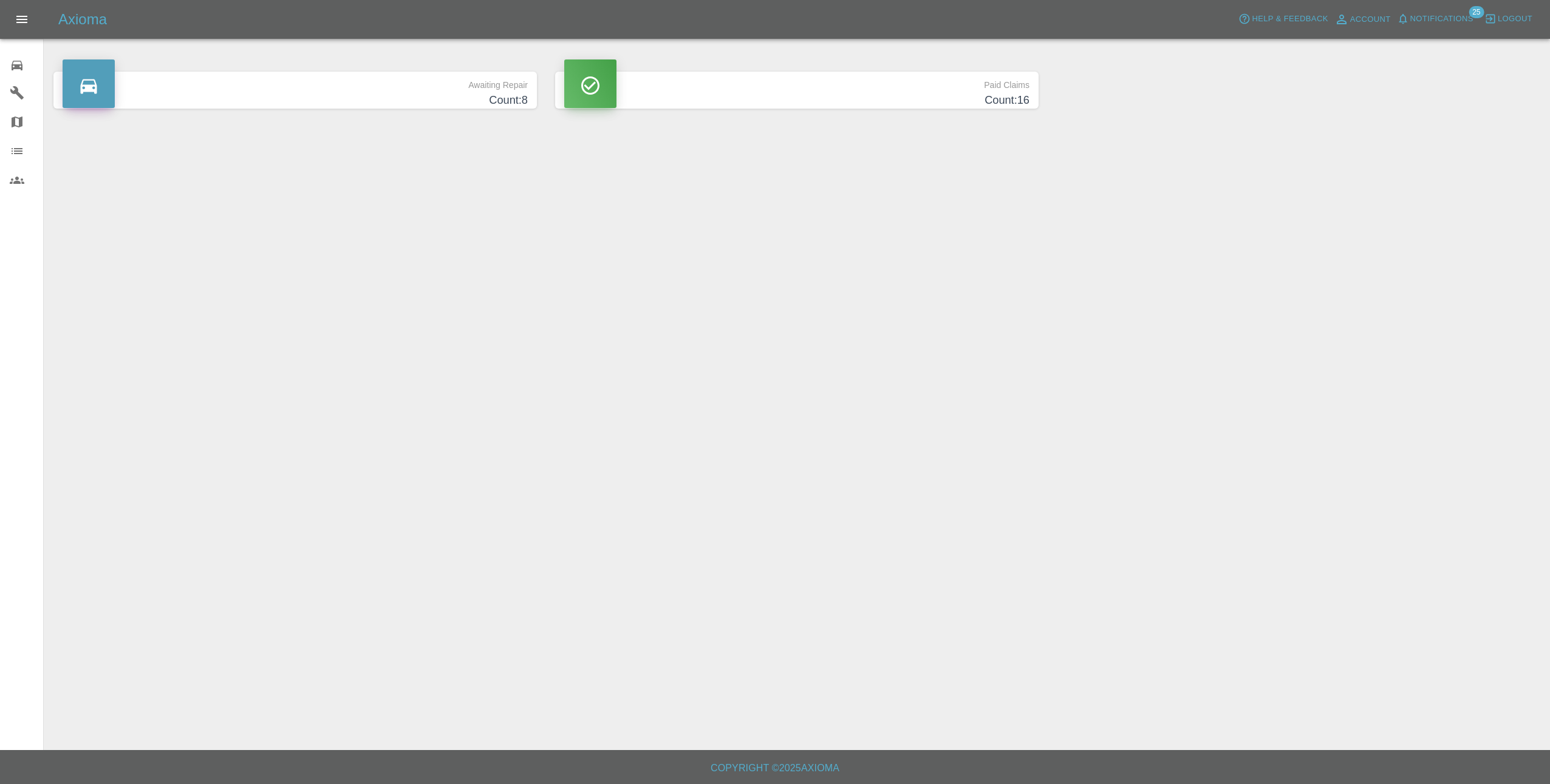
click at [1455, 20] on span "Notifications" at bounding box center [1442, 19] width 63 height 14
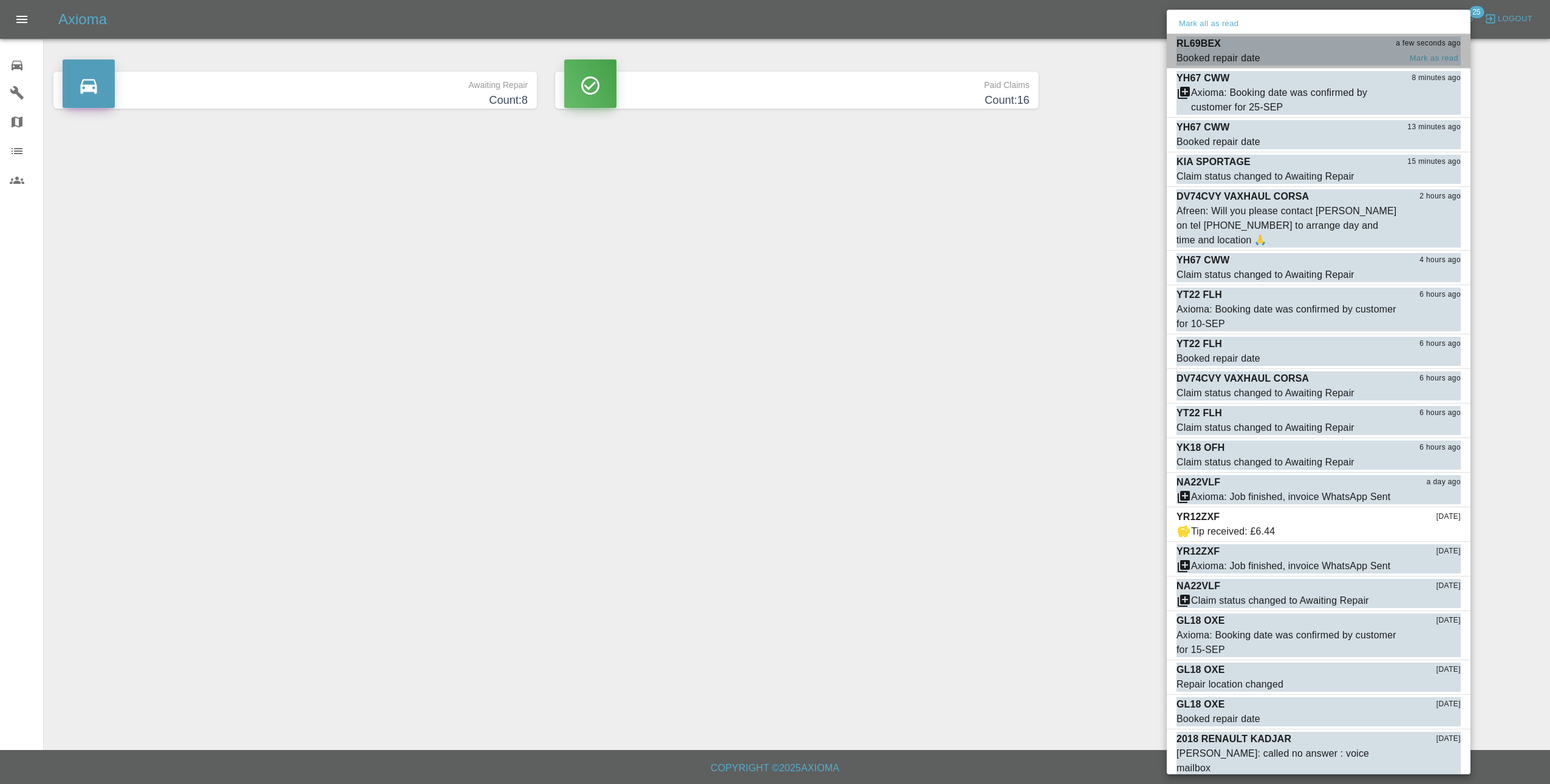
click at [1304, 53] on span "Booked repair date" at bounding box center [1288, 58] width 223 height 15
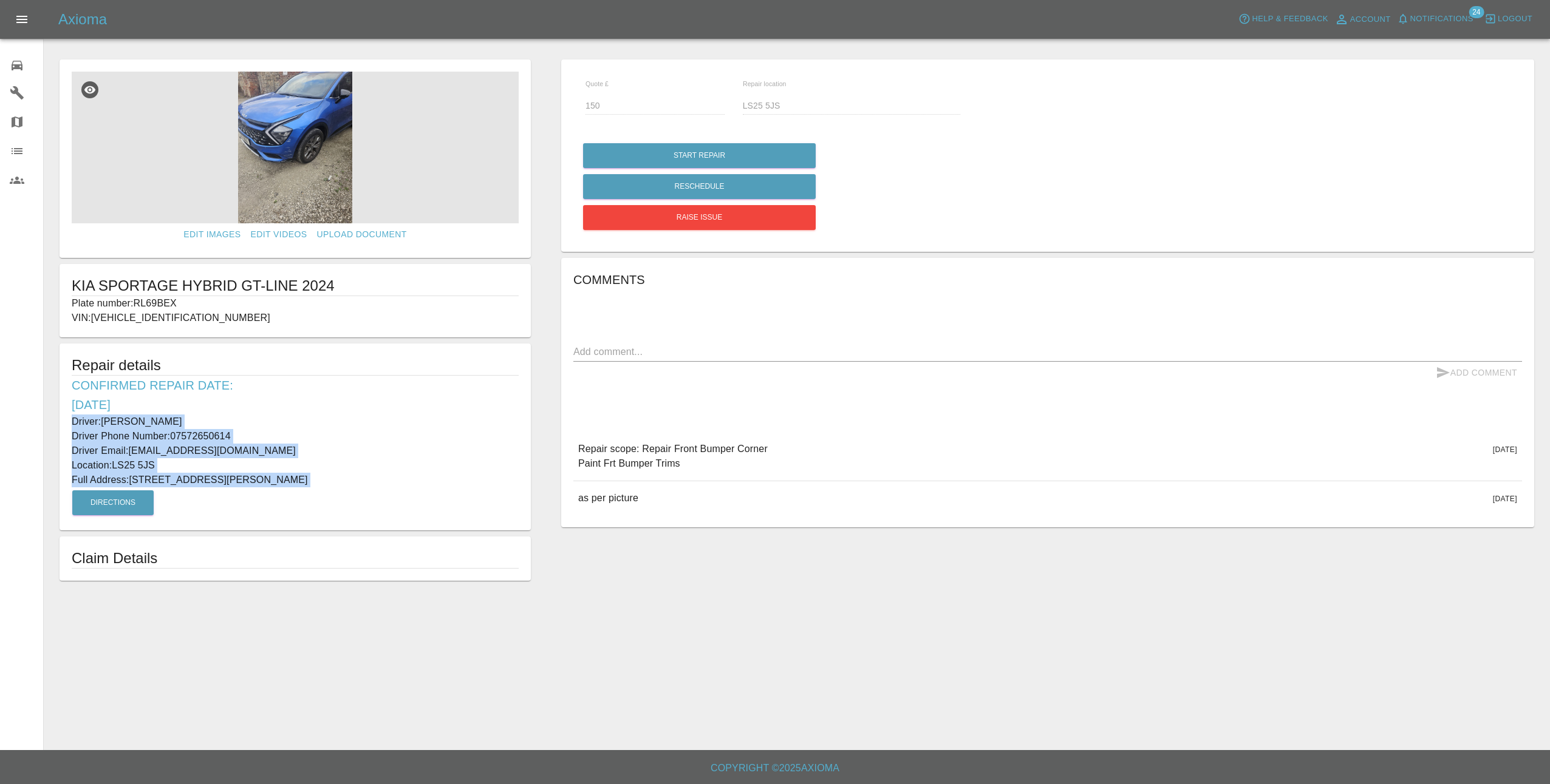
drag, startPoint x: 68, startPoint y: 418, endPoint x: 327, endPoint y: 520, distance: 278.4
click at [327, 520] on div "Repair details Confirmed Repair Date: 09/09/25 Driver: Gareth Fisher Driver Pho…" at bounding box center [295, 437] width 471 height 187
copy div "Driver: Gareth Fisher Driver Phone Number: 07572650614 Driver Email: bexgaz97@g…"
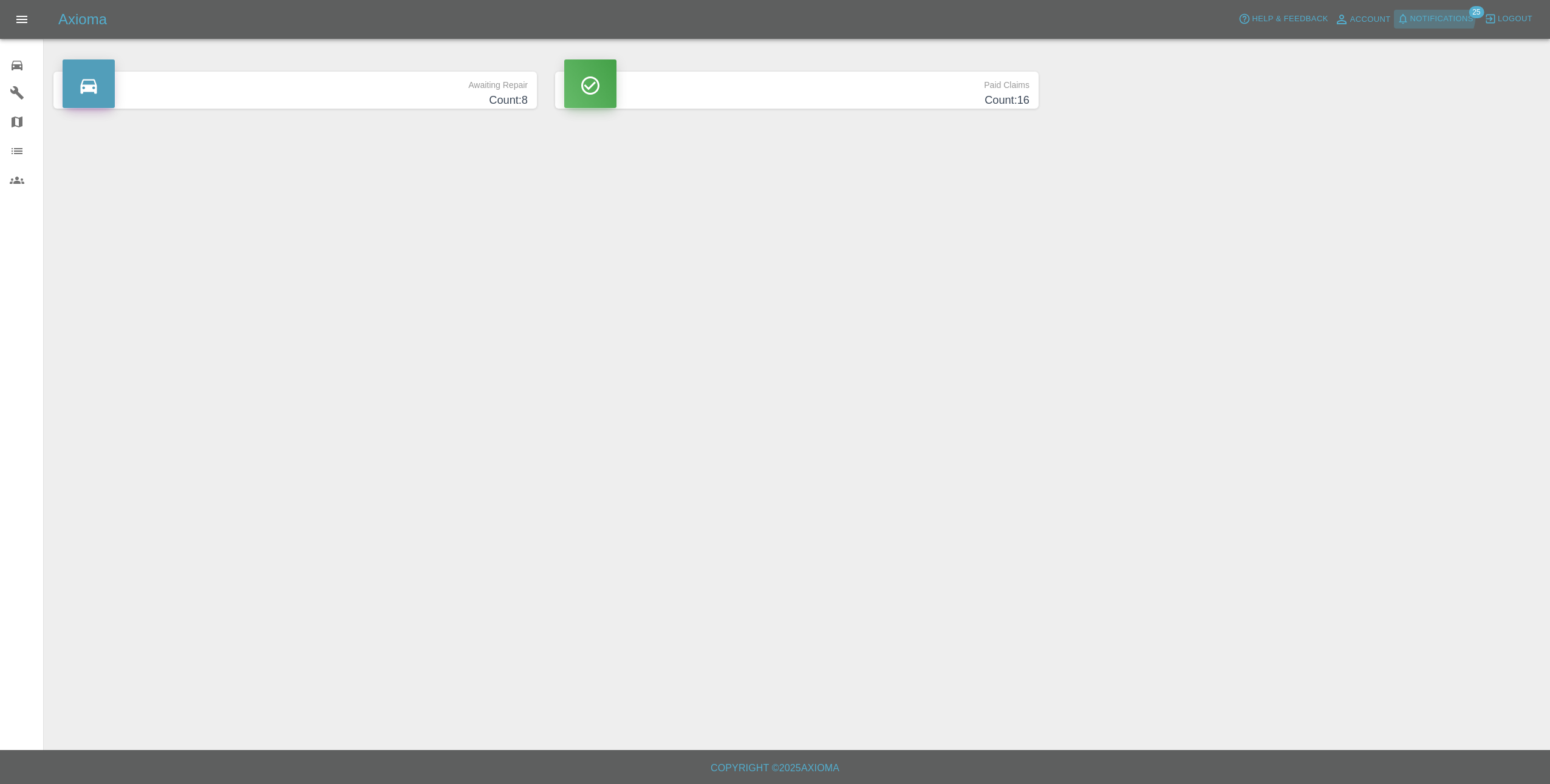
click at [1431, 13] on span "Notifications" at bounding box center [1442, 19] width 63 height 14
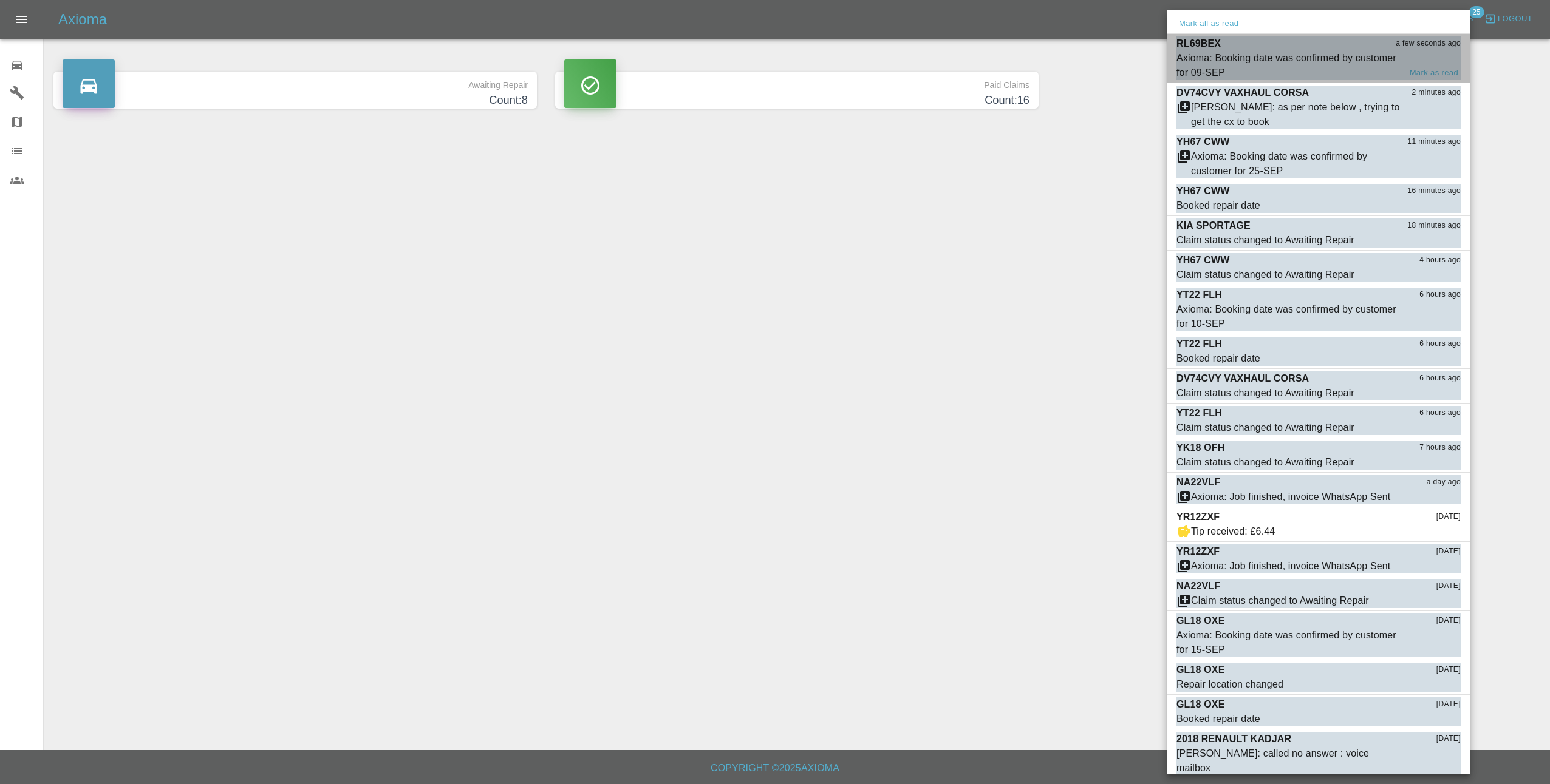
click at [1362, 65] on div "Axioma: Booking date was confirmed by customer for 09-SEP" at bounding box center [1288, 65] width 223 height 29
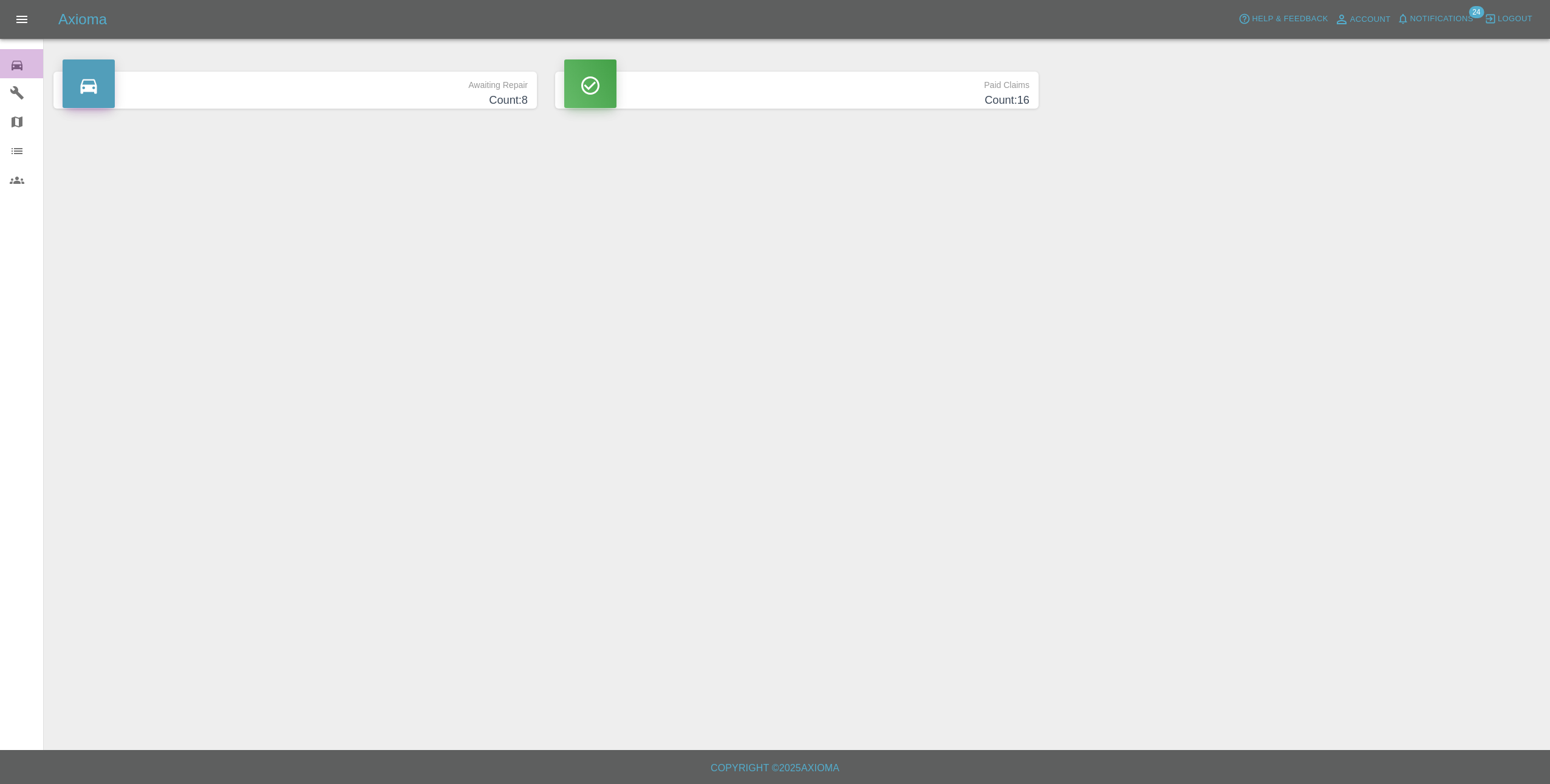
click at [19, 61] on icon at bounding box center [17, 65] width 11 height 9
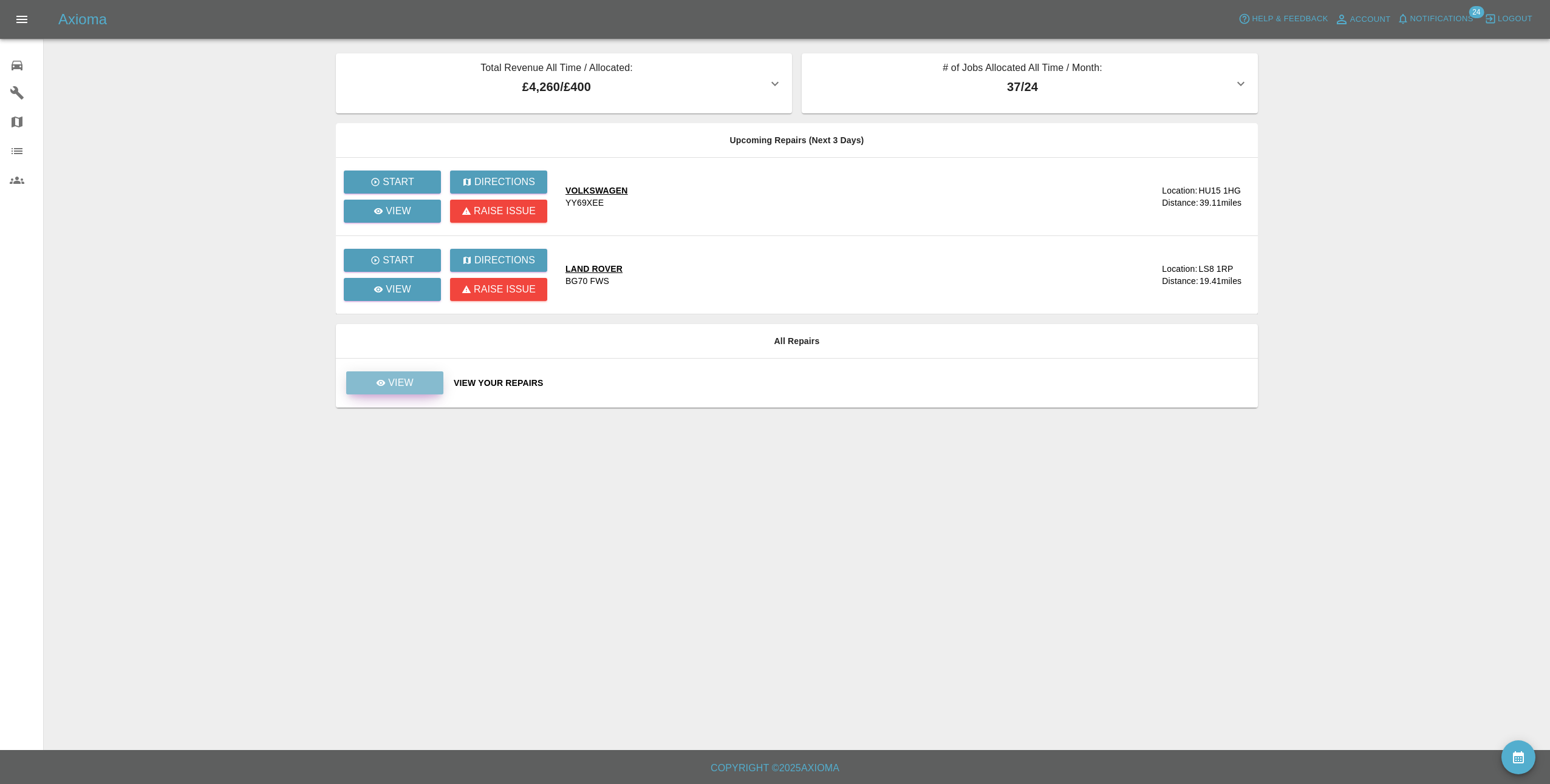
click at [367, 373] on link "View" at bounding box center [395, 383] width 97 height 23
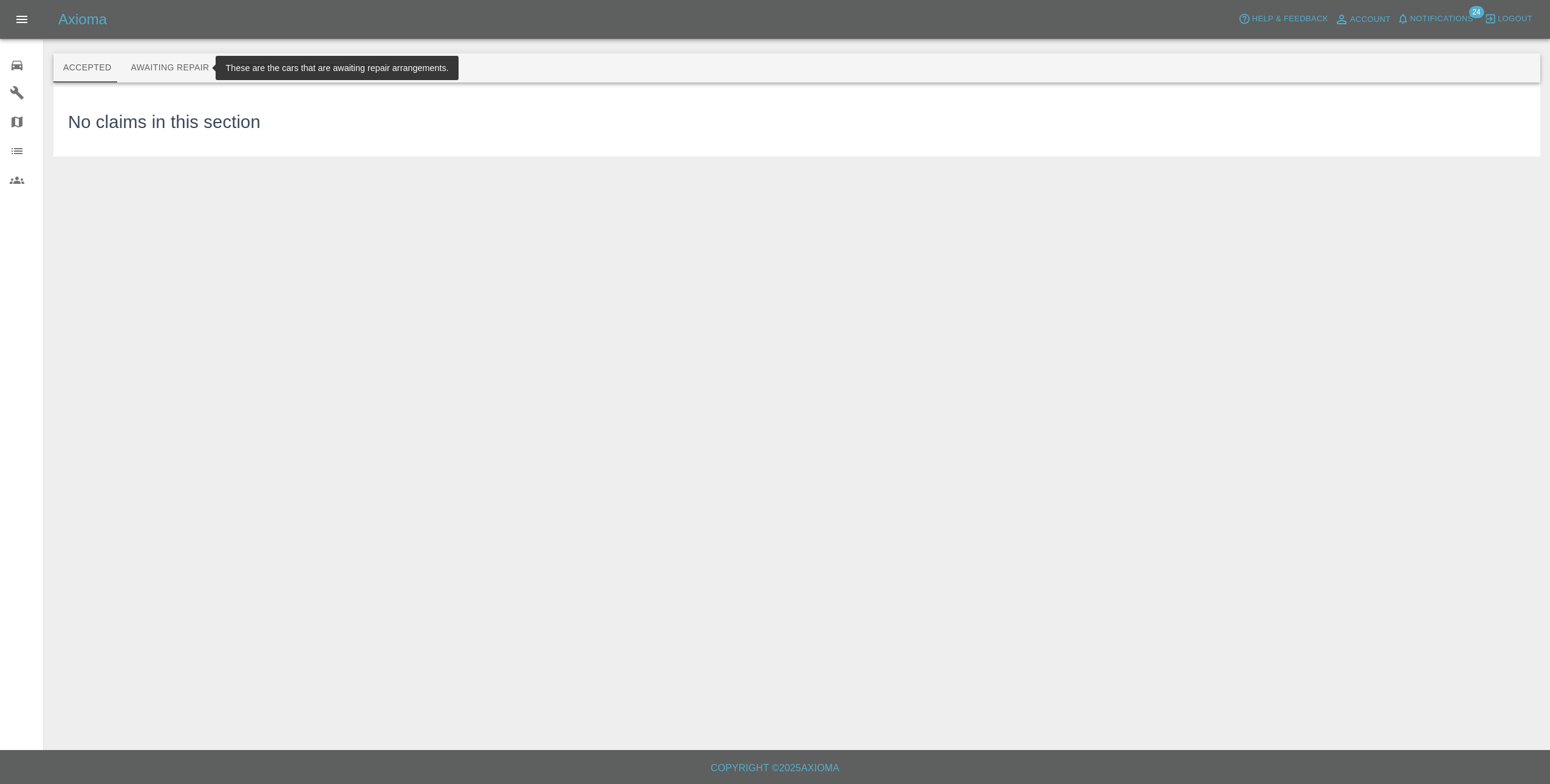
click at [148, 61] on button "Awaiting Repair" at bounding box center [169, 68] width 97 height 29
click at [152, 74] on button "Awaiting Repair" at bounding box center [169, 68] width 97 height 29
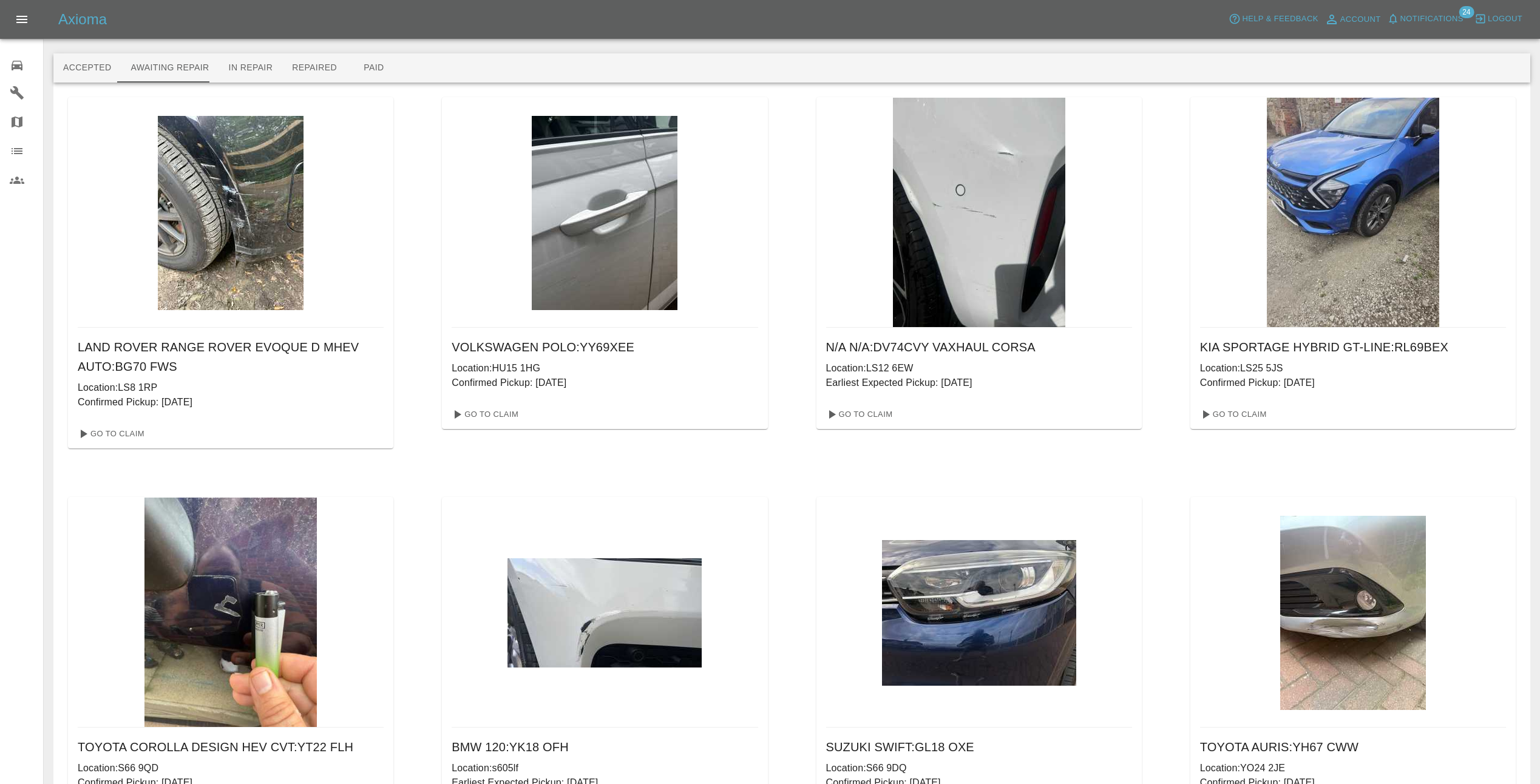
click at [1443, 13] on span "Notifications" at bounding box center [1432, 19] width 63 height 14
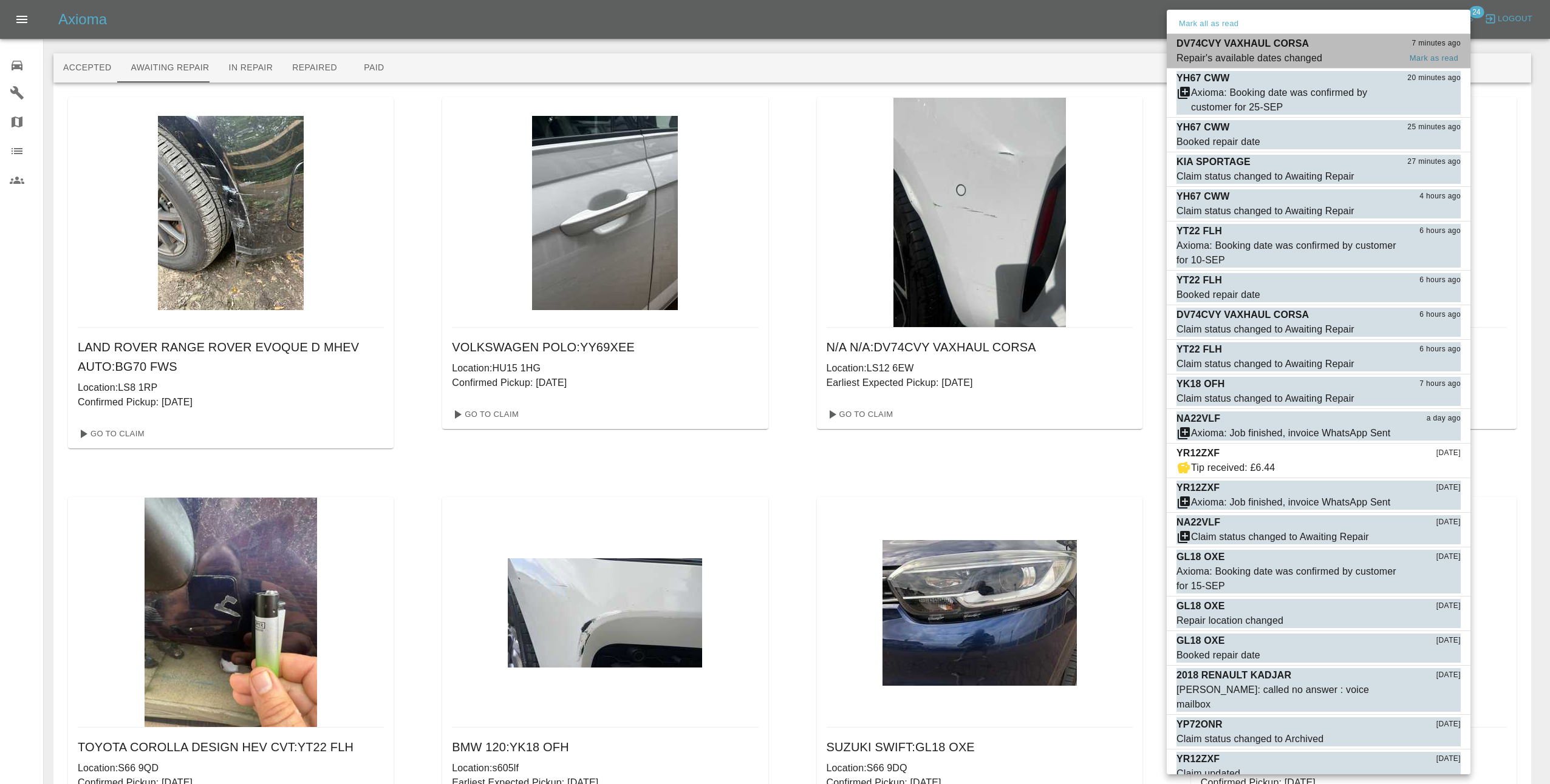
click at [1351, 54] on span "Repair's available dates changed" at bounding box center [1288, 58] width 223 height 15
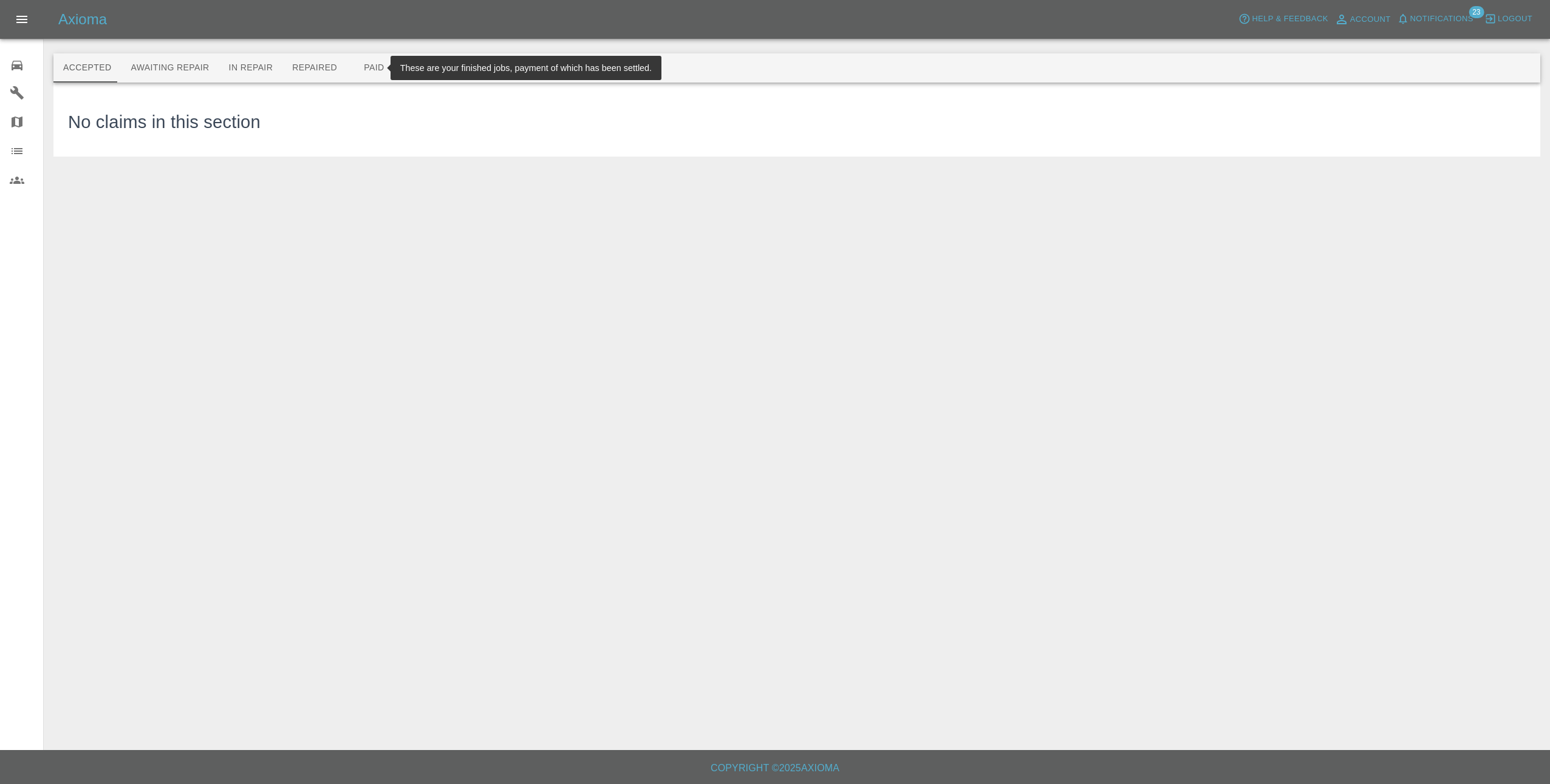
click at [358, 67] on button "Paid" at bounding box center [374, 68] width 55 height 29
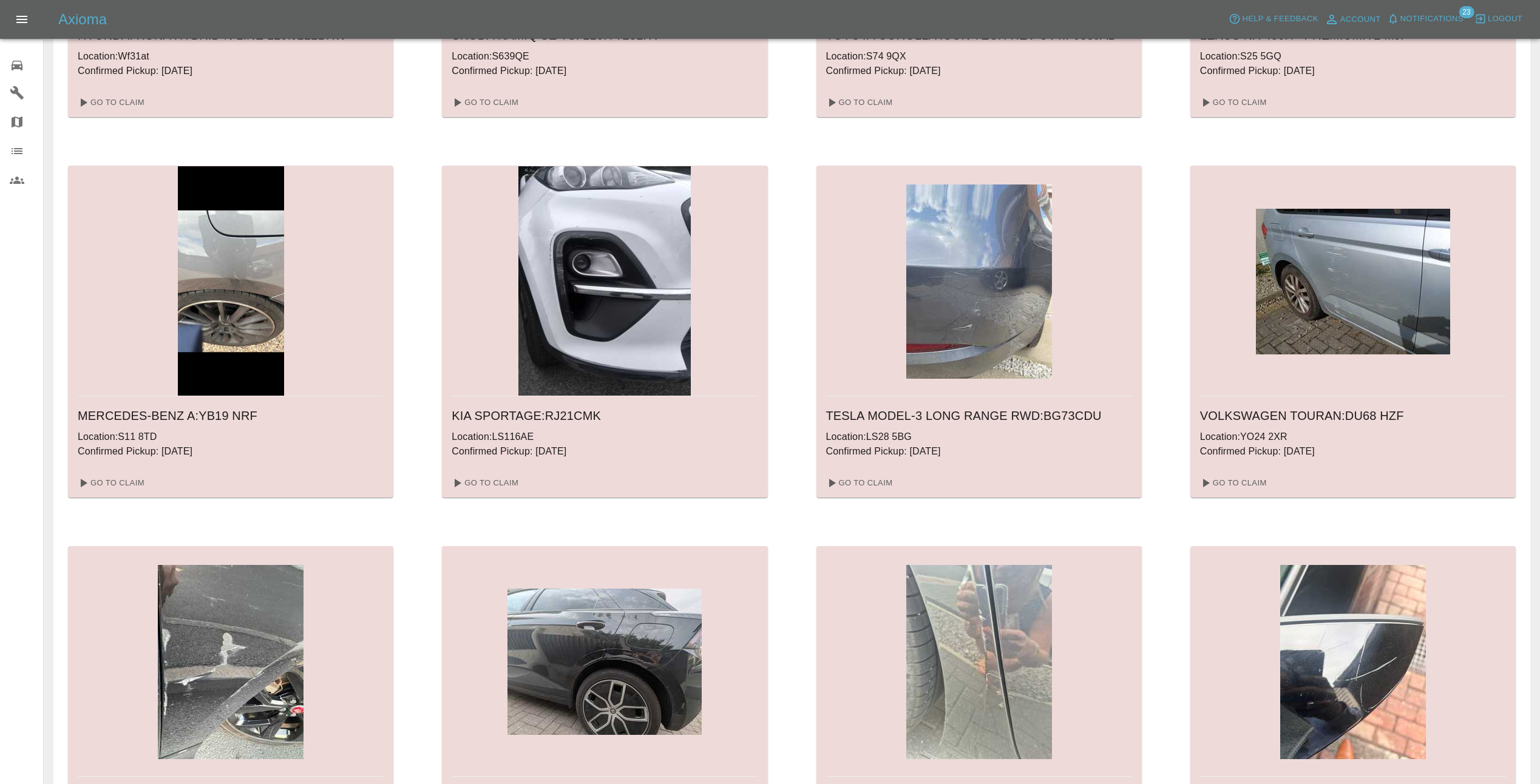
scroll to position [304, 0]
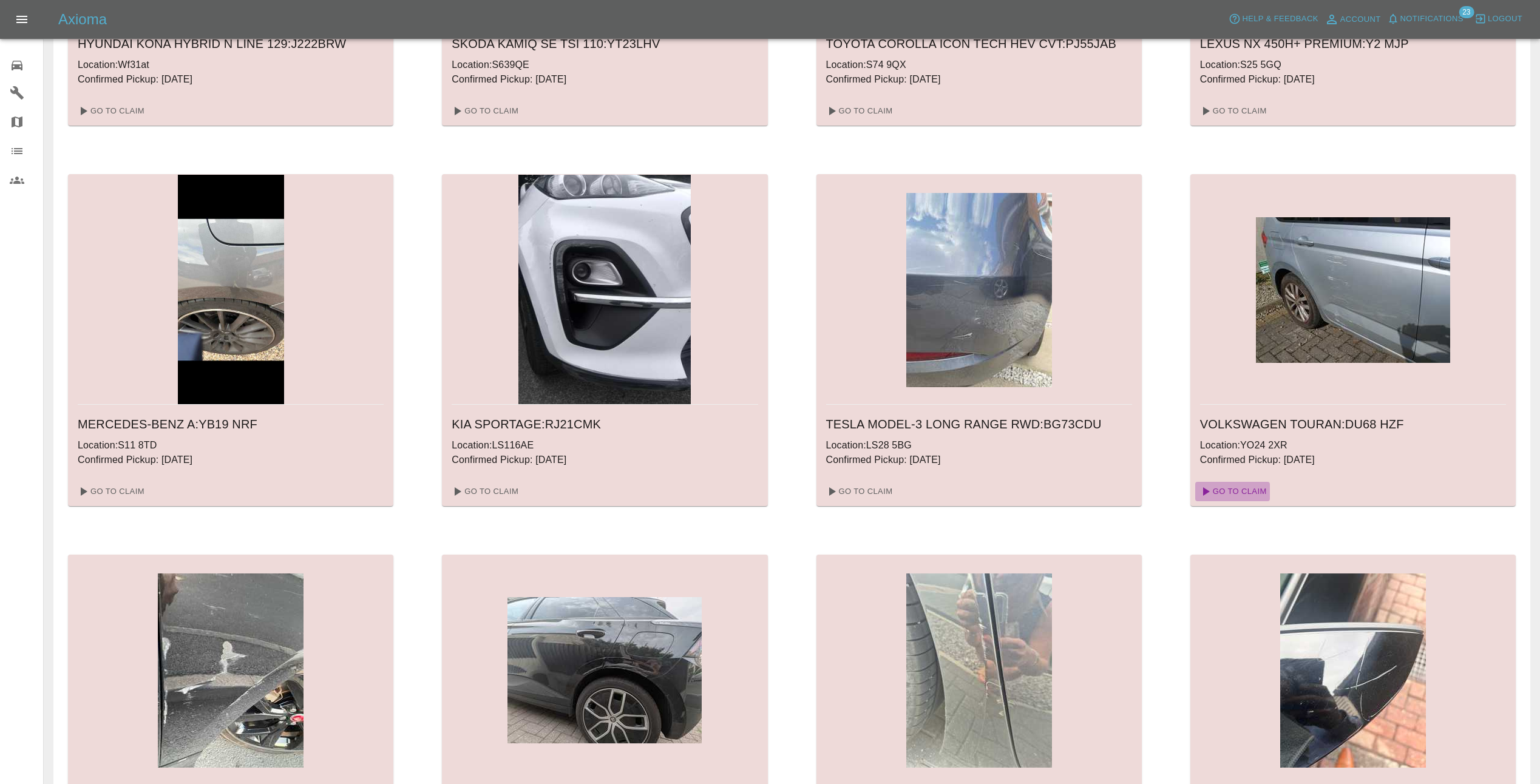
click at [1235, 489] on link "Go To Claim" at bounding box center [1233, 491] width 75 height 20
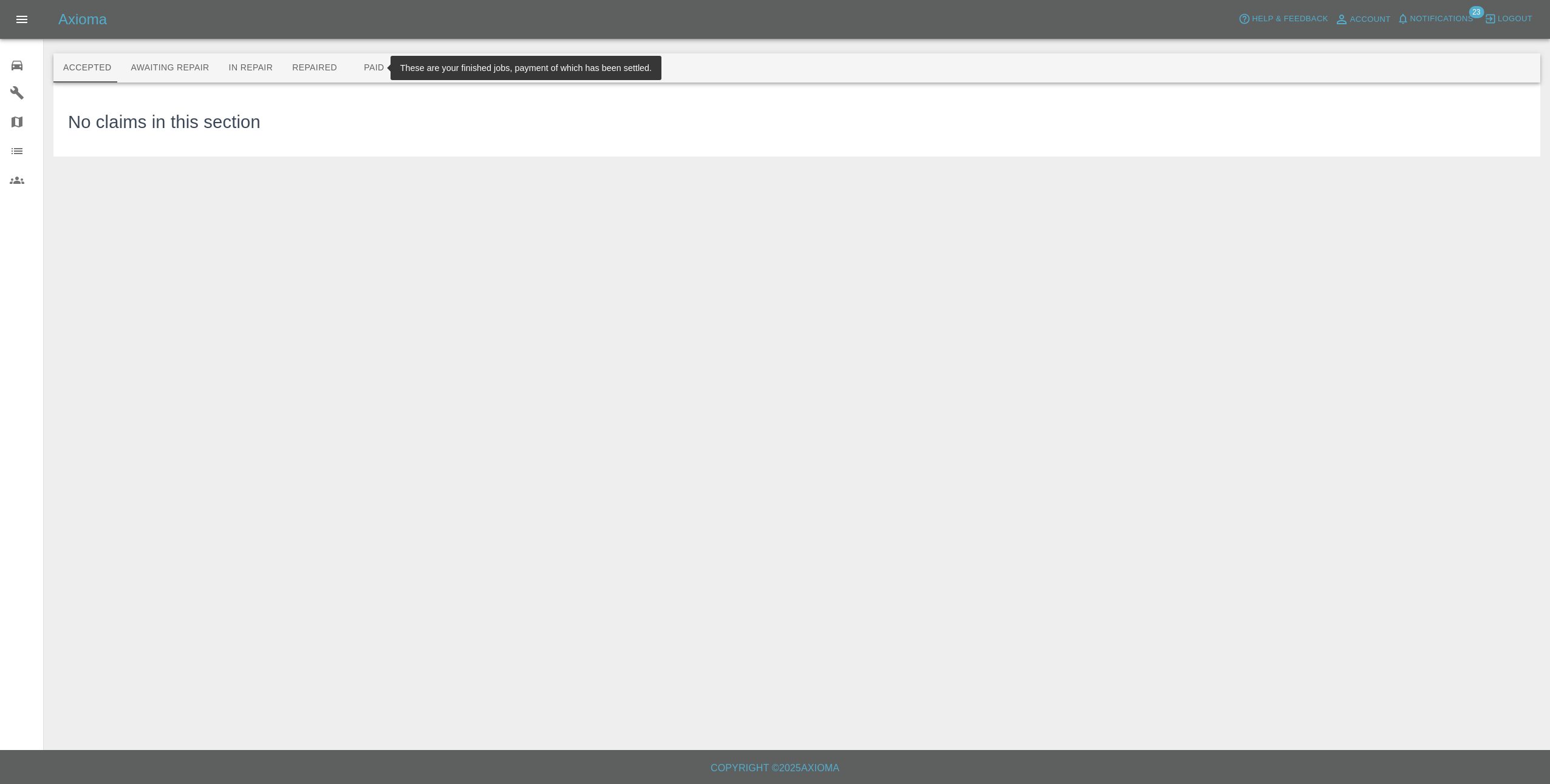
click at [348, 67] on button "Paid" at bounding box center [374, 68] width 55 height 29
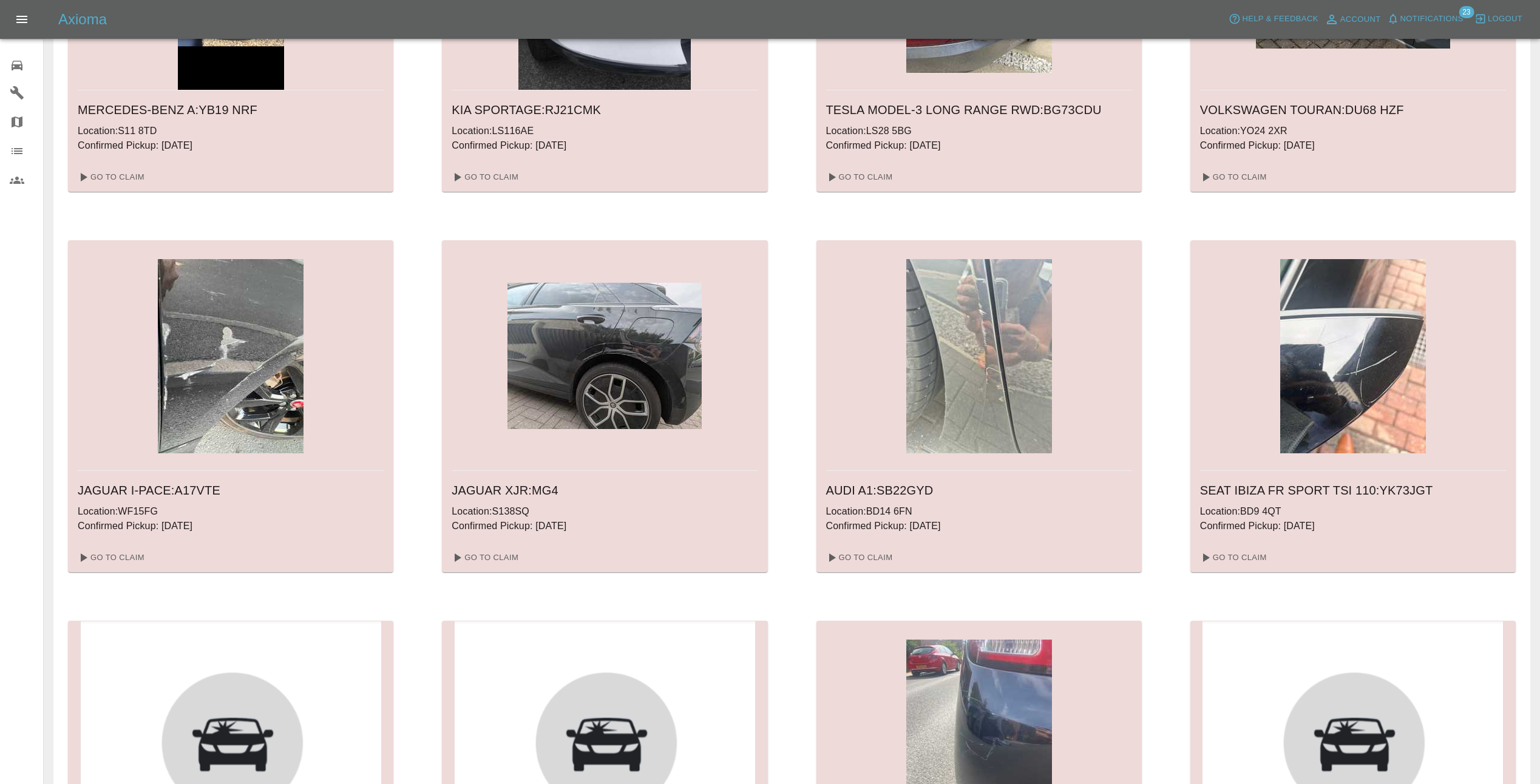
scroll to position [668, 0]
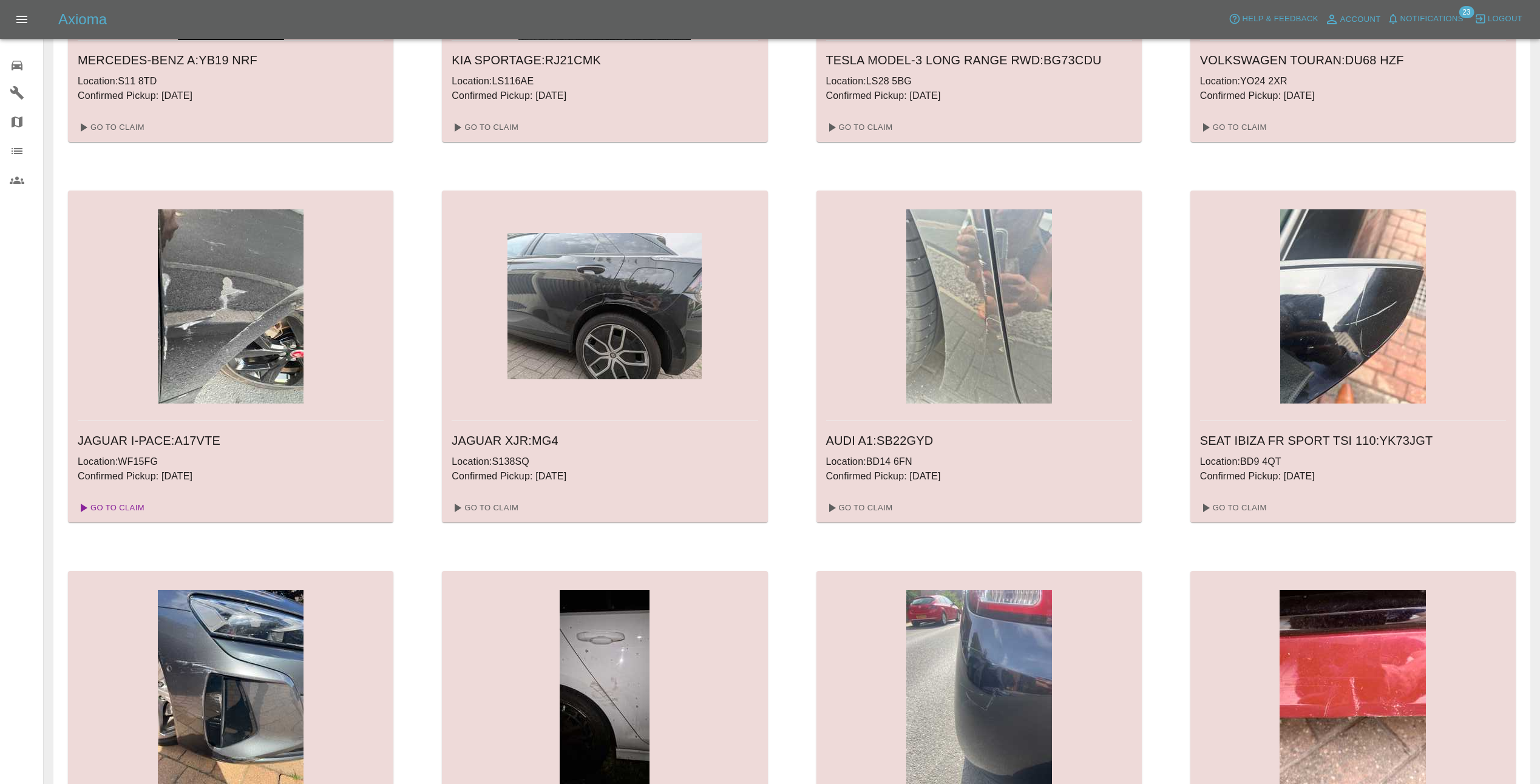
click at [128, 506] on link "Go To Claim" at bounding box center [110, 508] width 75 height 20
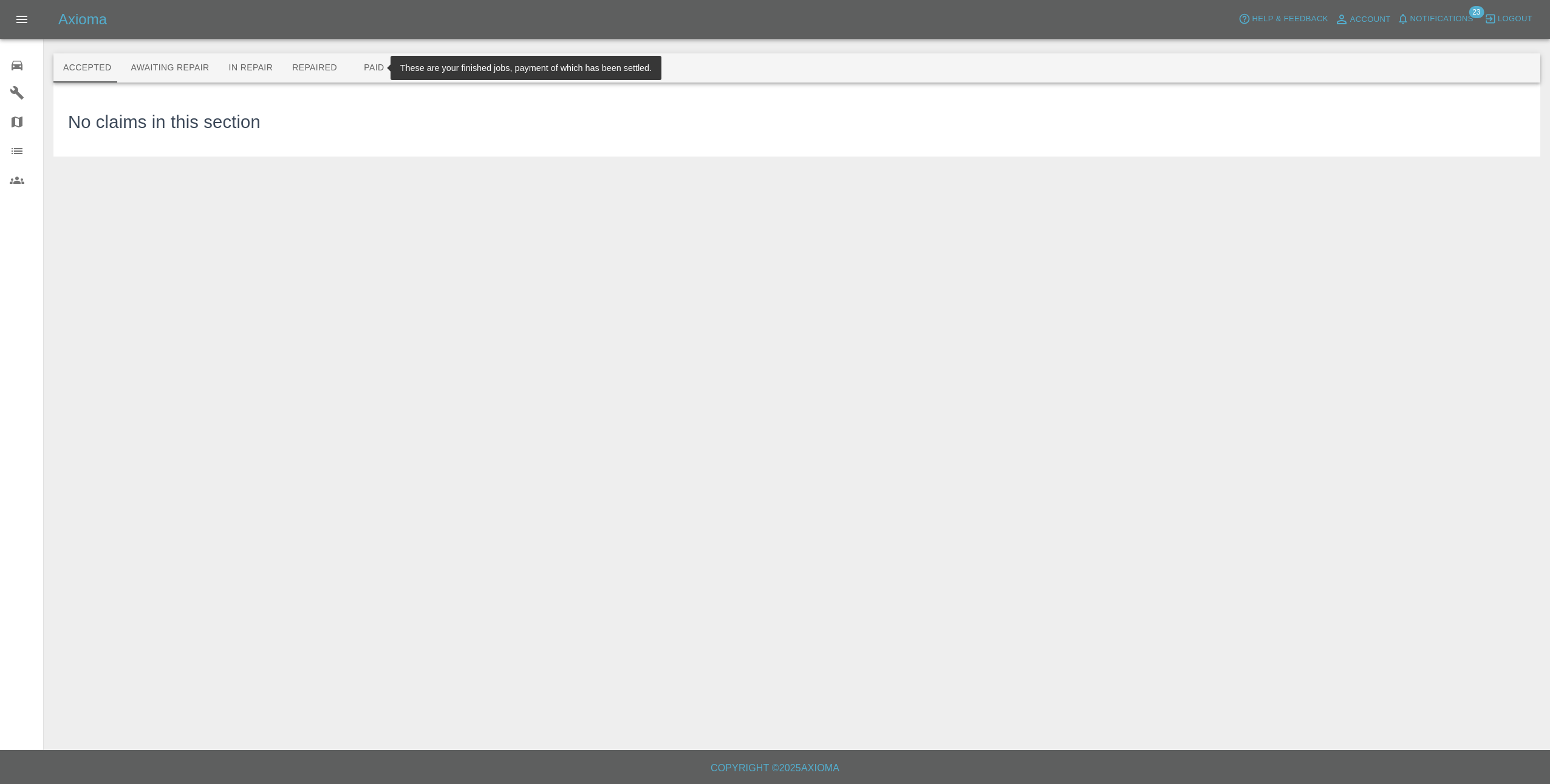
click at [347, 68] on button "Paid" at bounding box center [374, 68] width 55 height 29
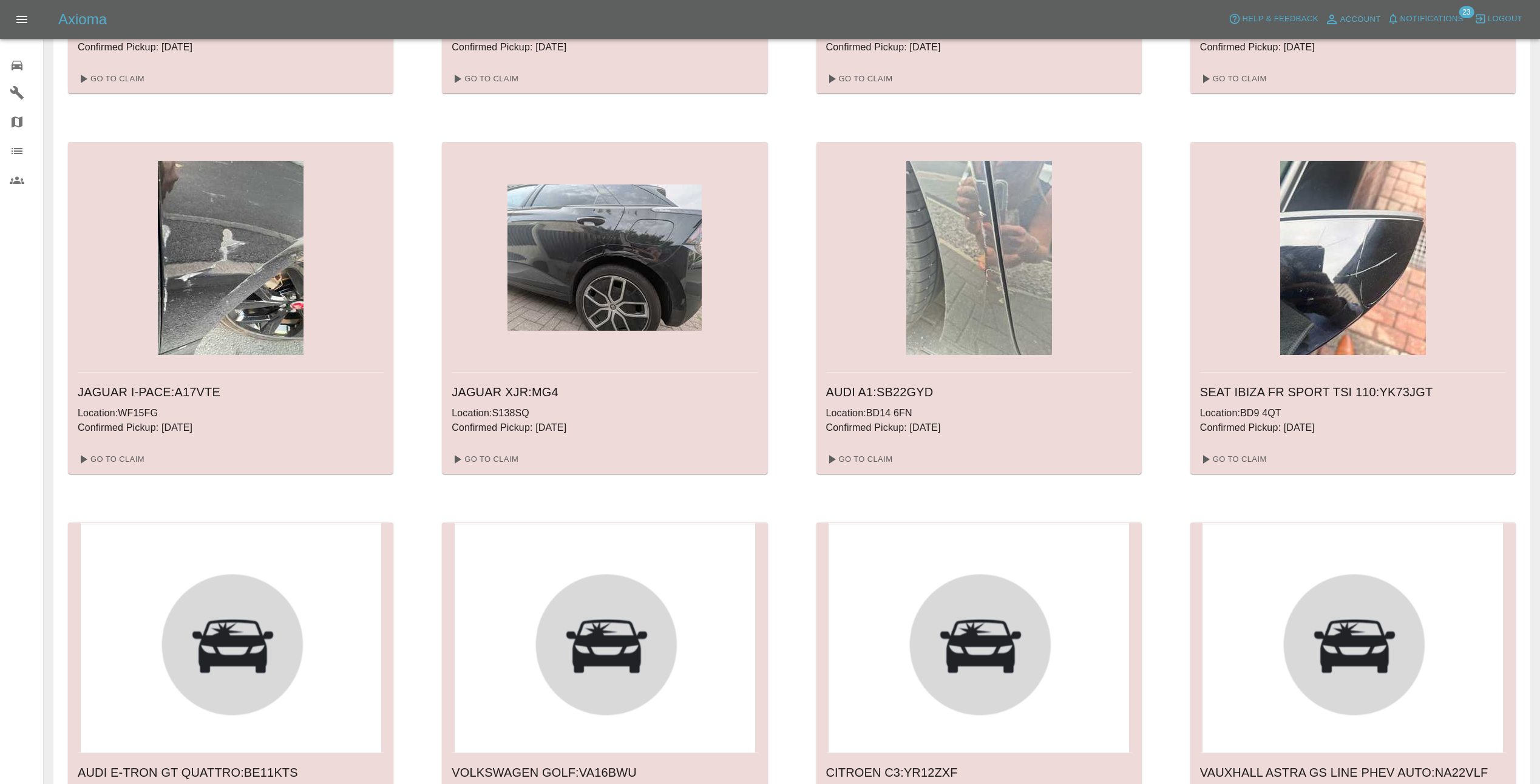
scroll to position [789, 0]
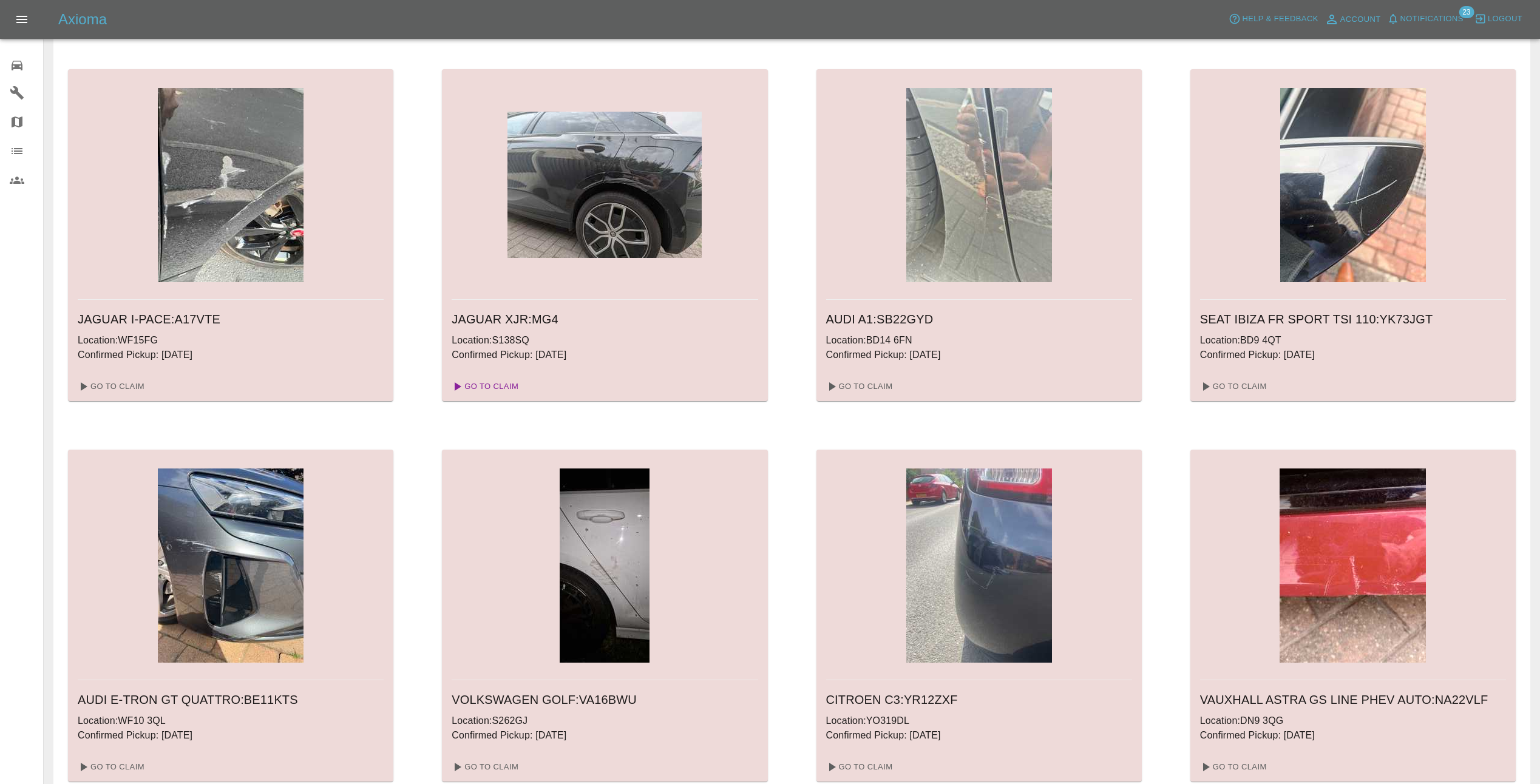
click at [499, 384] on link "Go To Claim" at bounding box center [484, 387] width 75 height 20
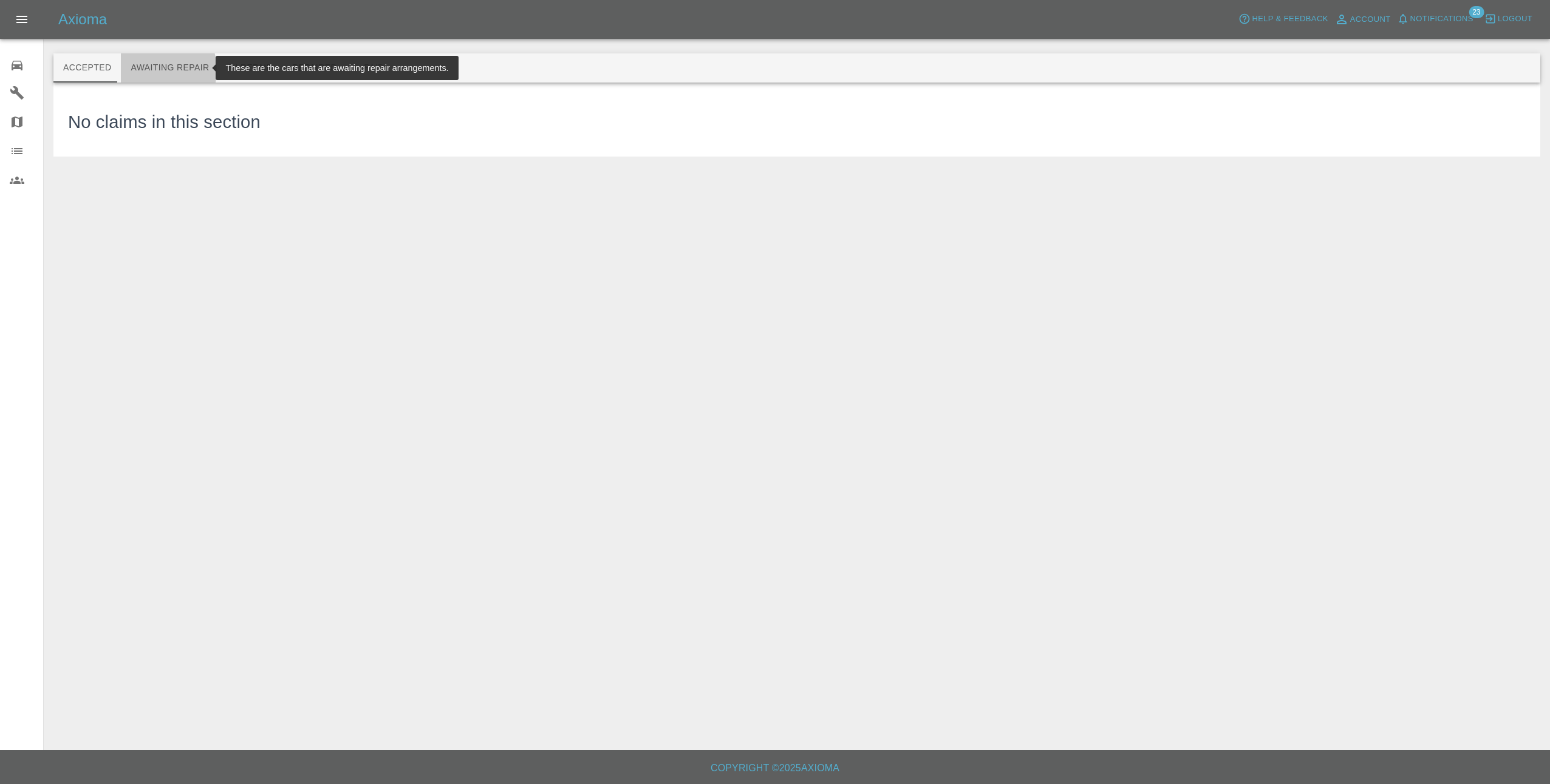
click at [151, 70] on button "Awaiting Repair" at bounding box center [169, 68] width 97 height 29
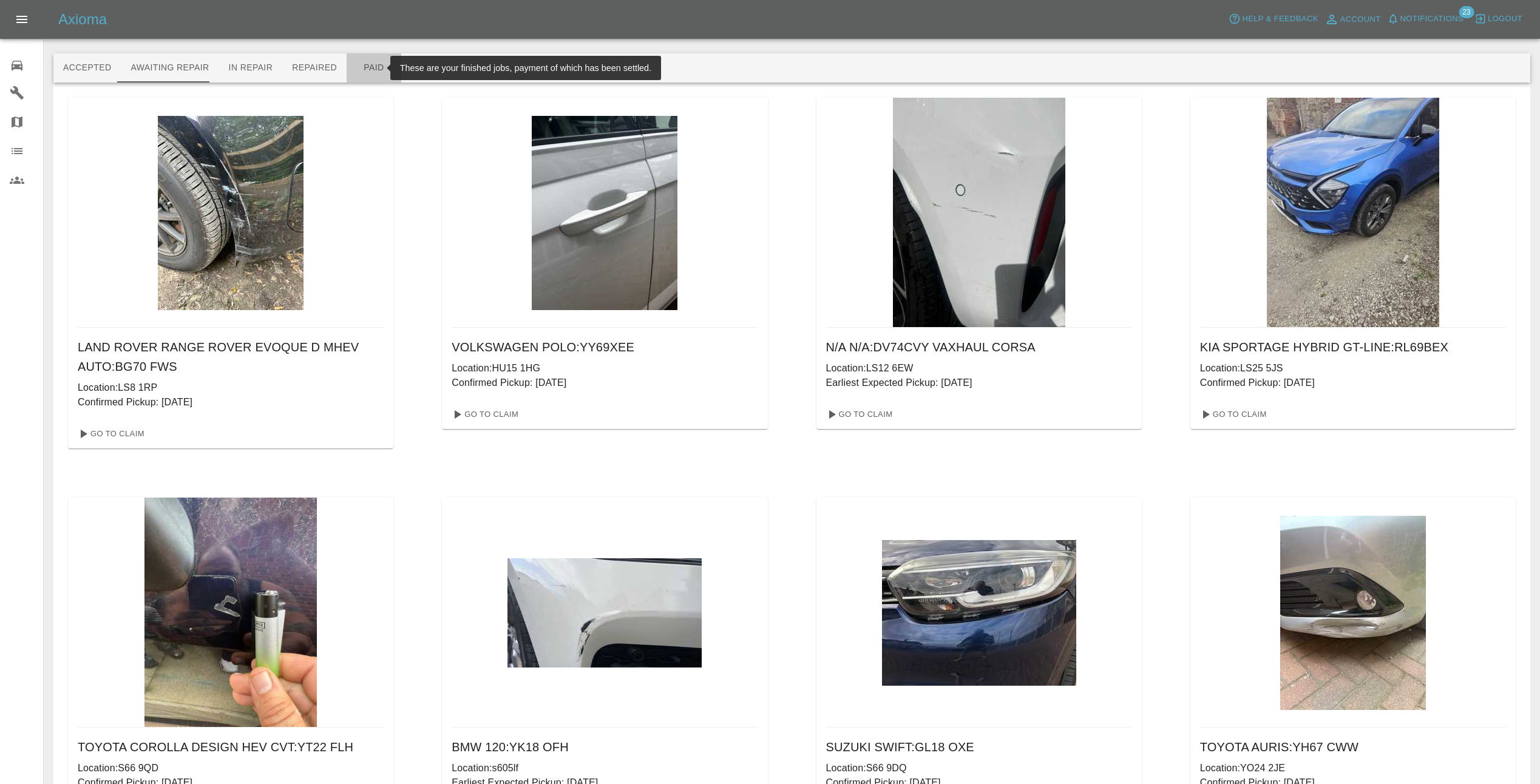
click at [368, 67] on button "Paid" at bounding box center [374, 68] width 55 height 29
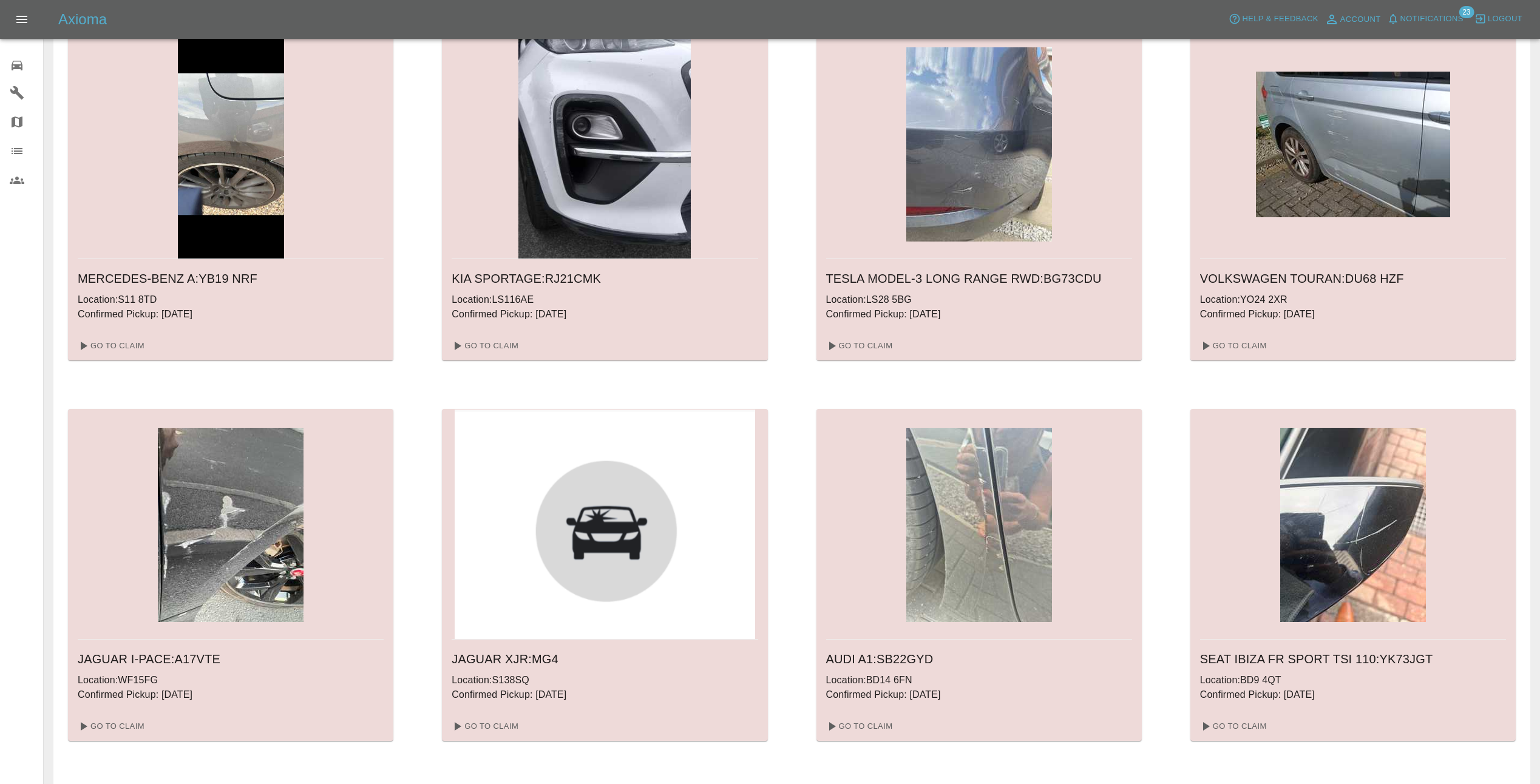
scroll to position [728, 0]
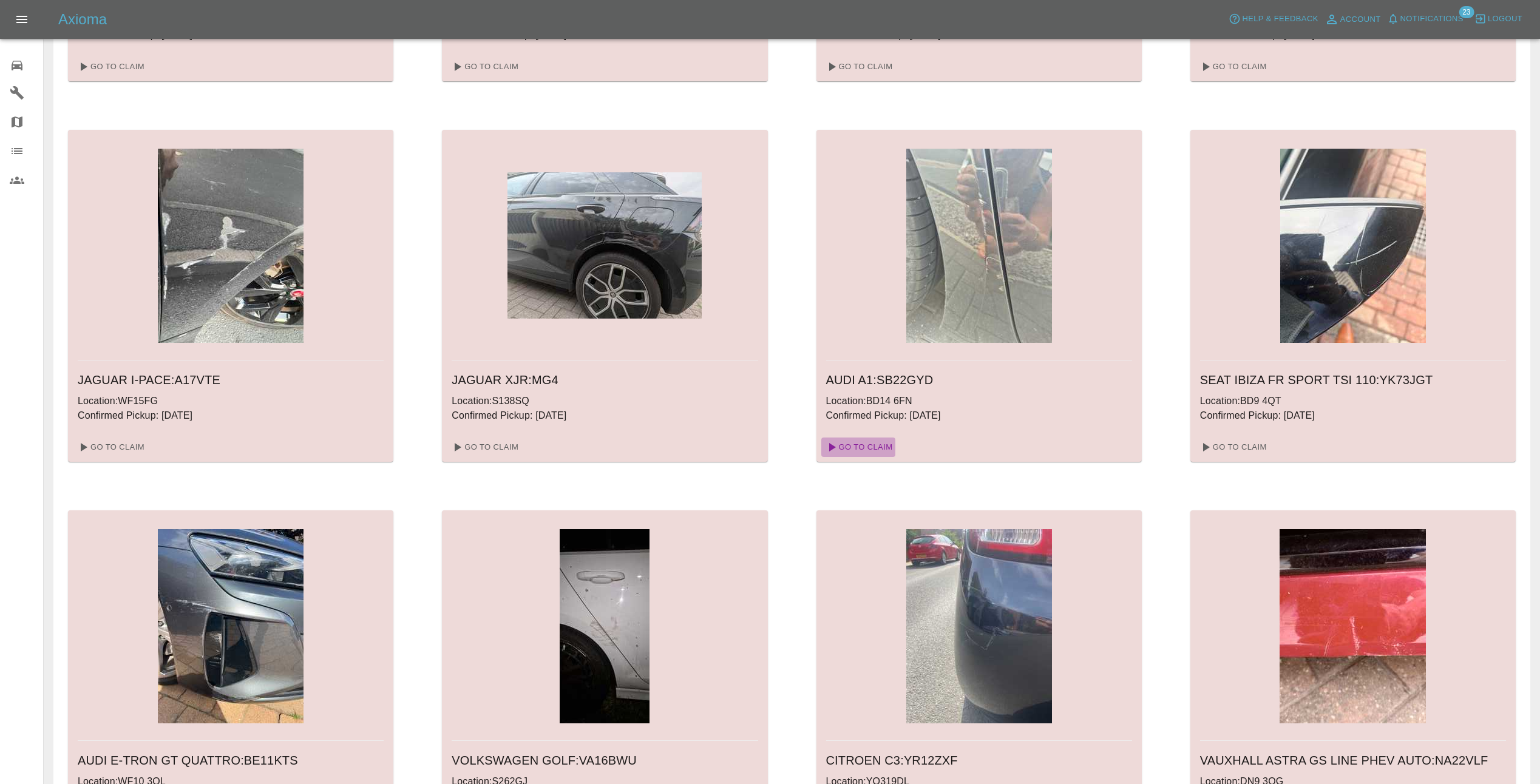
click at [873, 447] on link "Go To Claim" at bounding box center [858, 447] width 75 height 20
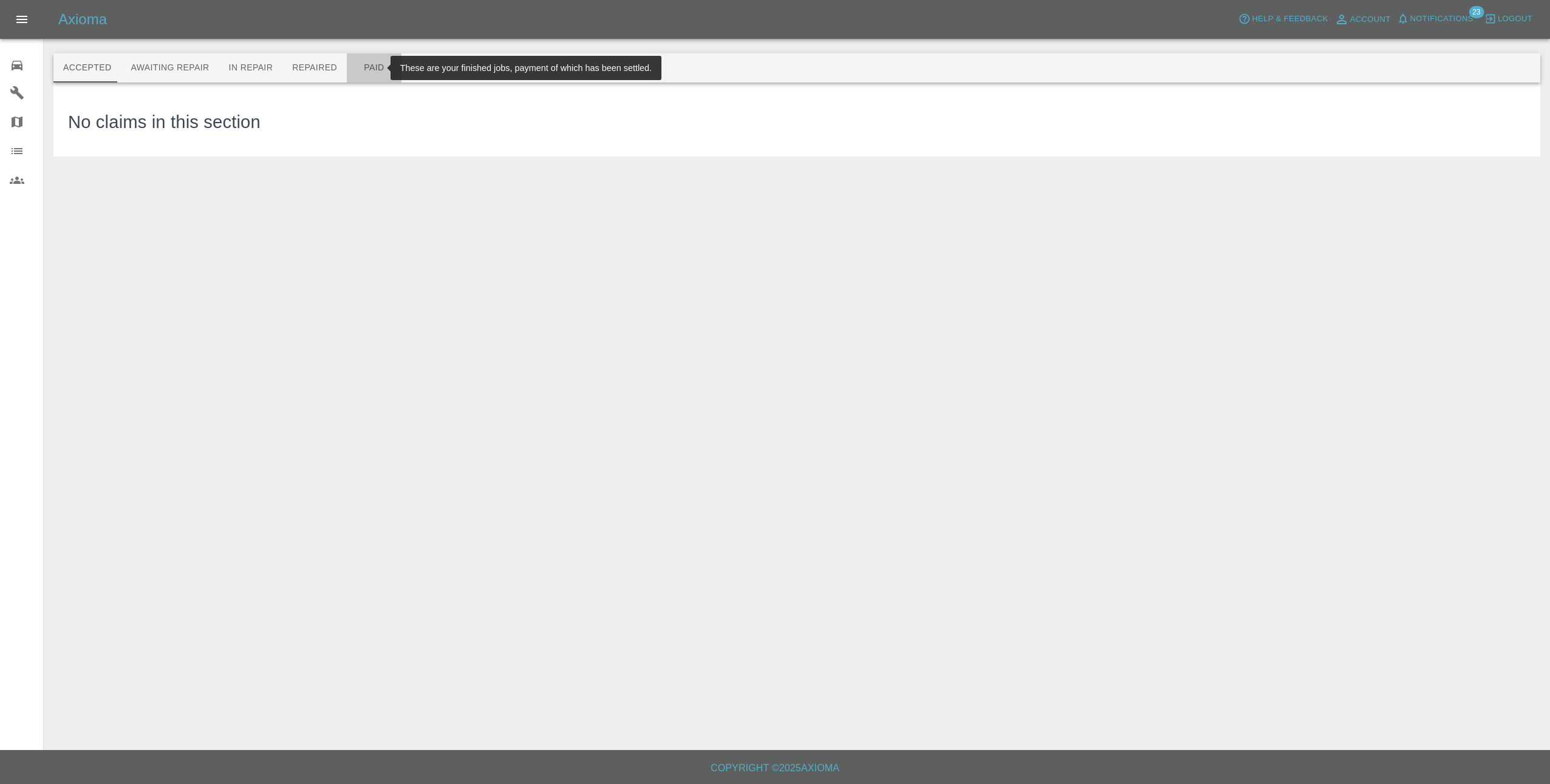
click at [349, 61] on button "Paid" at bounding box center [374, 68] width 55 height 29
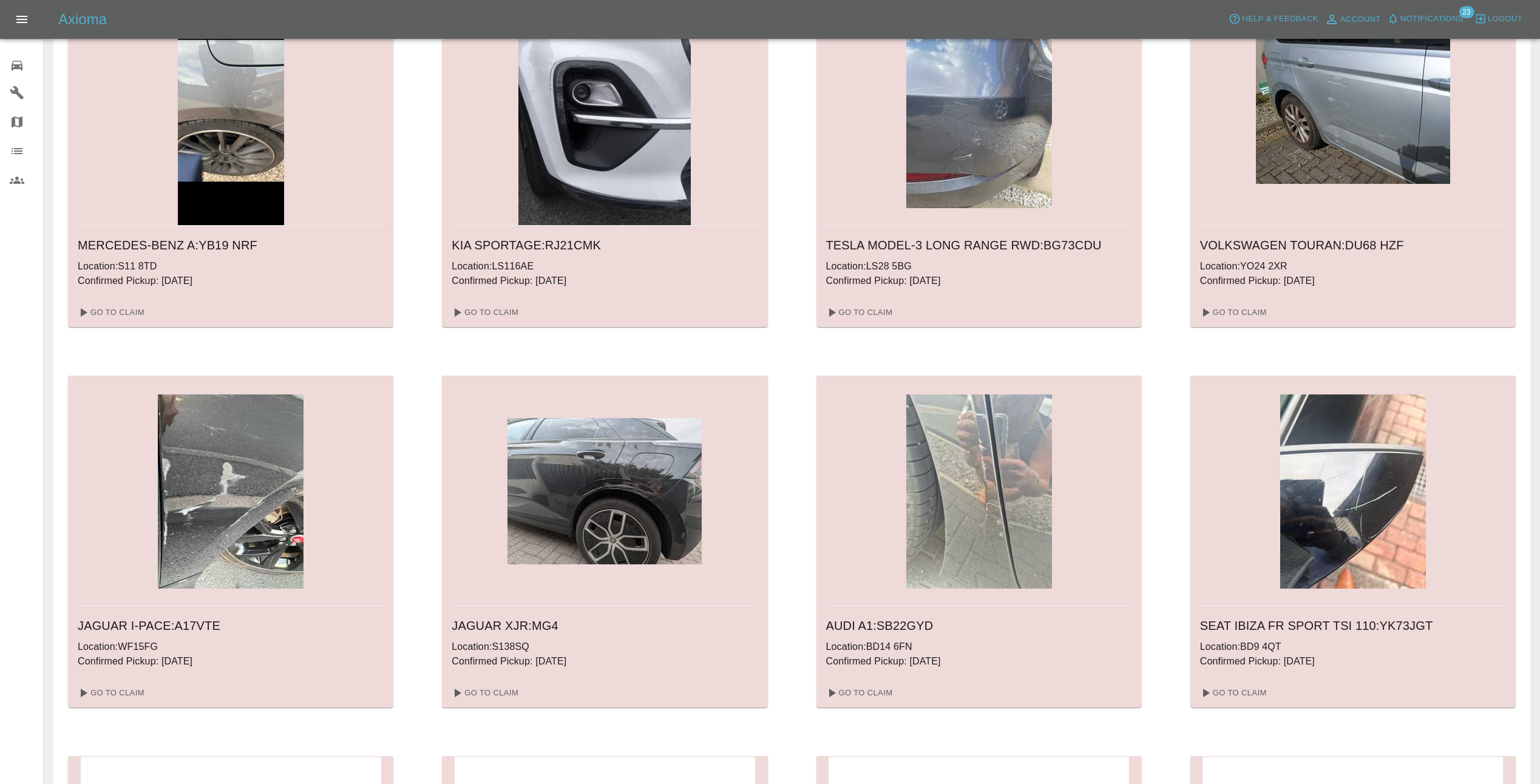
scroll to position [728, 0]
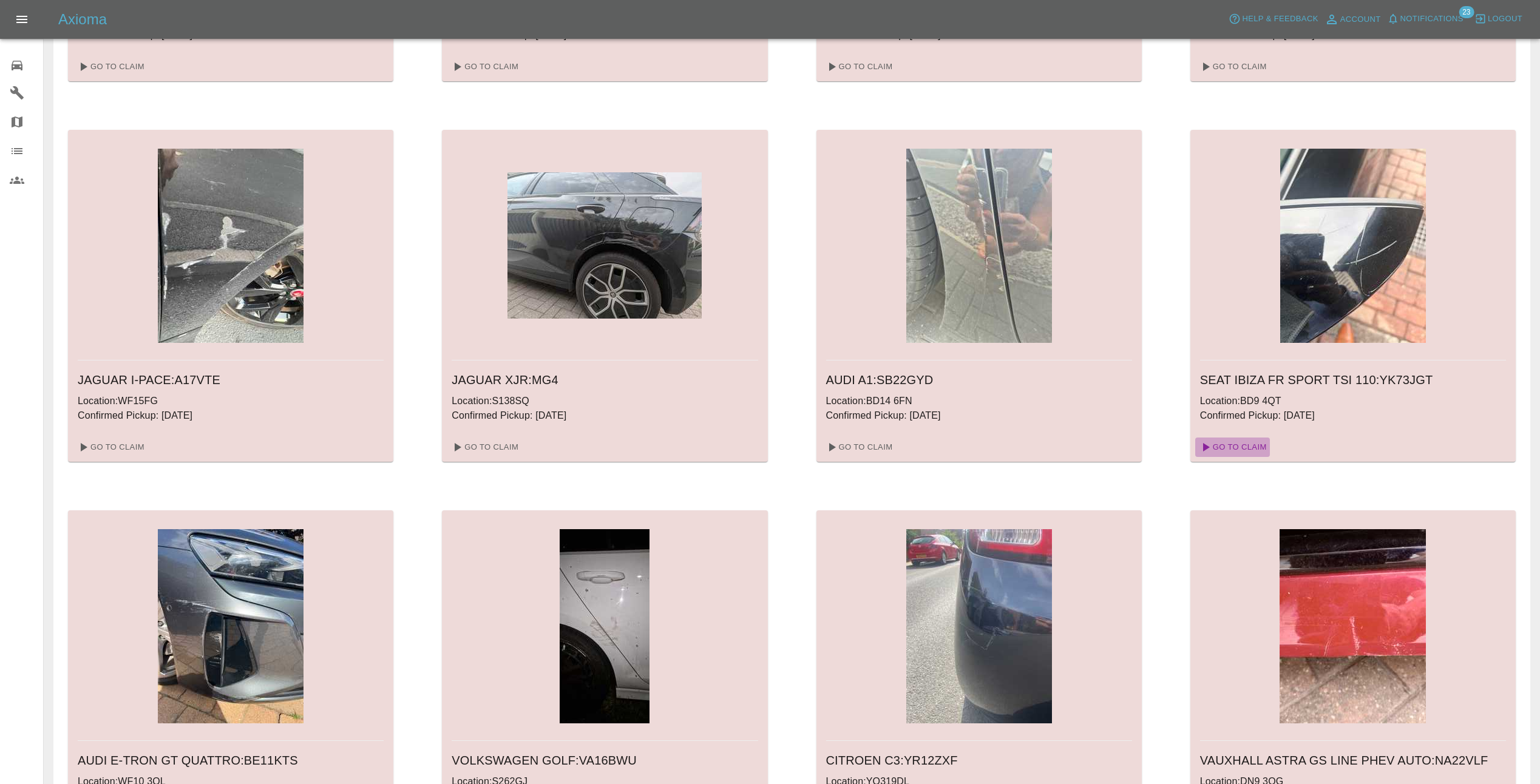
click at [1240, 448] on link "Go To Claim" at bounding box center [1233, 447] width 75 height 20
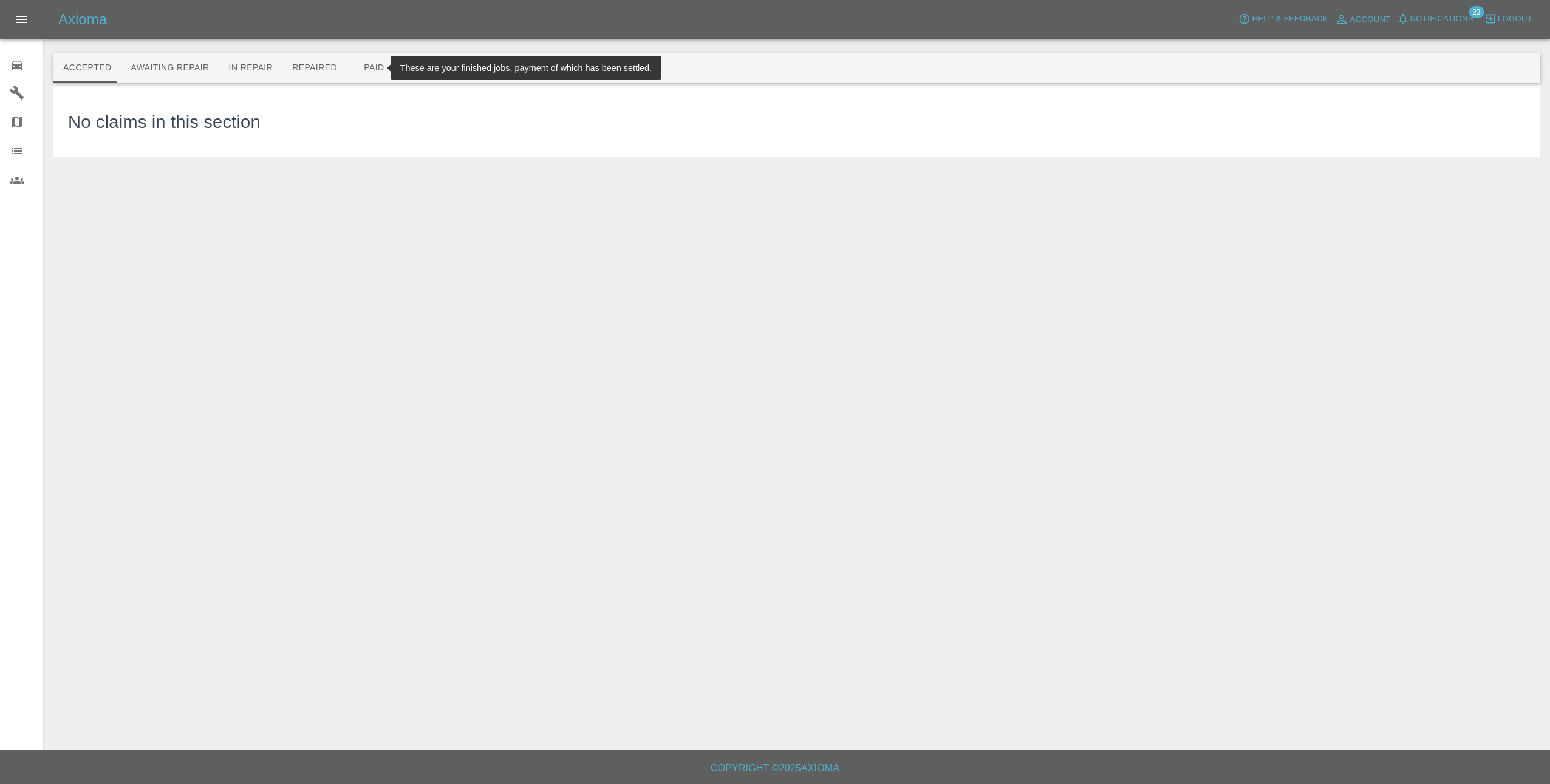
click at [348, 64] on button "Paid" at bounding box center [374, 68] width 55 height 29
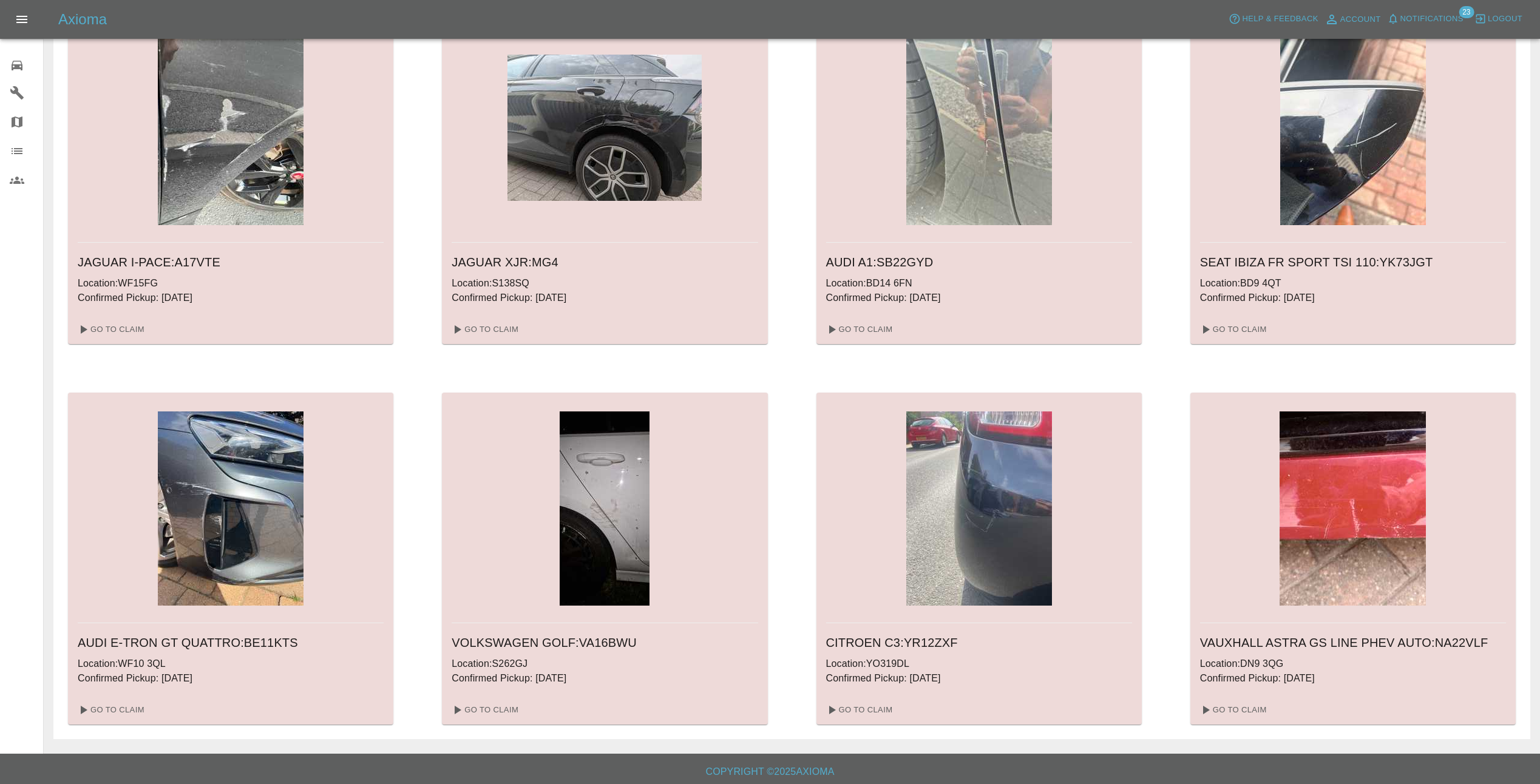
scroll to position [849, 0]
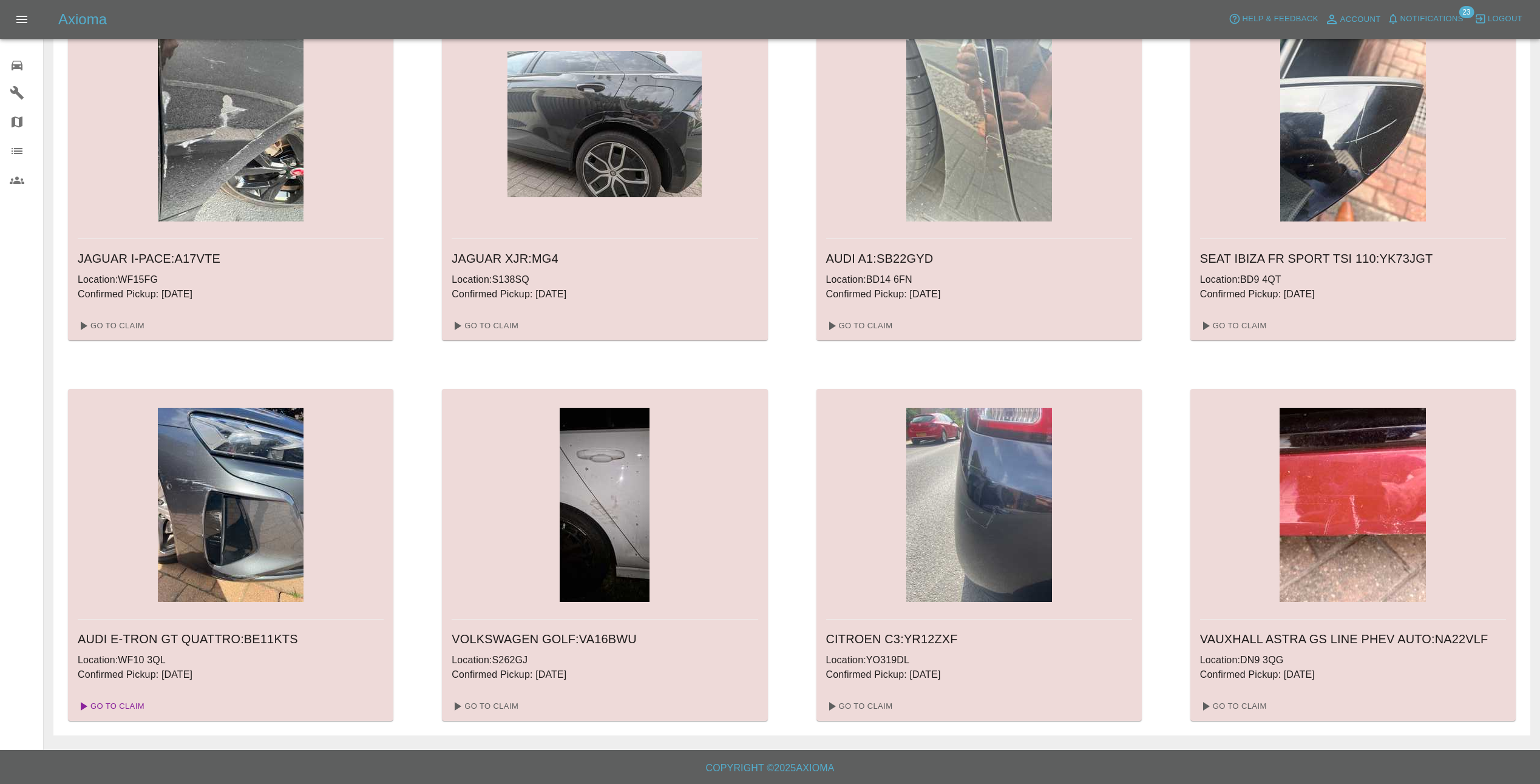
click at [131, 706] on link "Go To Claim" at bounding box center [110, 706] width 75 height 20
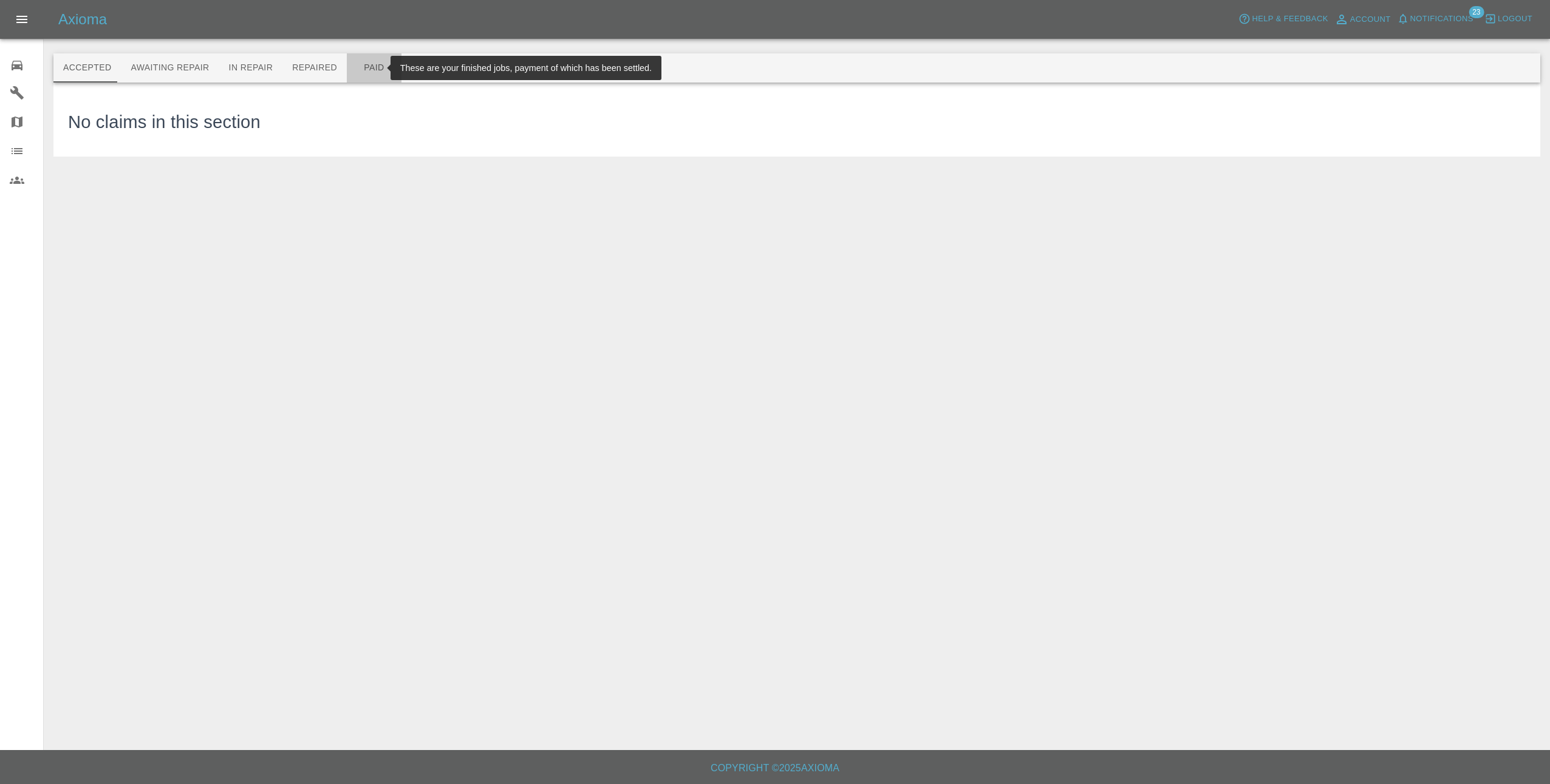
click at [351, 67] on button "Paid" at bounding box center [374, 68] width 55 height 29
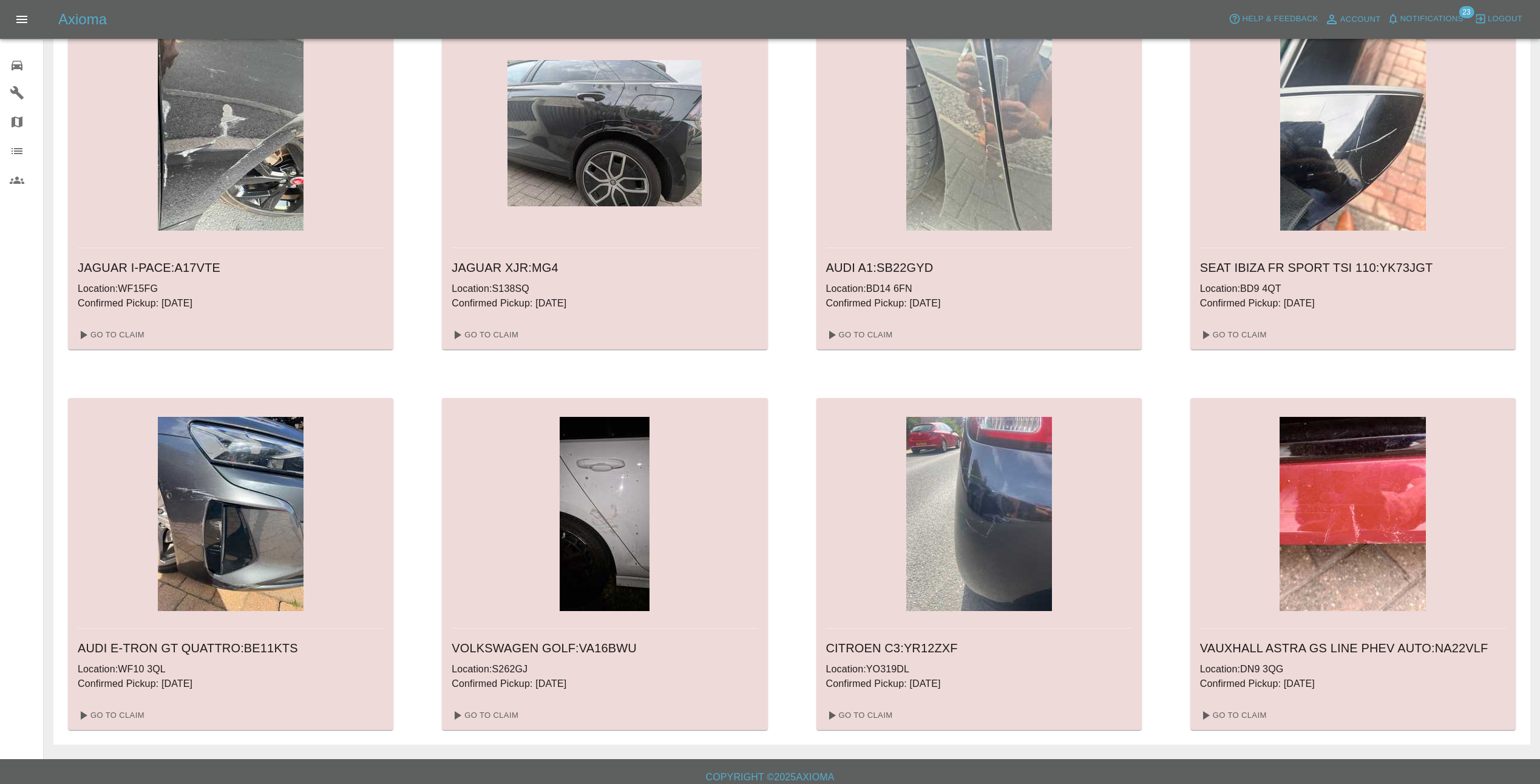
scroll to position [849, 0]
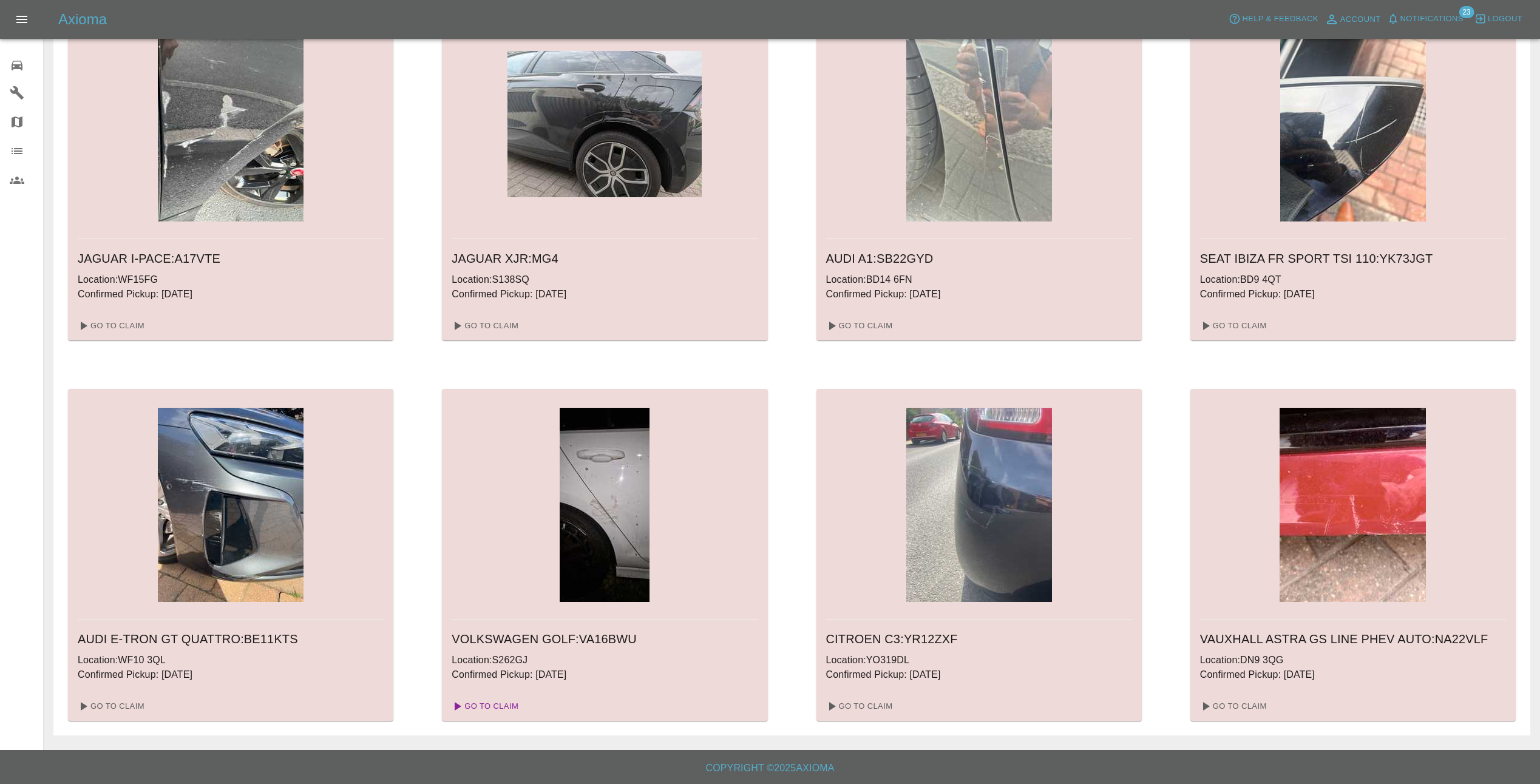
click at [486, 703] on link "Go To Claim" at bounding box center [484, 706] width 75 height 20
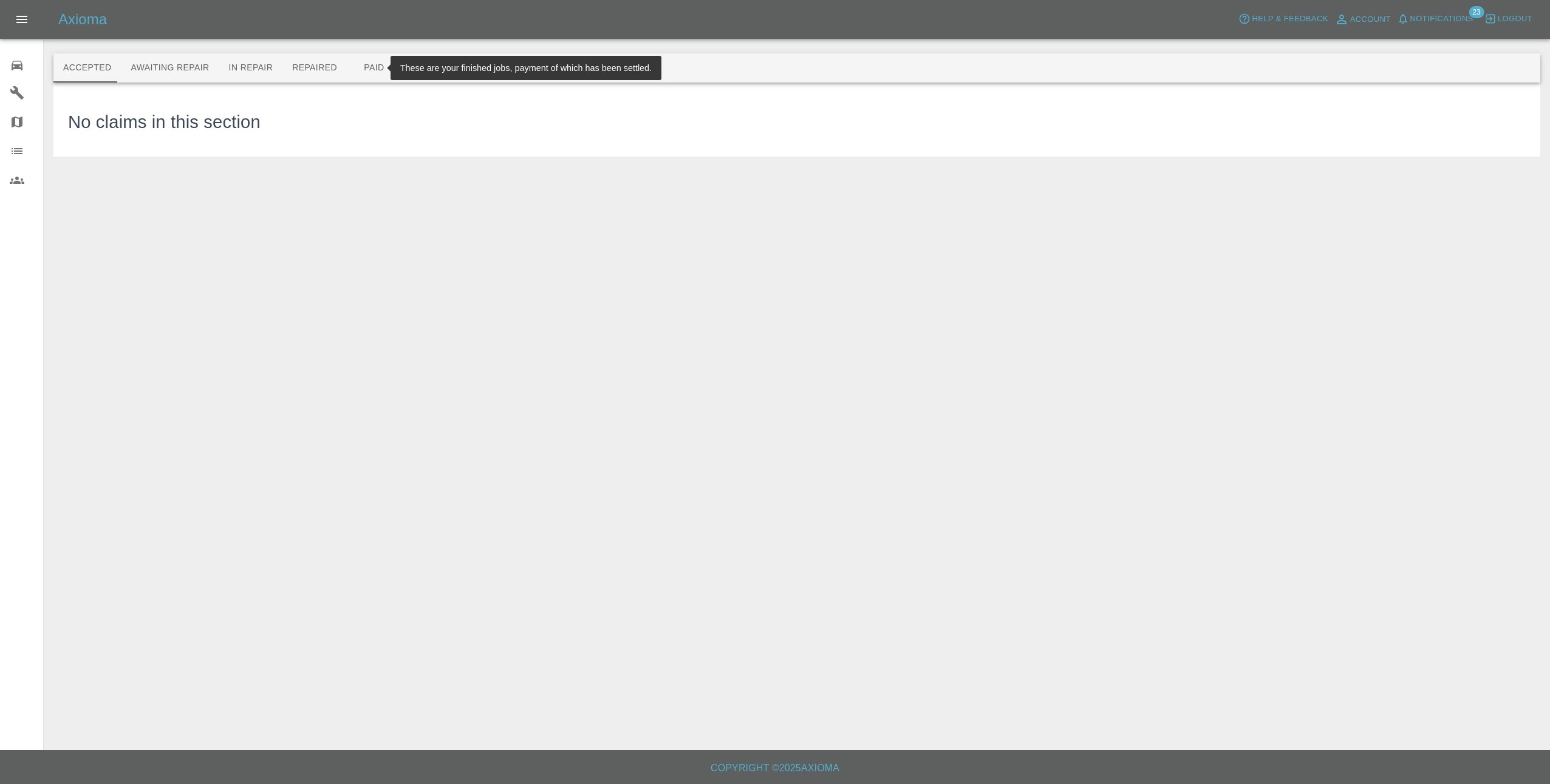
click at [371, 72] on button "Paid" at bounding box center [374, 68] width 55 height 29
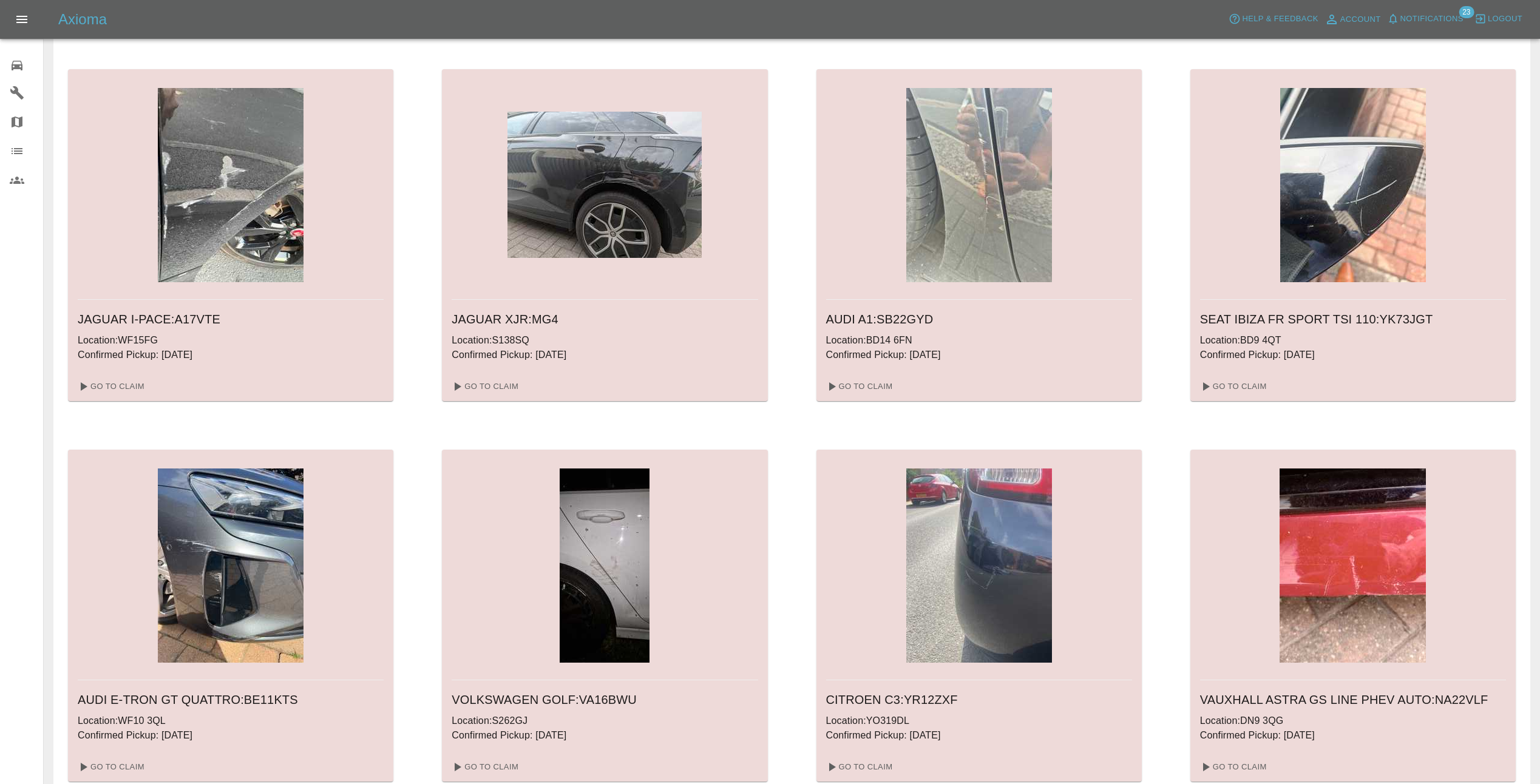
scroll to position [849, 0]
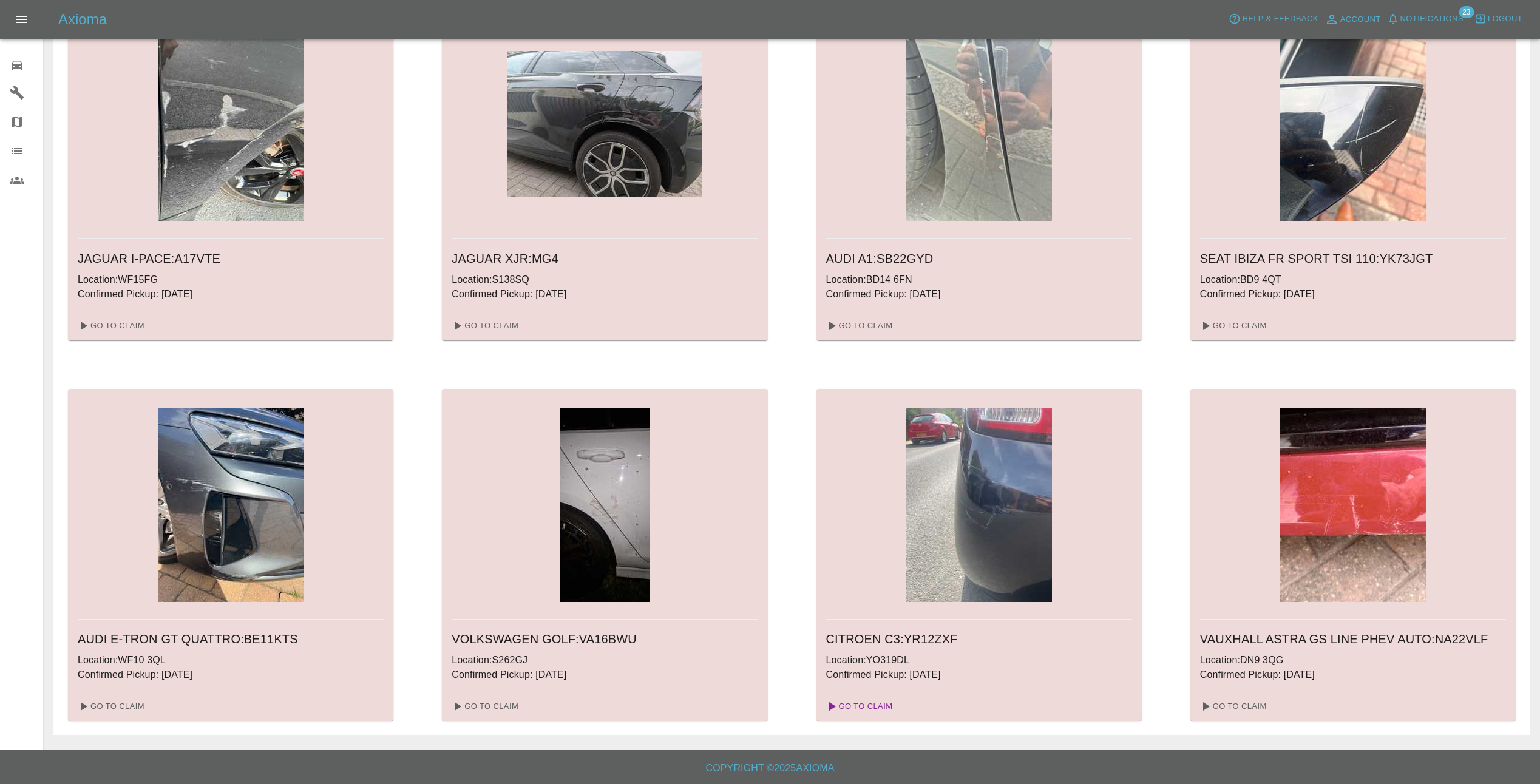
click at [860, 707] on link "Go To Claim" at bounding box center [858, 706] width 75 height 20
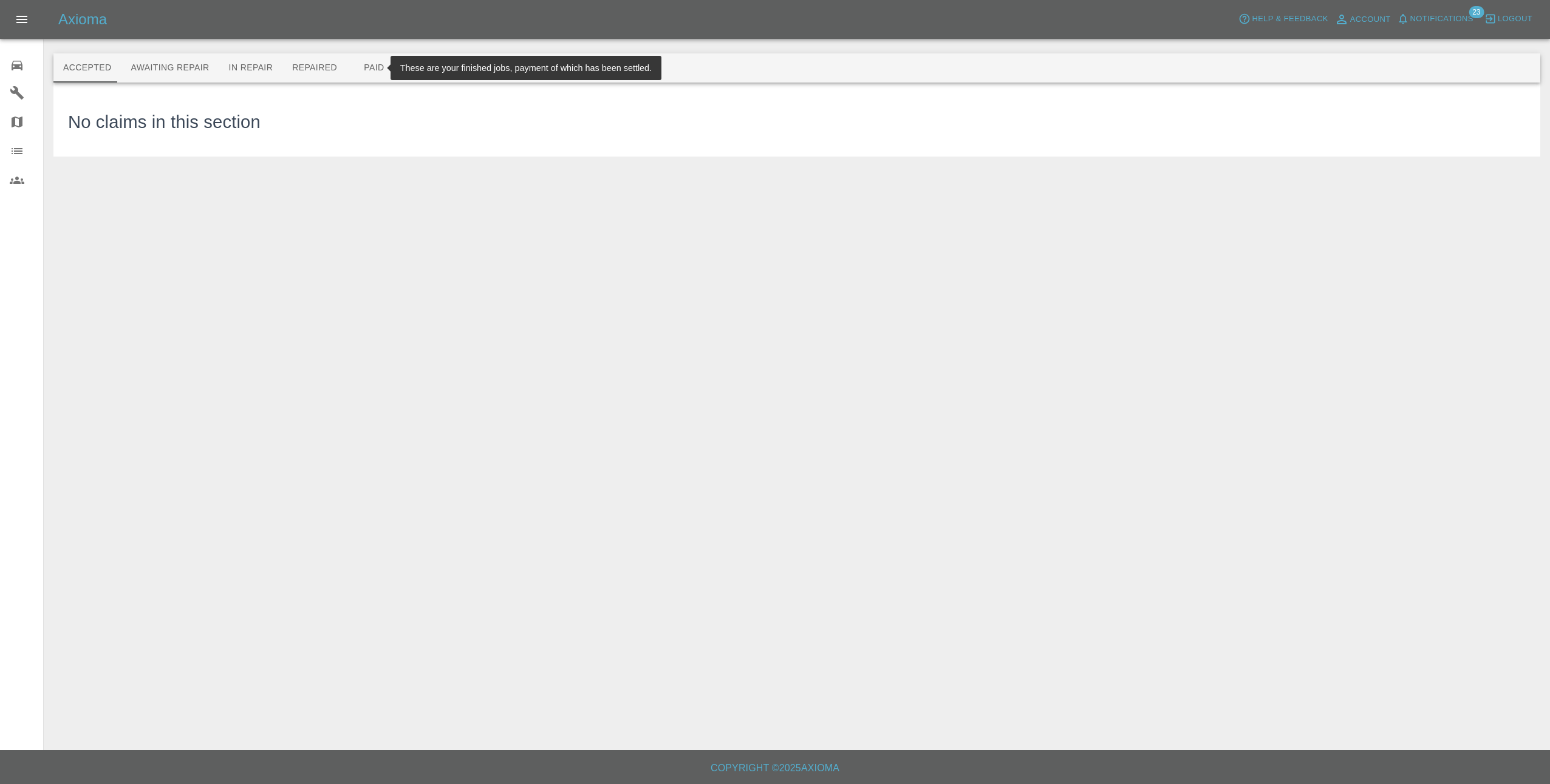
click at [360, 71] on button "Paid" at bounding box center [374, 68] width 55 height 29
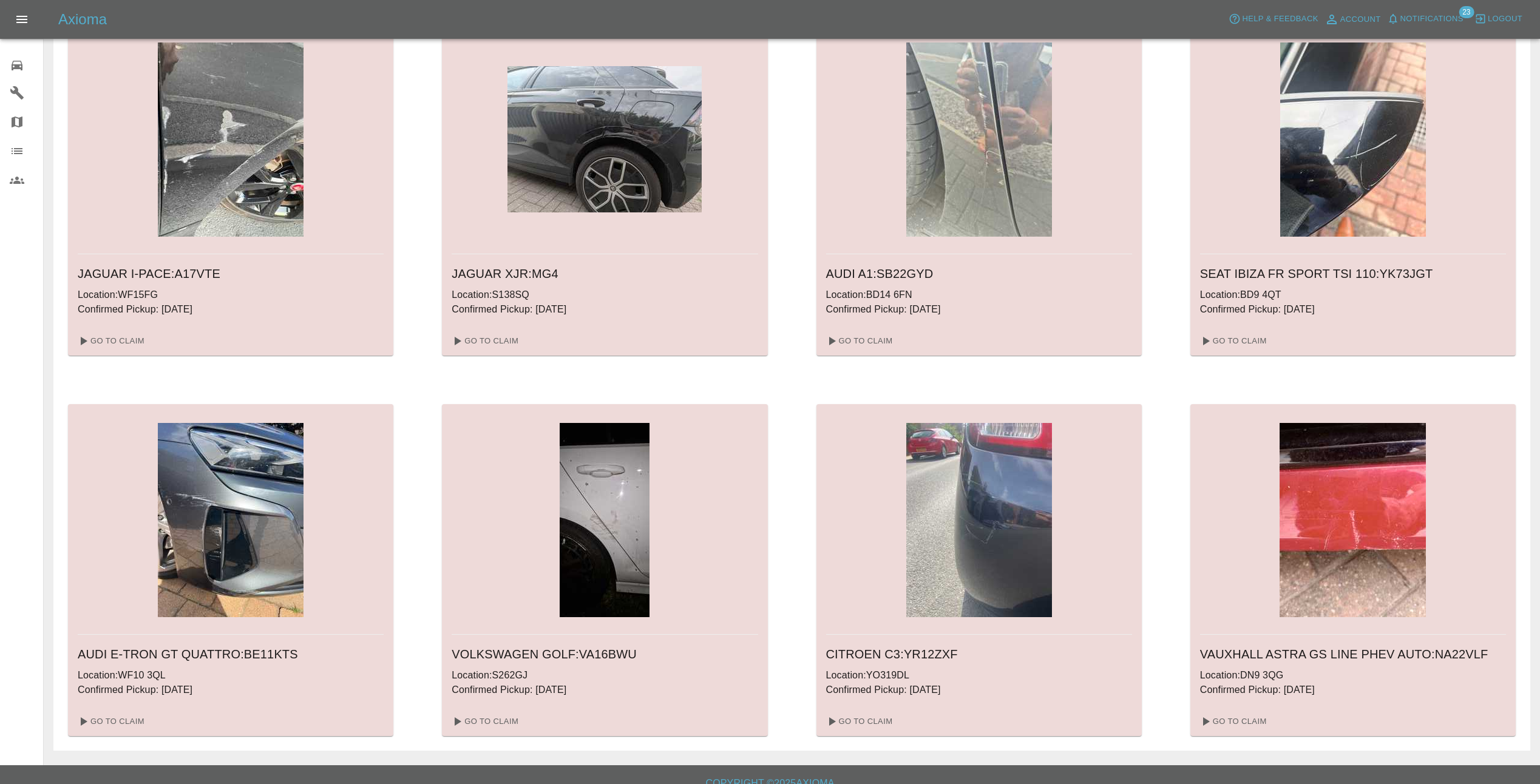
scroll to position [849, 0]
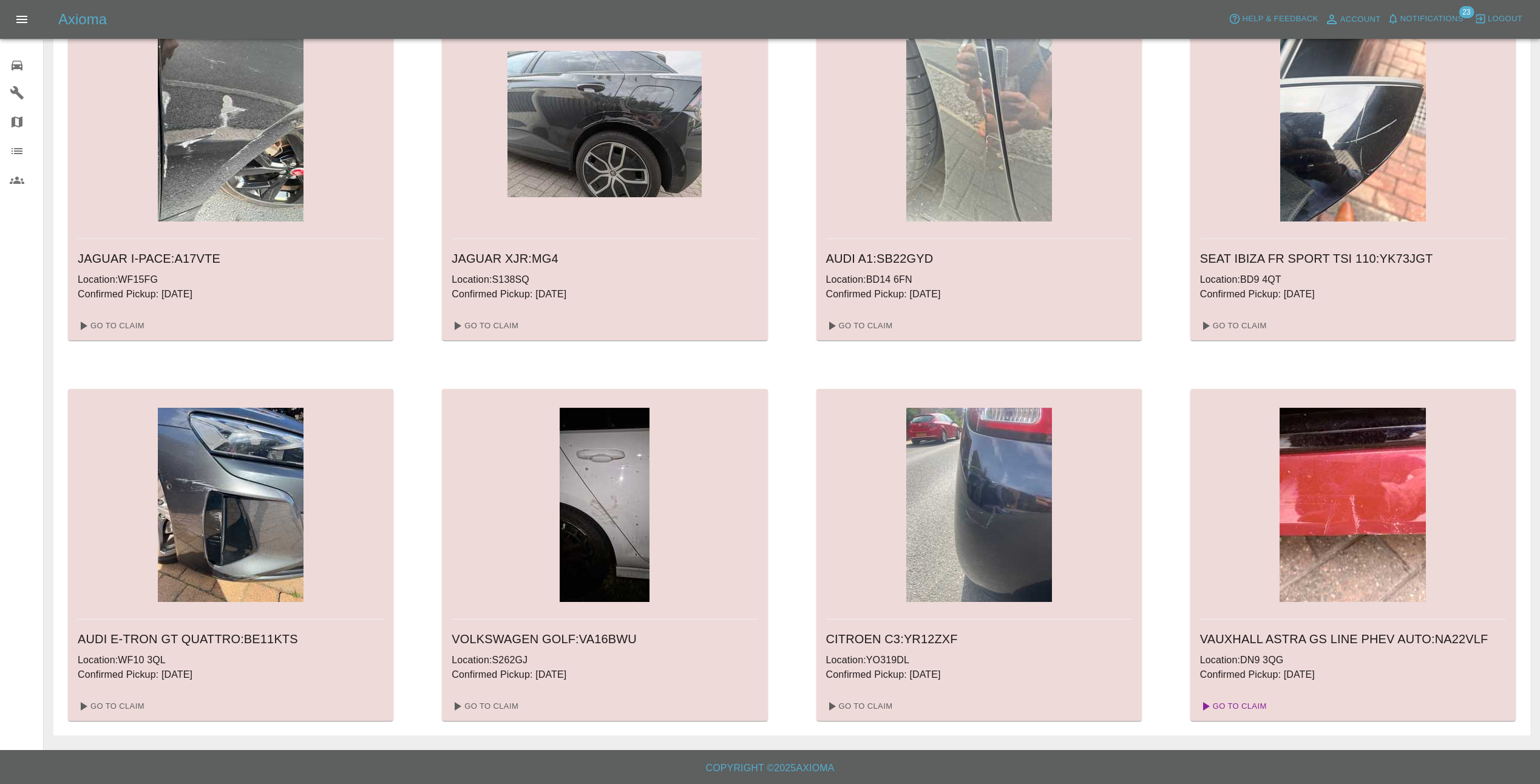
click at [1251, 708] on link "Go To Claim" at bounding box center [1233, 706] width 75 height 20
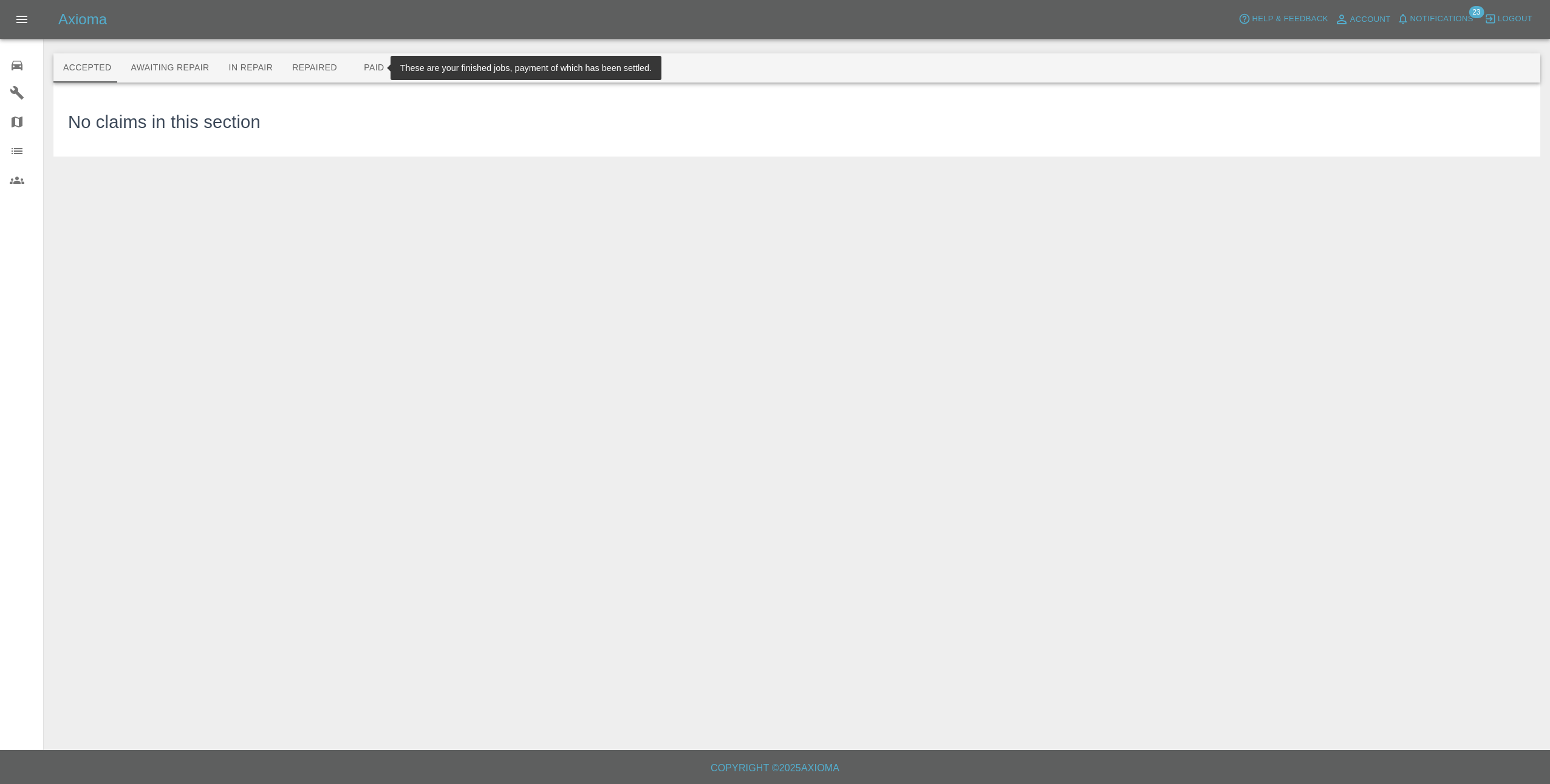
click at [363, 68] on button "Paid" at bounding box center [374, 68] width 55 height 29
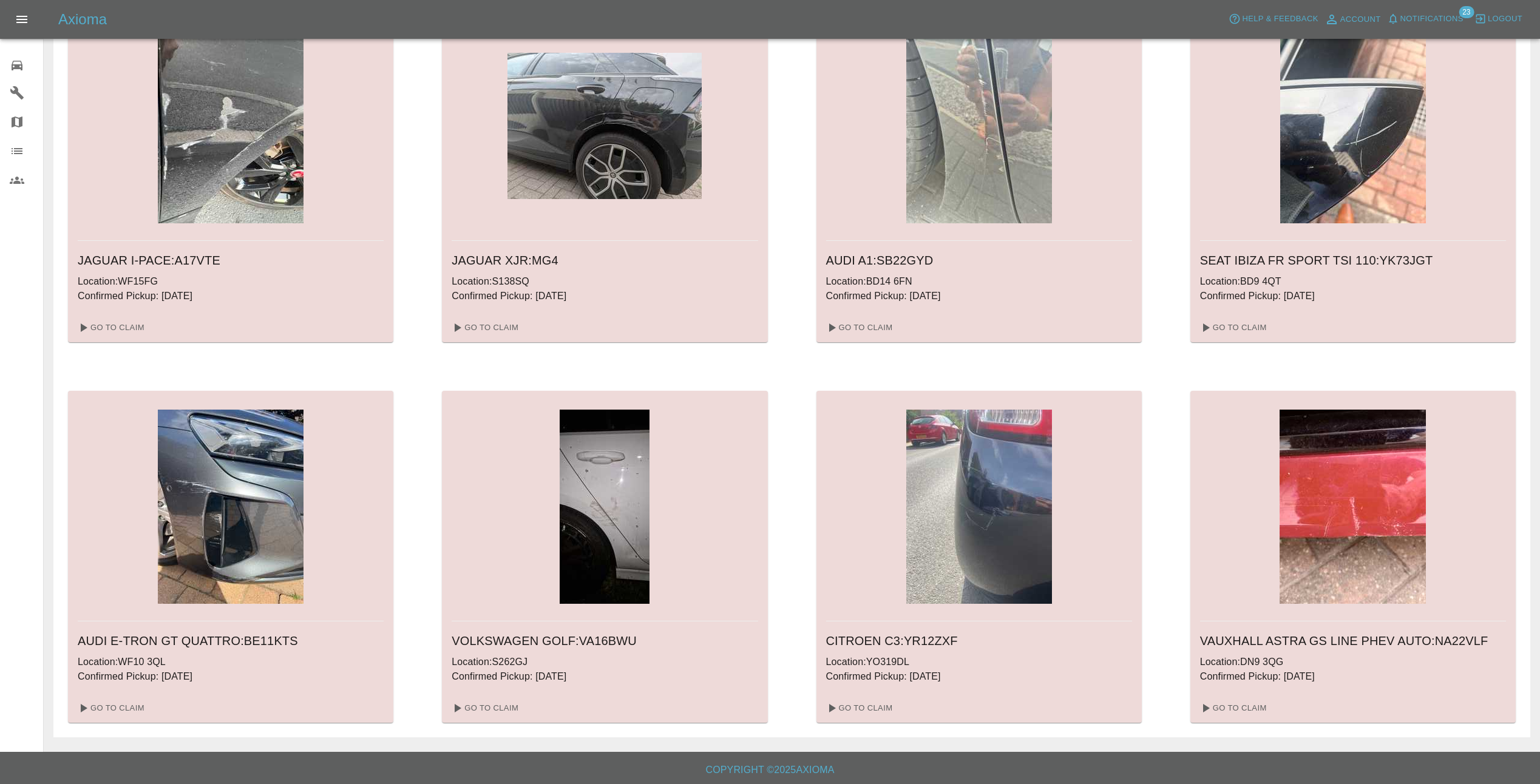
scroll to position [849, 0]
